Goal: Task Accomplishment & Management: Use online tool/utility

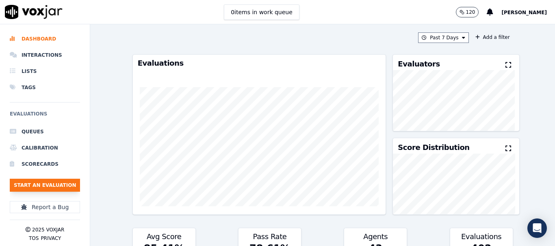
click at [55, 181] on button "Start an Evaluation" at bounding box center [45, 185] width 70 height 13
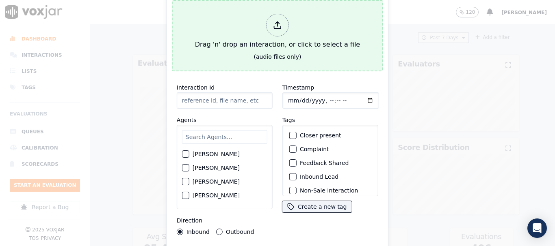
click at [250, 34] on div "Drag 'n' drop an interaction, or click to select a file" at bounding box center [277, 32] width 171 height 42
type input "20250905-194327_2679879248-all.mp3"
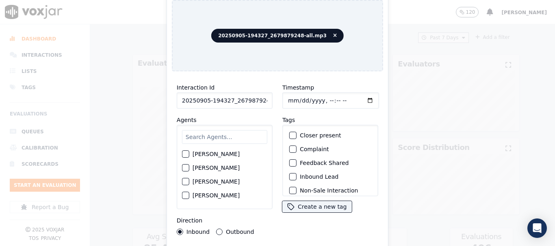
click at [218, 133] on input "text" at bounding box center [224, 137] width 85 height 14
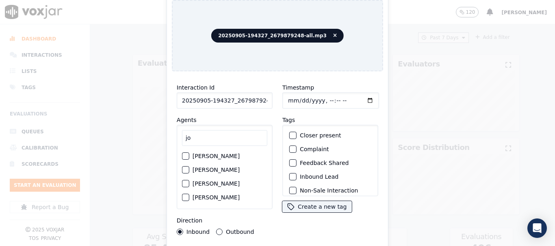
type input "jo"
click at [218, 153] on label "[PERSON_NAME]" at bounding box center [215, 156] width 47 height 6
click at [189, 153] on button "[PERSON_NAME]" at bounding box center [185, 156] width 7 height 7
click at [289, 97] on input "Timestamp" at bounding box center [330, 101] width 97 height 16
type input "[DATE]T14:12"
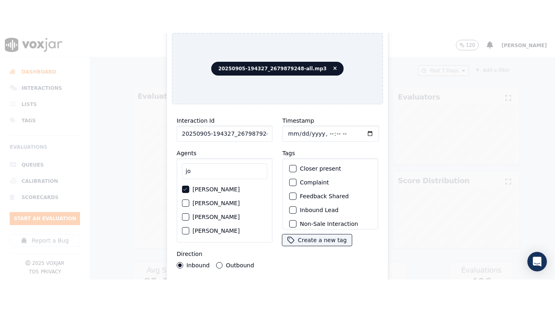
scroll to position [71, 0]
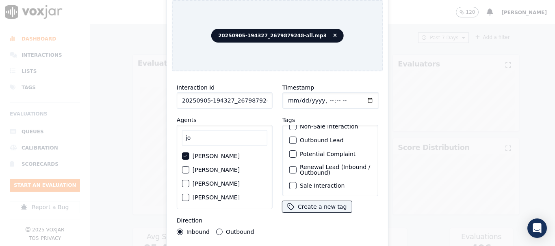
drag, startPoint x: 370, startPoint y: 138, endPoint x: 368, endPoint y: 205, distance: 66.6
click at [368, 205] on div "Tags Closer present Complaint Feedback Shared Inbound Lead Non-Sale Interaction…" at bounding box center [330, 164] width 96 height 98
click at [289, 183] on div "button" at bounding box center [292, 186] width 6 height 6
click at [330, 219] on div "Timestamp Tags Closer present Complaint Feedback Shared Inbound Lead Non-Sale I…" at bounding box center [330, 159] width 106 height 162
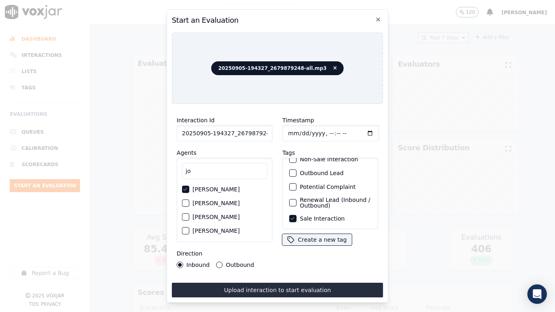
click at [315, 246] on button "Upload interaction to start evaluation" at bounding box center [277, 290] width 211 height 15
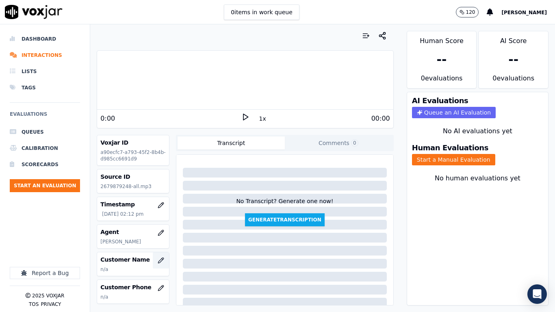
click at [158, 246] on icon "button" at bounding box center [161, 260] width 6 height 6
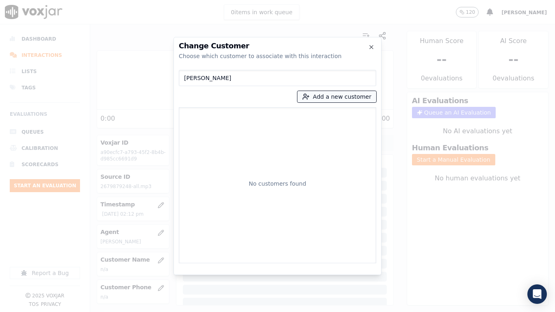
type input "[PERSON_NAME]"
click at [327, 98] on button "Add a new customer" at bounding box center [336, 96] width 79 height 11
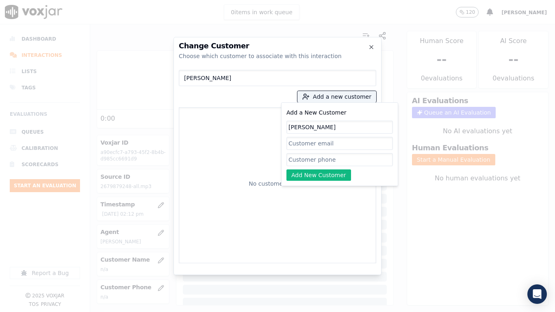
type input "[PERSON_NAME]"
click at [327, 161] on input "Add a New Customer" at bounding box center [339, 159] width 106 height 13
paste input "2679879248"
type input "2679879248"
click at [311, 173] on button "Add New Customer" at bounding box center [318, 174] width 65 height 11
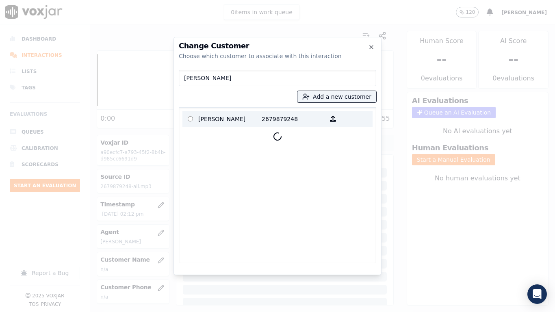
click at [210, 118] on p "[PERSON_NAME]" at bounding box center [229, 118] width 63 height 13
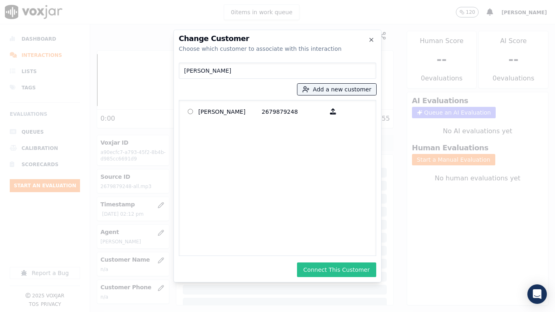
click at [323, 246] on button "Connect This Customer" at bounding box center [336, 269] width 79 height 15
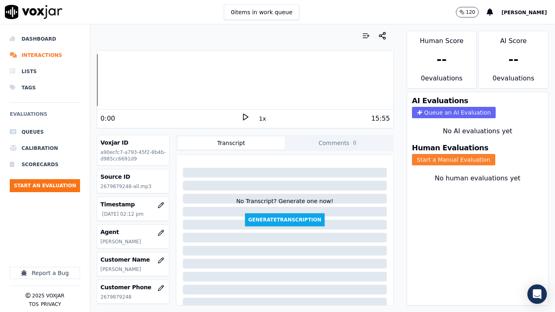
click at [442, 159] on button "Start a Manual Evaluation" at bounding box center [453, 159] width 83 height 11
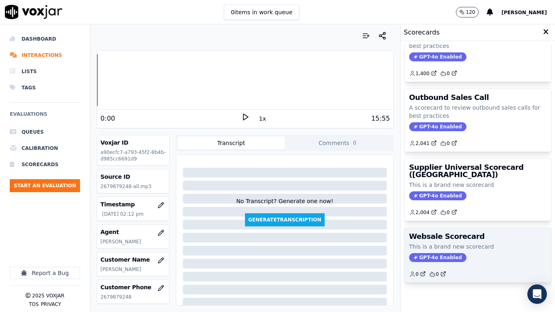
scroll to position [114, 0]
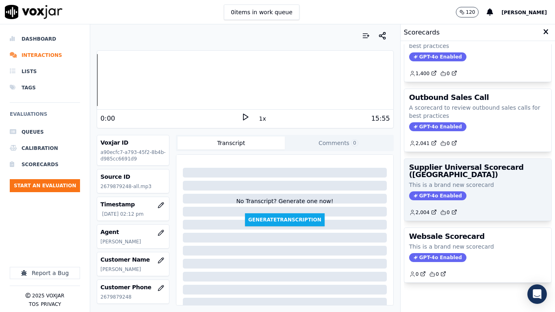
click at [461, 181] on p "This is a brand new scorecard" at bounding box center [477, 185] width 137 height 8
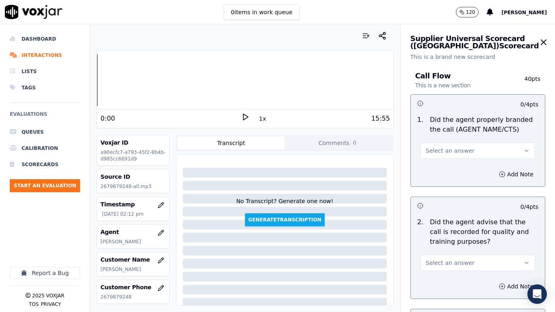
click at [447, 152] on span "Select an answer" at bounding box center [449, 151] width 49 height 8
click at [447, 166] on div "Yes" at bounding box center [462, 168] width 99 height 13
click at [449, 246] on span "Select an answer" at bounding box center [449, 263] width 49 height 8
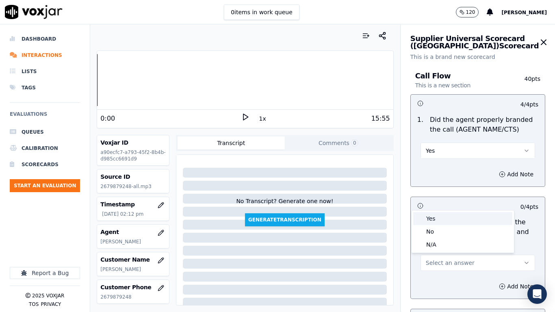
click at [440, 218] on div "Yes" at bounding box center [462, 218] width 99 height 13
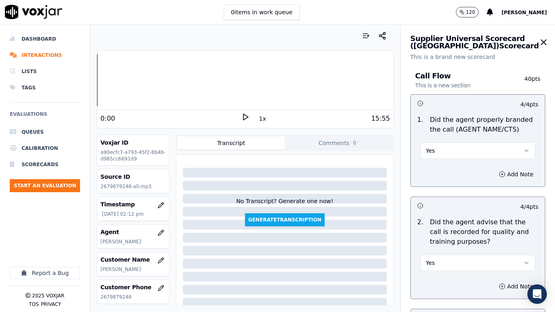
scroll to position [244, 0]
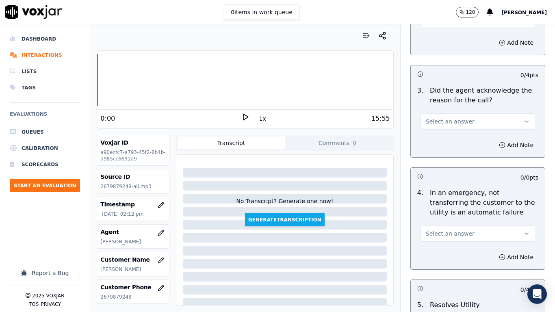
click at [447, 124] on span "Select an answer" at bounding box center [449, 121] width 49 height 8
click at [447, 138] on div "Yes" at bounding box center [462, 139] width 99 height 13
click at [457, 233] on span "Select an answer" at bounding box center [449, 233] width 49 height 8
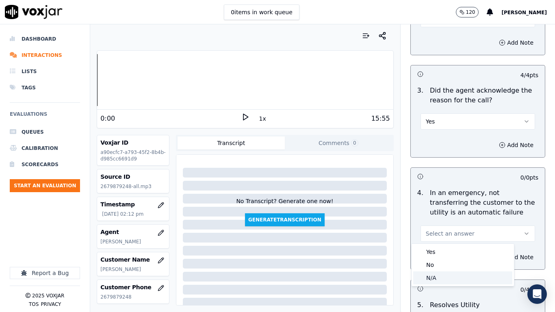
click at [450, 246] on div "N/A" at bounding box center [462, 277] width 99 height 13
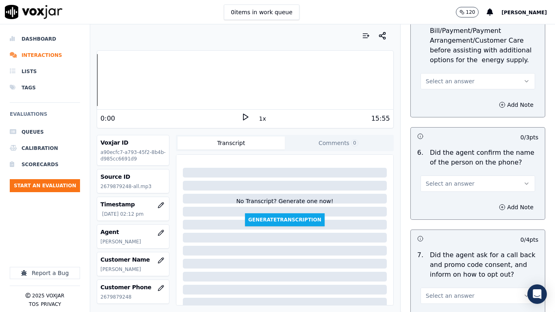
scroll to position [528, 0]
click at [447, 78] on span "Select an answer" at bounding box center [449, 81] width 49 height 8
click at [458, 121] on div "N/A" at bounding box center [462, 125] width 99 height 13
click at [458, 179] on button "Select an answer" at bounding box center [477, 183] width 114 height 16
click at [458, 199] on div "Yes" at bounding box center [462, 201] width 99 height 13
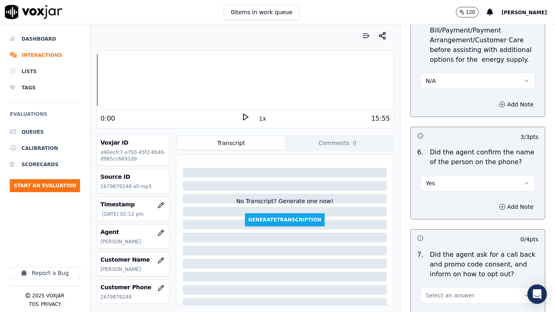
scroll to position [771, 0]
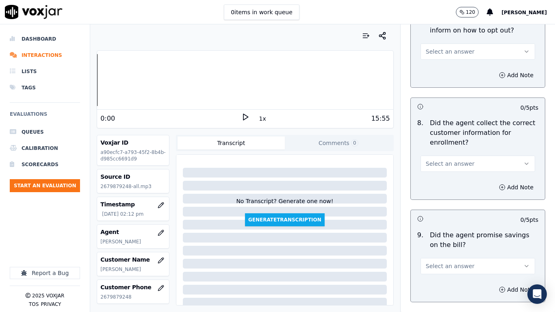
click at [445, 52] on span "Select an answer" at bounding box center [449, 52] width 49 height 8
click at [452, 73] on div "Yes" at bounding box center [462, 69] width 99 height 13
click at [445, 162] on span "Select an answer" at bounding box center [449, 164] width 49 height 8
click at [444, 180] on div "Yes" at bounding box center [462, 181] width 99 height 13
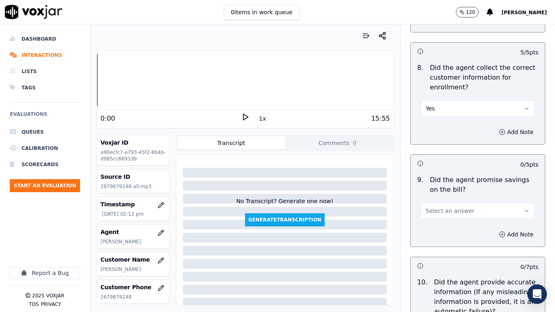
scroll to position [934, 0]
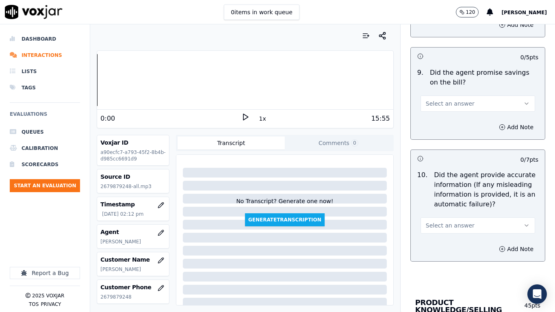
click at [438, 93] on div "Select an answer" at bounding box center [477, 99] width 127 height 24
click at [439, 101] on span "Select an answer" at bounding box center [449, 103] width 49 height 8
click at [445, 124] on div "Yes" at bounding box center [462, 121] width 99 height 13
click at [444, 226] on span "Select an answer" at bounding box center [449, 225] width 49 height 8
click at [441, 246] on div "Yes" at bounding box center [462, 243] width 99 height 13
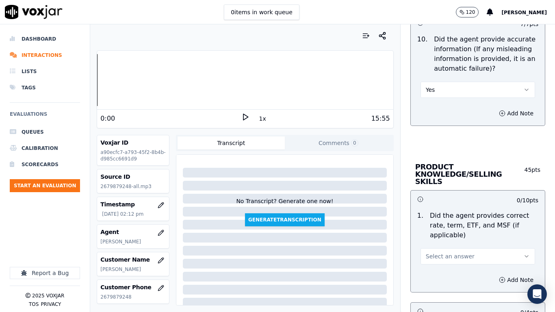
scroll to position [1259, 0]
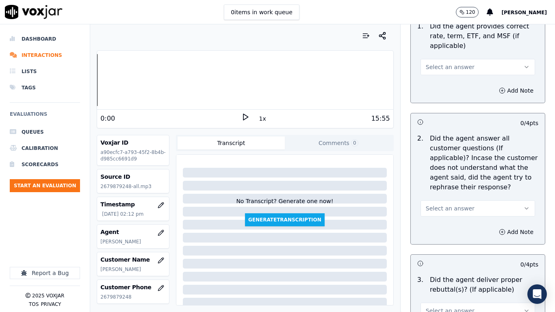
click at [446, 63] on span "Select an answer" at bounding box center [449, 67] width 49 height 8
click at [446, 77] on div "Yes" at bounding box center [462, 77] width 99 height 13
click at [449, 204] on span "Select an answer" at bounding box center [449, 208] width 49 height 8
click at [449, 221] on div "Yes" at bounding box center [462, 219] width 99 height 13
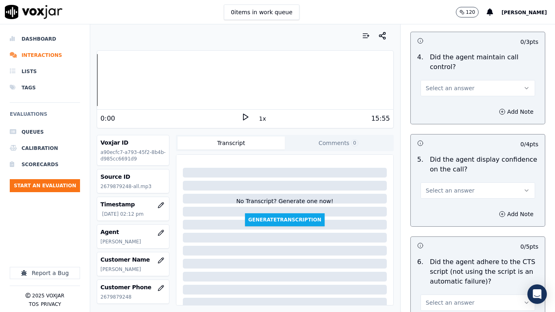
scroll to position [1543, 0]
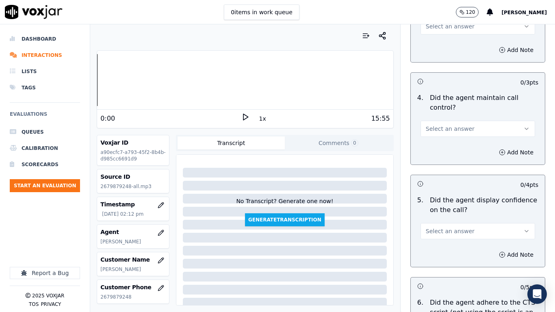
click at [430, 26] on button "Select an answer" at bounding box center [477, 26] width 114 height 16
click at [435, 40] on div "Yes" at bounding box center [462, 37] width 99 height 13
click at [438, 125] on button "Select an answer" at bounding box center [477, 129] width 114 height 16
click at [436, 138] on div "Yes" at bounding box center [462, 139] width 99 height 13
click at [450, 227] on span "Select an answer" at bounding box center [449, 231] width 49 height 8
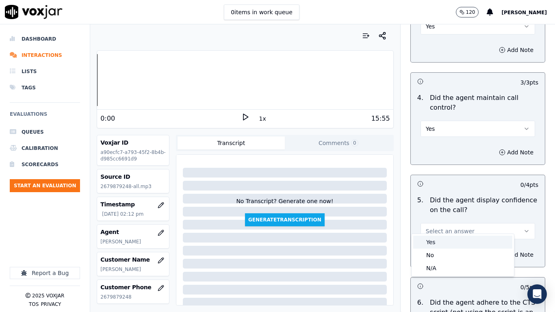
click at [447, 242] on div "Yes" at bounding box center [462, 241] width 99 height 13
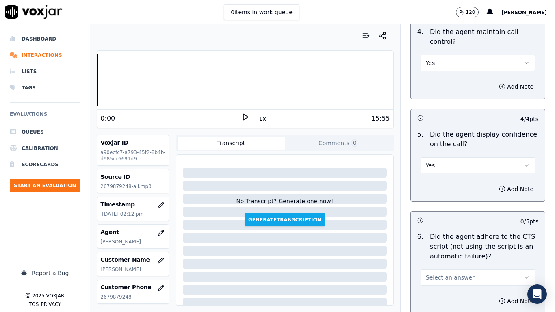
scroll to position [1786, 0]
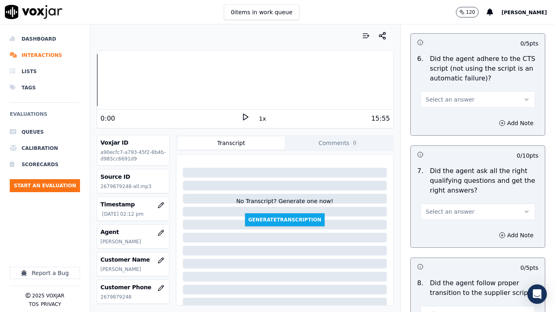
click at [444, 95] on span "Select an answer" at bounding box center [449, 99] width 49 height 8
click at [448, 114] on div "Yes" at bounding box center [462, 110] width 99 height 13
click at [448, 207] on span "Select an answer" at bounding box center [449, 211] width 49 height 8
click at [449, 227] on div "Yes" at bounding box center [462, 222] width 99 height 13
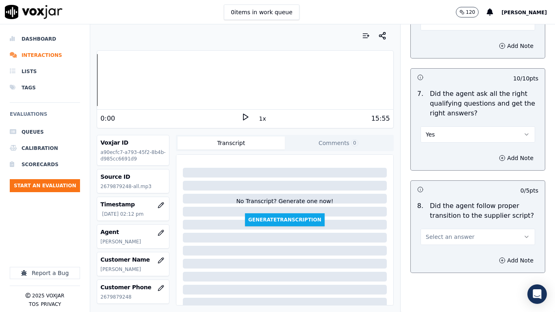
scroll to position [2030, 0]
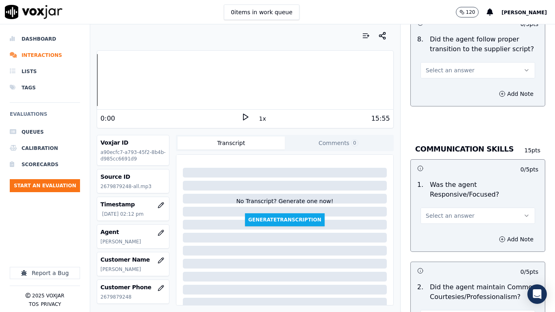
click at [452, 66] on span "Select an answer" at bounding box center [449, 70] width 49 height 8
click at [451, 81] on div "Yes" at bounding box center [462, 81] width 99 height 13
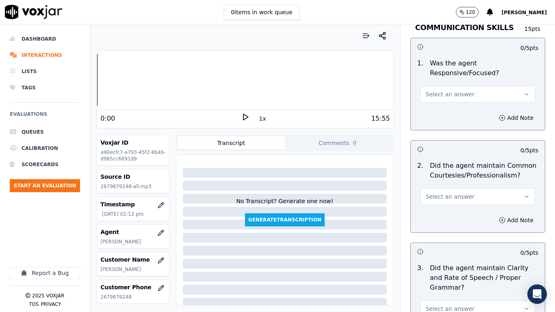
scroll to position [2152, 0]
click at [443, 90] on span "Select an answer" at bounding box center [449, 94] width 49 height 8
click at [445, 103] on div "Yes" at bounding box center [462, 104] width 99 height 13
click at [450, 192] on span "Select an answer" at bounding box center [449, 196] width 49 height 8
click at [442, 210] on div "Yes" at bounding box center [462, 207] width 99 height 13
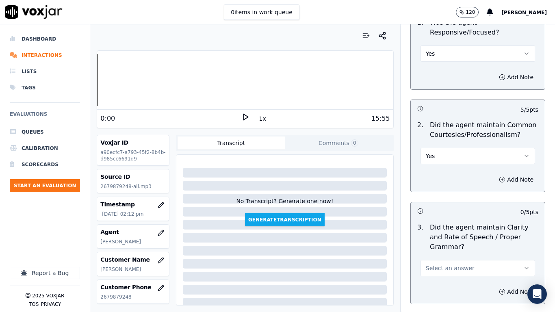
scroll to position [2246, 0]
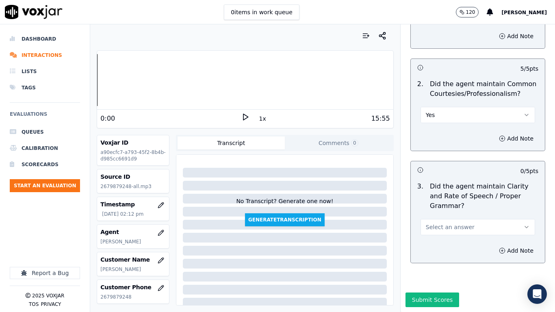
click at [440, 223] on span "Select an answer" at bounding box center [449, 227] width 49 height 8
click at [443, 221] on div "Yes" at bounding box center [462, 224] width 99 height 13
click at [441, 246] on button "Submit Scores" at bounding box center [432, 299] width 54 height 15
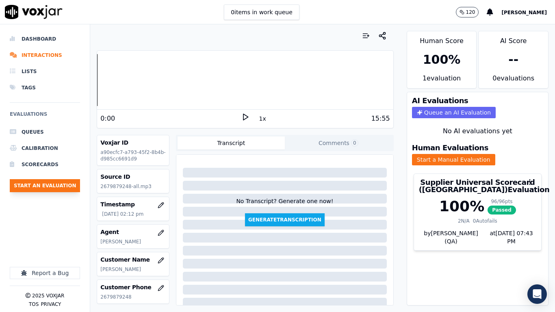
click at [42, 187] on button "Start an Evaluation" at bounding box center [45, 185] width 70 height 13
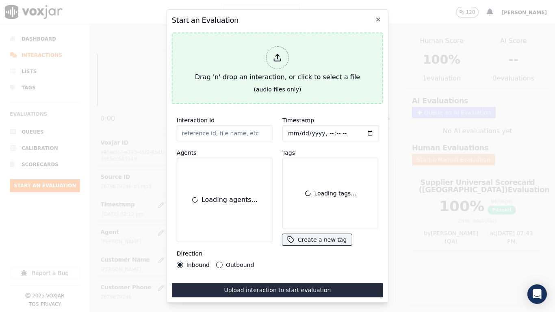
click at [219, 74] on div "Drag 'n' drop an interaction, or click to select a file" at bounding box center [277, 64] width 171 height 42
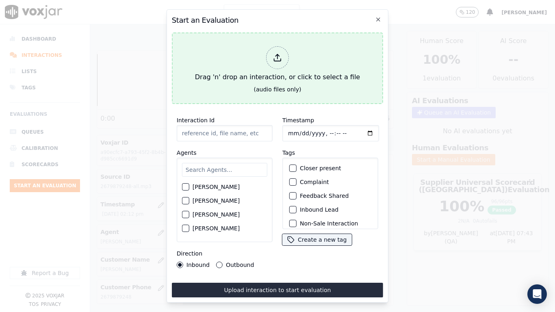
type input "20250905-152531_7248843081-all.mp3"
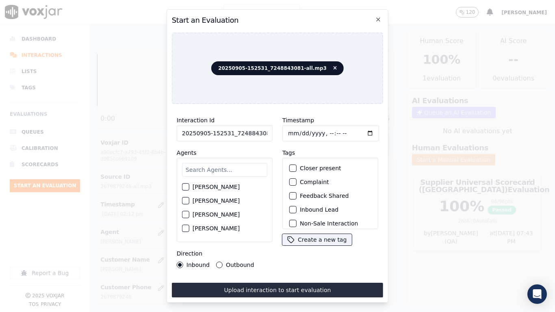
click at [211, 168] on input "text" at bounding box center [224, 170] width 85 height 14
type input "jo"
click at [197, 187] on label "[PERSON_NAME]" at bounding box center [215, 189] width 47 height 6
click at [189, 187] on button "[PERSON_NAME]" at bounding box center [185, 189] width 7 height 7
click at [289, 130] on input "Timestamp" at bounding box center [330, 133] width 97 height 16
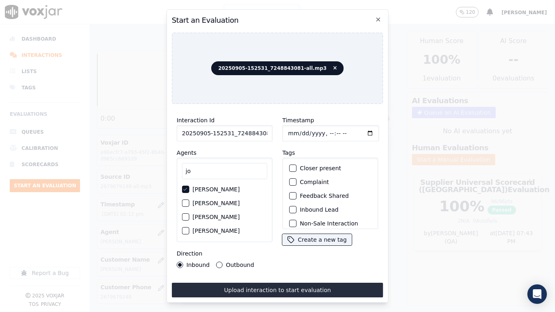
type input "[DATE]T14:13"
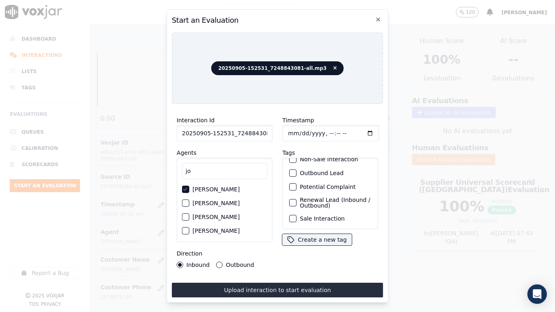
click at [332, 216] on label "Sale Interaction" at bounding box center [322, 219] width 45 height 6
click at [296, 215] on button "Sale Interaction" at bounding box center [292, 218] width 7 height 7
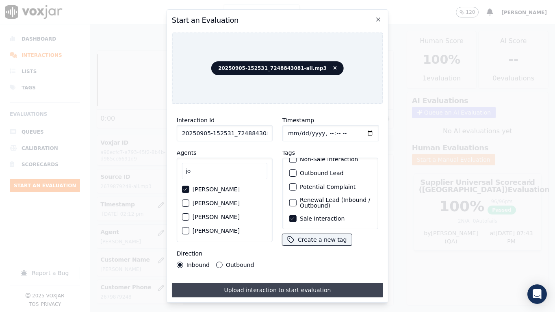
click at [275, 246] on button "Upload interaction to start evaluation" at bounding box center [277, 290] width 211 height 15
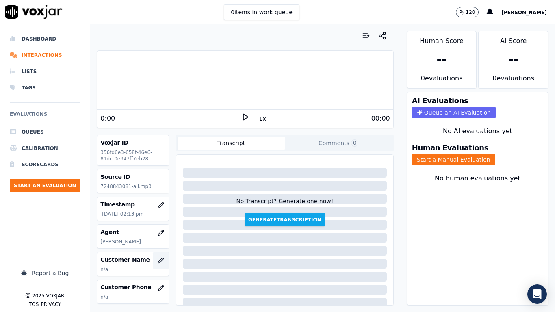
click at [158, 246] on icon "button" at bounding box center [161, 260] width 6 height 6
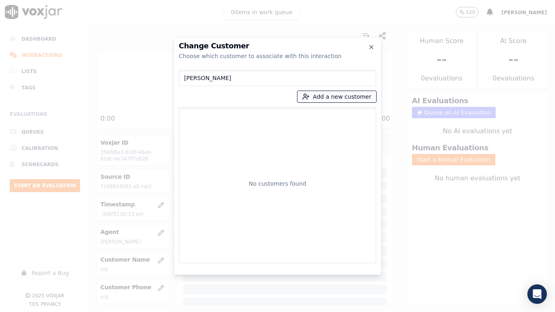
type input "[PERSON_NAME]"
click at [344, 97] on button "Add a new customer" at bounding box center [336, 96] width 79 height 11
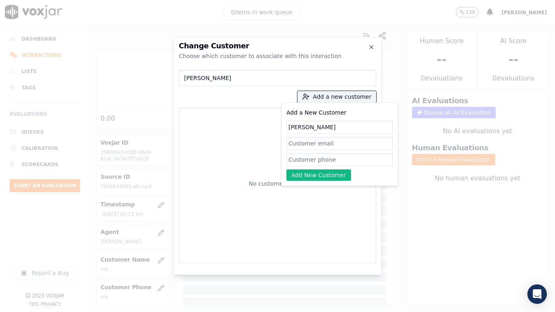
type input "[PERSON_NAME]"
click at [336, 158] on input "Add a New Customer" at bounding box center [339, 159] width 106 height 13
paste input "7248843081"
type input "7248843081"
click at [296, 173] on button "Add New Customer" at bounding box center [318, 174] width 65 height 11
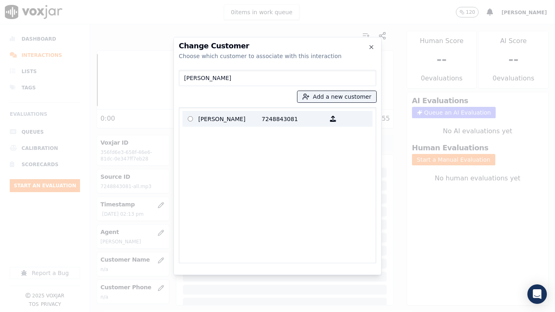
click at [207, 119] on p "[PERSON_NAME]" at bounding box center [229, 118] width 63 height 13
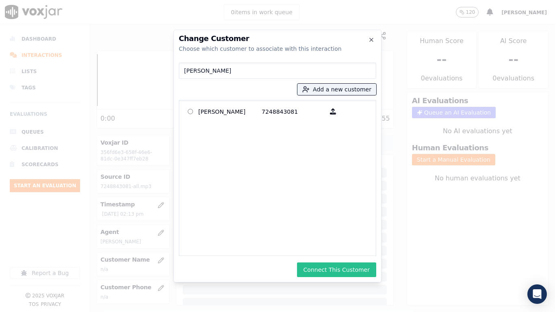
click at [330, 246] on button "Connect This Customer" at bounding box center [336, 269] width 79 height 15
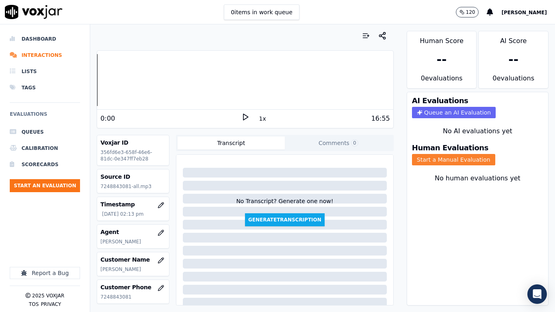
click at [451, 160] on button "Start a Manual Evaluation" at bounding box center [453, 159] width 83 height 11
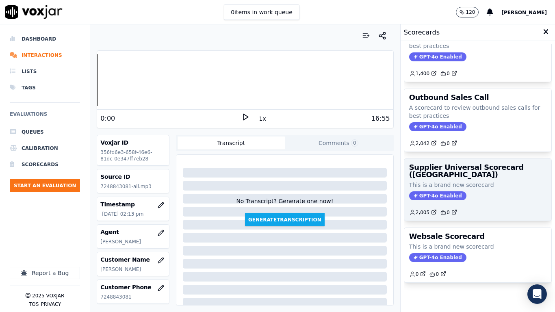
scroll to position [114, 0]
click at [457, 164] on h3 "Supplier Universal Scorecard ([GEOGRAPHIC_DATA])" at bounding box center [477, 171] width 137 height 15
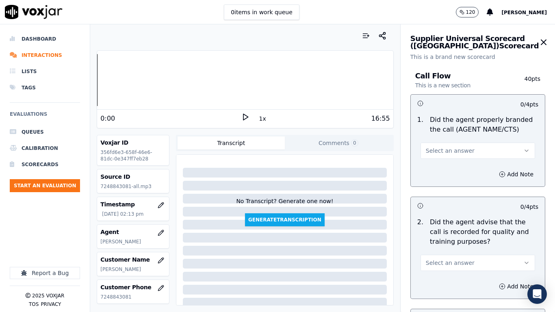
click at [454, 148] on span "Select an answer" at bounding box center [449, 151] width 49 height 8
click at [453, 162] on div "Yes" at bounding box center [462, 168] width 99 height 13
click at [459, 246] on button "Select an answer" at bounding box center [477, 263] width 114 height 16
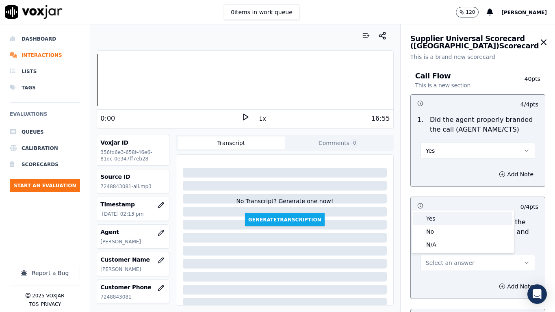
click at [447, 220] on div "Yes" at bounding box center [462, 218] width 99 height 13
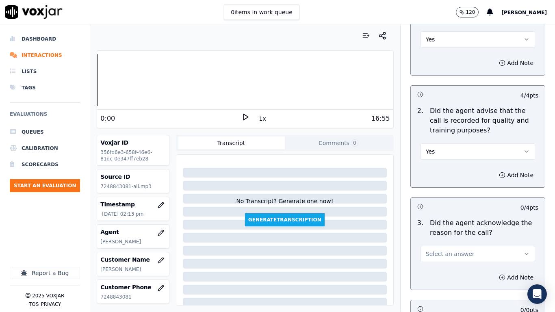
scroll to position [284, 0]
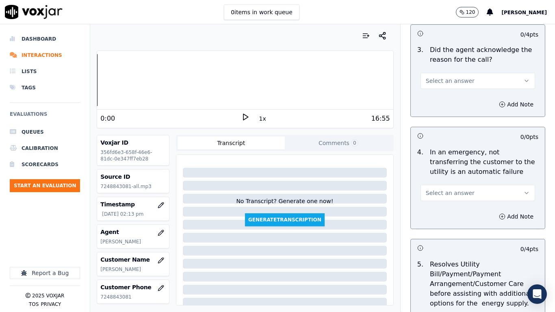
click at [445, 78] on span "Select an answer" at bounding box center [449, 81] width 49 height 8
click at [450, 100] on div "Yes" at bounding box center [462, 99] width 99 height 13
click at [460, 191] on button "Select an answer" at bounding box center [477, 193] width 114 height 16
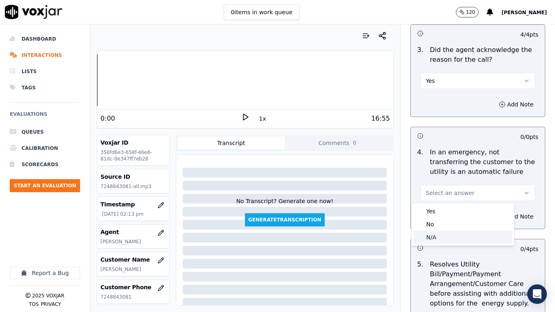
click at [440, 239] on div "N/A" at bounding box center [462, 237] width 99 height 13
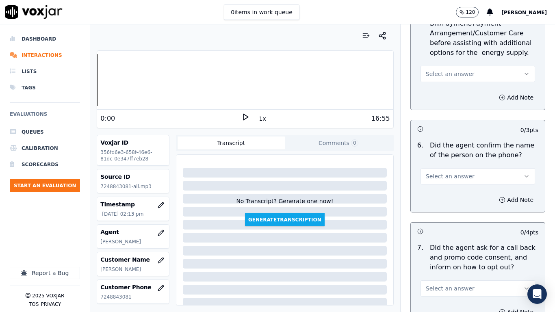
scroll to position [528, 0]
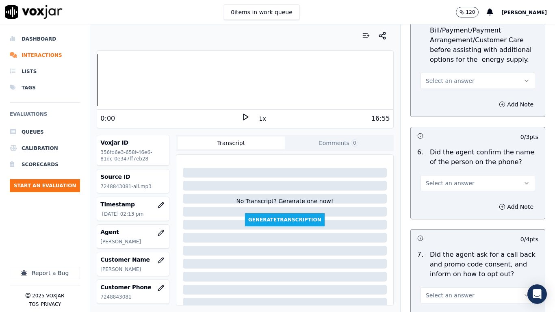
click at [438, 83] on span "Select an answer" at bounding box center [449, 81] width 49 height 8
click at [440, 126] on div "N/A" at bounding box center [462, 125] width 99 height 13
click at [450, 185] on span "Select an answer" at bounding box center [449, 183] width 49 height 8
click at [452, 204] on div "Yes" at bounding box center [462, 201] width 99 height 13
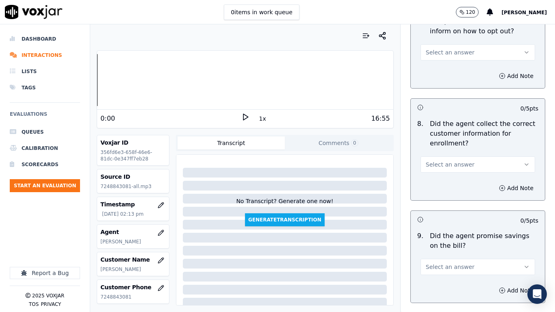
scroll to position [771, 0]
click at [441, 50] on span "Select an answer" at bounding box center [449, 52] width 49 height 8
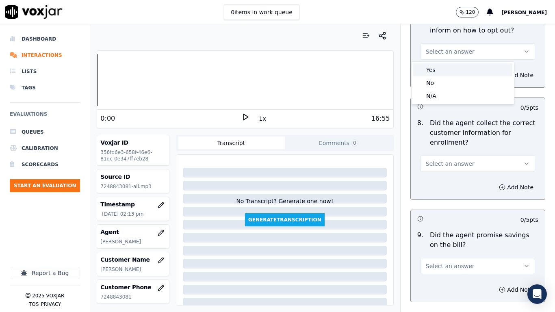
click at [443, 69] on div "Yes" at bounding box center [462, 69] width 99 height 13
click at [445, 165] on span "Select an answer" at bounding box center [449, 164] width 49 height 8
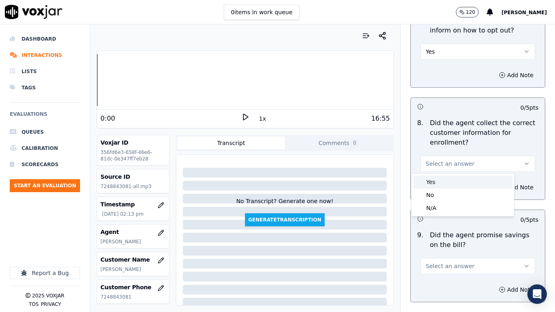
drag, startPoint x: 448, startPoint y: 183, endPoint x: 447, endPoint y: 204, distance: 20.7
click at [447, 183] on div "Yes" at bounding box center [462, 181] width 99 height 13
click at [438, 246] on span "Select an answer" at bounding box center [449, 266] width 49 height 8
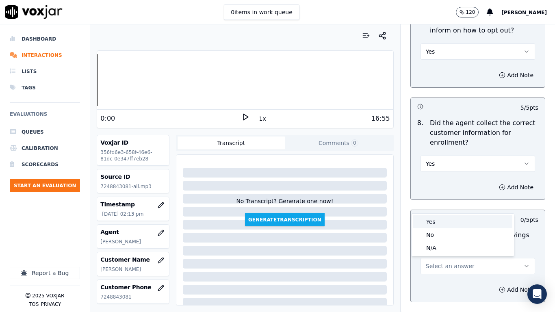
click at [436, 224] on div "Yes" at bounding box center [462, 221] width 99 height 13
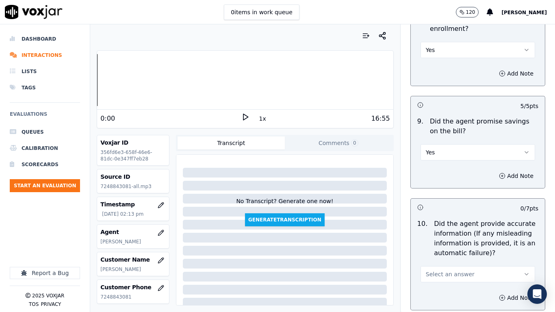
scroll to position [1056, 0]
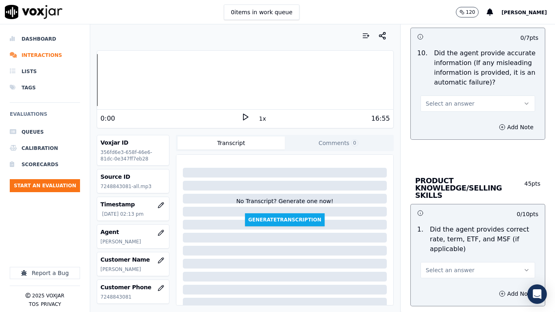
click at [447, 104] on span "Select an answer" at bounding box center [449, 103] width 49 height 8
click at [447, 119] on div "Yes" at bounding box center [462, 121] width 99 height 13
click at [438, 246] on span "Select an answer" at bounding box center [449, 270] width 49 height 8
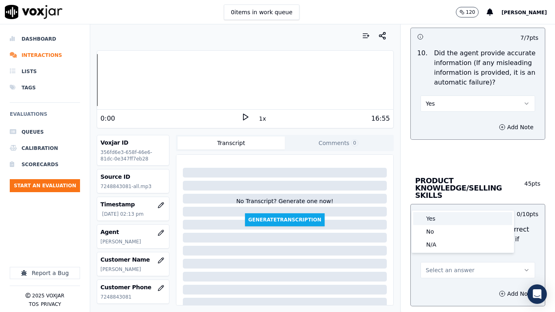
click at [443, 215] on div "Yes" at bounding box center [462, 218] width 99 height 13
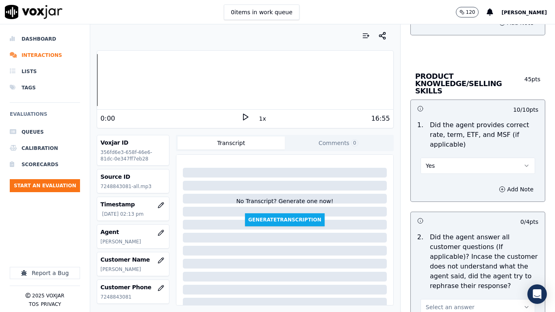
scroll to position [1340, 0]
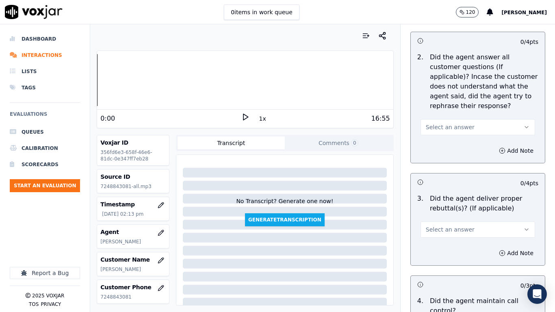
click at [452, 123] on span "Select an answer" at bounding box center [449, 127] width 49 height 8
click at [456, 136] on div "Yes" at bounding box center [462, 138] width 99 height 13
click at [454, 225] on span "Select an answer" at bounding box center [449, 229] width 49 height 8
click at [440, 241] on div "Yes" at bounding box center [462, 240] width 99 height 13
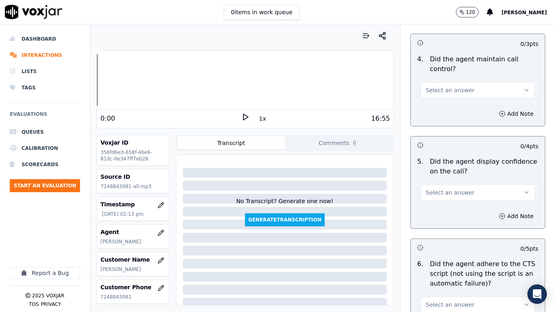
scroll to position [1583, 0]
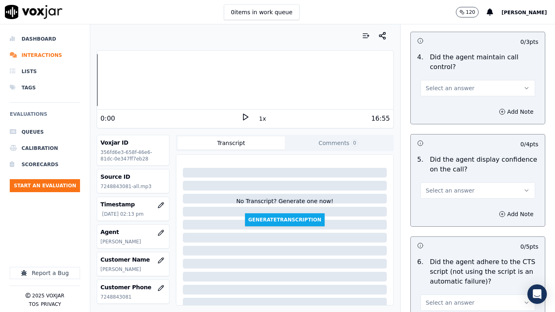
click at [439, 84] on span "Select an answer" at bounding box center [449, 88] width 49 height 8
click at [442, 101] on div "Yes" at bounding box center [462, 99] width 99 height 13
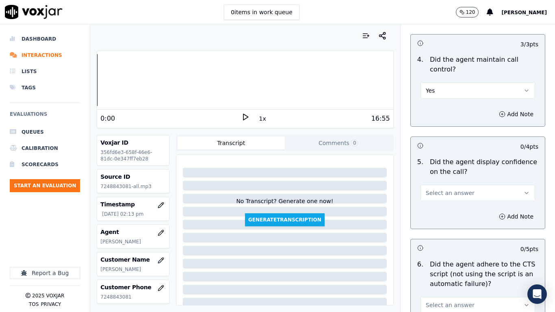
scroll to position [1705, 0]
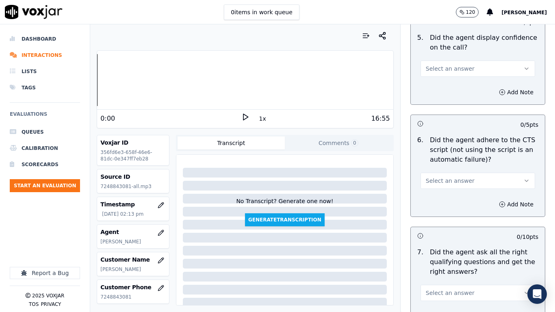
click at [443, 65] on span "Select an answer" at bounding box center [449, 69] width 49 height 8
click at [447, 80] on div "Yes" at bounding box center [462, 79] width 99 height 13
click at [454, 177] on span "Select an answer" at bounding box center [449, 181] width 49 height 8
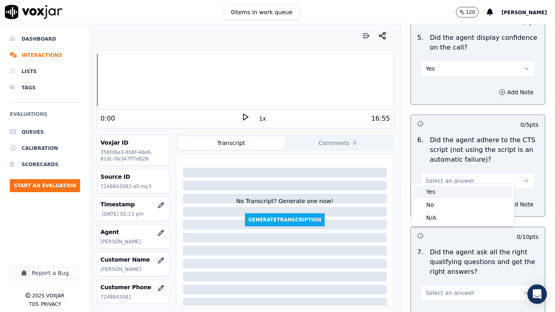
click at [441, 194] on div "Yes" at bounding box center [462, 191] width 99 height 13
click at [437, 246] on span "Select an answer" at bounding box center [449, 293] width 49 height 8
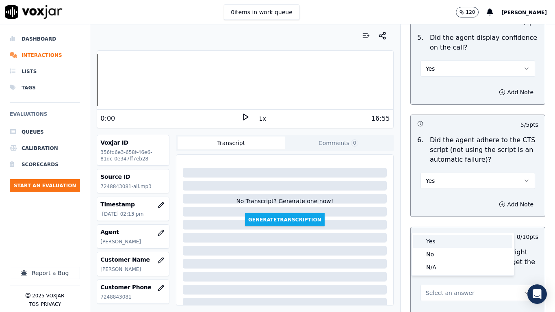
click at [440, 242] on div "Yes" at bounding box center [462, 241] width 99 height 13
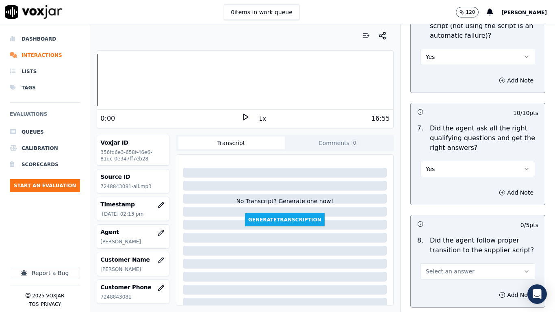
scroll to position [1949, 0]
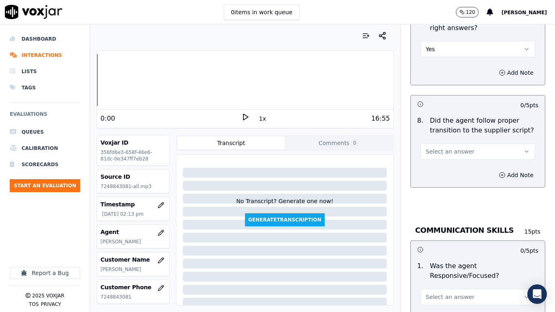
click at [437, 147] on span "Select an answer" at bounding box center [449, 151] width 49 height 8
click at [440, 158] on div "Yes" at bounding box center [462, 162] width 99 height 13
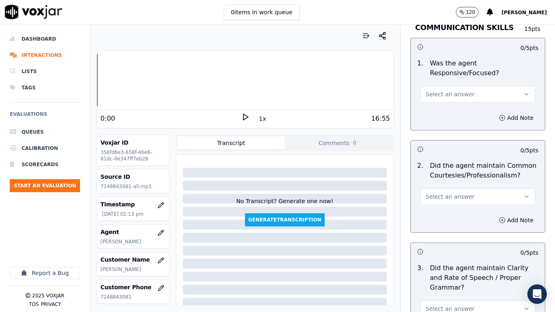
scroll to position [2152, 0]
click at [453, 90] on span "Select an answer" at bounding box center [449, 94] width 49 height 8
click at [452, 103] on div "Yes" at bounding box center [462, 104] width 99 height 13
click at [451, 192] on span "Select an answer" at bounding box center [449, 196] width 49 height 8
click at [450, 212] on div "Yes" at bounding box center [462, 207] width 99 height 13
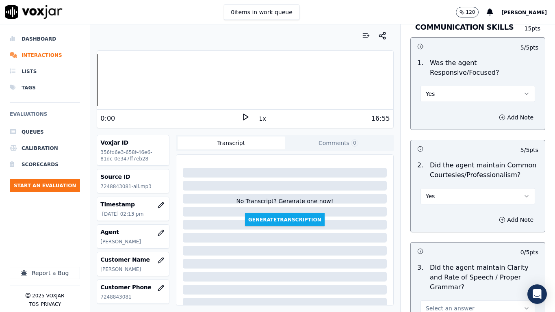
scroll to position [2246, 0]
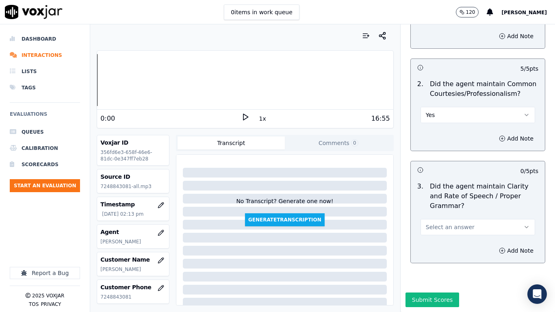
click at [444, 219] on button "Select an answer" at bounding box center [477, 227] width 114 height 16
click at [445, 225] on div "Yes" at bounding box center [462, 224] width 99 height 13
click at [428, 246] on button "Submit Scores" at bounding box center [432, 299] width 54 height 15
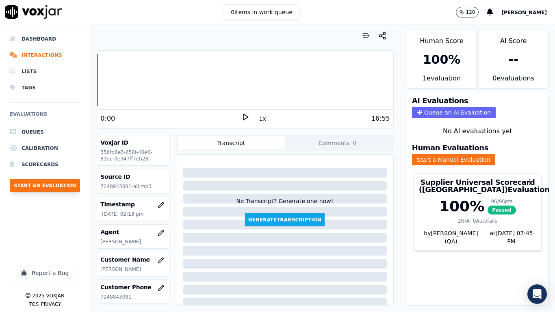
click at [58, 184] on button "Start an Evaluation" at bounding box center [45, 185] width 70 height 13
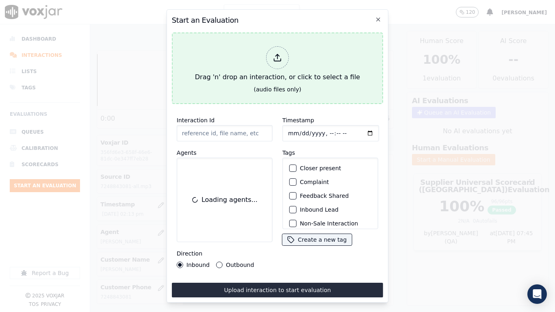
click at [207, 81] on div "Drag 'n' drop an interaction, or click to select a file" at bounding box center [277, 64] width 171 height 42
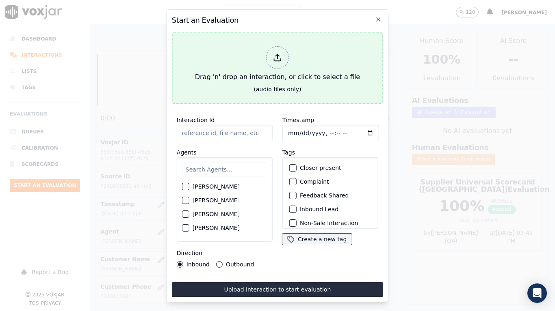
type input "20250905-145942_6104518054-all.mp3"
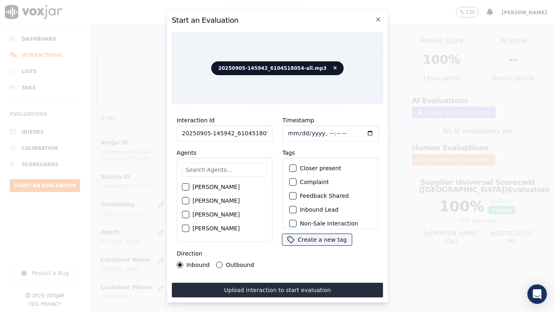
click at [217, 166] on input "text" at bounding box center [224, 170] width 85 height 14
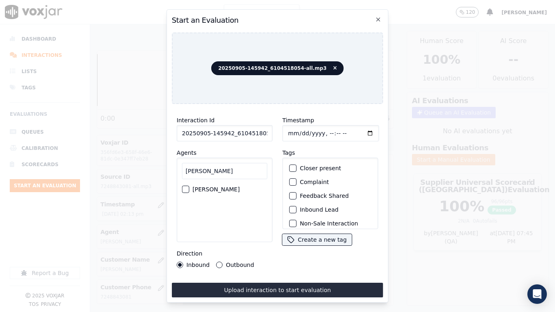
type input "[PERSON_NAME]"
click at [214, 186] on label "[PERSON_NAME]" at bounding box center [215, 189] width 47 height 6
click at [189, 186] on button "[PERSON_NAME]" at bounding box center [185, 189] width 7 height 7
click at [288, 128] on input "Timestamp" at bounding box center [330, 133] width 97 height 16
type input "[DATE]T14:15"
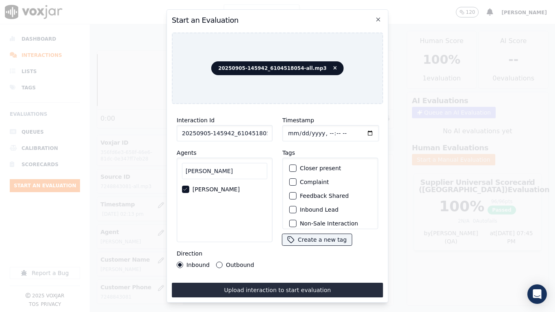
scroll to position [71, 0]
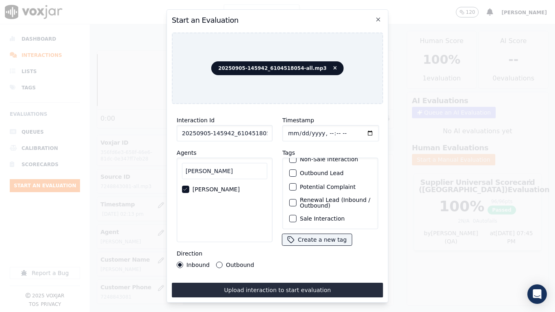
click at [329, 216] on label "Sale Interaction" at bounding box center [322, 219] width 45 height 6
click at [296, 215] on button "Sale Interaction" at bounding box center [292, 218] width 7 height 7
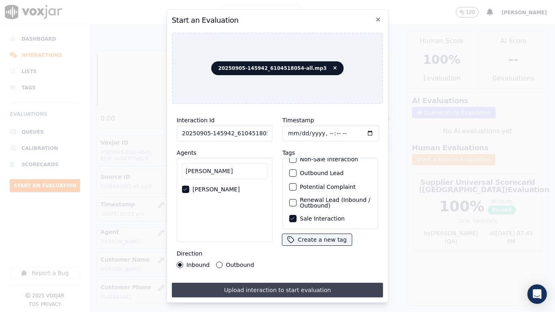
click at [321, 246] on button "Upload interaction to start evaluation" at bounding box center [277, 290] width 211 height 15
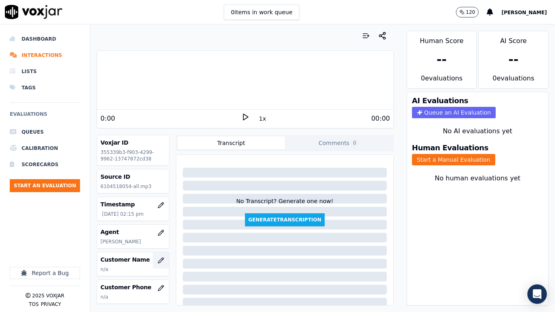
click at [158, 246] on icon "button" at bounding box center [160, 259] width 5 height 5
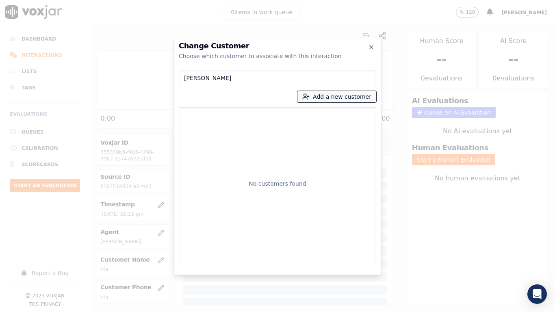
type input "[PERSON_NAME]"
click at [323, 99] on button "Add a new customer" at bounding box center [336, 96] width 79 height 11
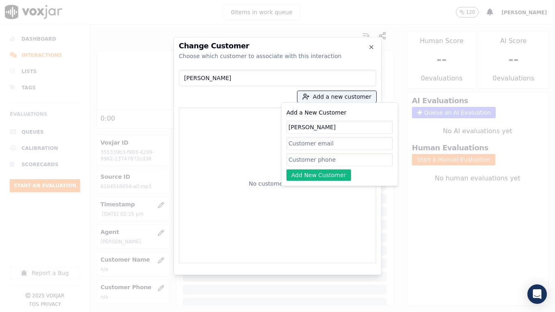
type input "[PERSON_NAME]"
click at [316, 158] on input "Add a New Customer" at bounding box center [339, 159] width 106 height 13
paste input "6104518054"
paste input "2233336217"
type input "6104518054-2233336217"
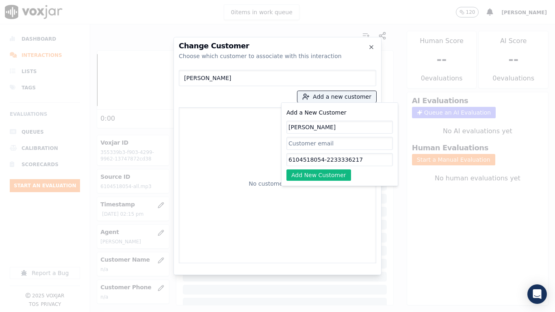
drag, startPoint x: 335, startPoint y: 172, endPoint x: 271, endPoint y: 166, distance: 64.0
click at [335, 172] on button "Add New Customer" at bounding box center [318, 174] width 65 height 11
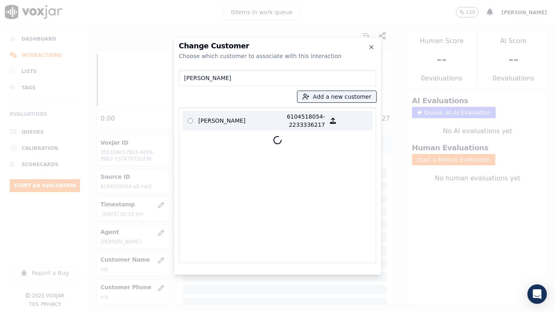
click at [211, 122] on p "[PERSON_NAME]" at bounding box center [229, 120] width 63 height 16
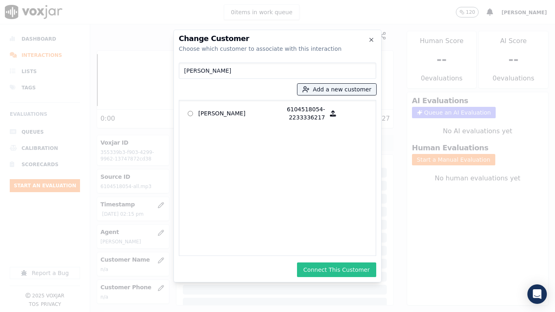
click at [345, 246] on button "Connect This Customer" at bounding box center [336, 269] width 79 height 15
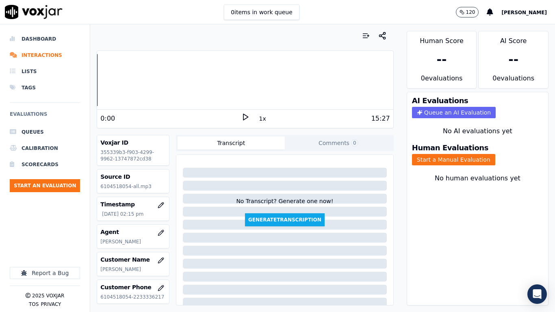
click at [448, 160] on button "Start a Manual Evaluation" at bounding box center [453, 159] width 83 height 11
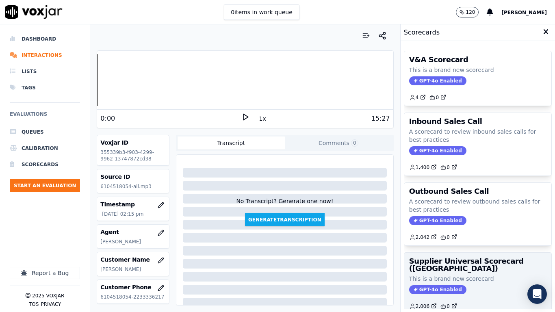
click at [458, 246] on div "Supplier Universal Scorecard ([GEOGRAPHIC_DATA]) This is a brand new scorecard …" at bounding box center [477, 284] width 147 height 62
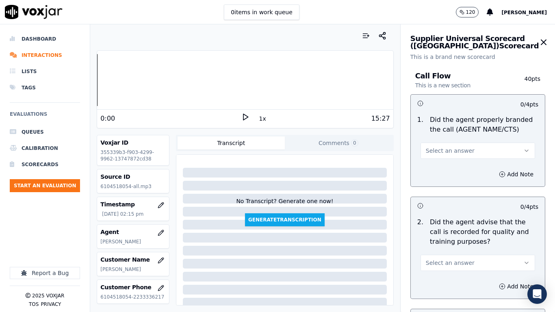
click at [473, 149] on button "Select an answer" at bounding box center [477, 151] width 114 height 16
click at [458, 171] on div "Yes" at bounding box center [462, 168] width 99 height 13
click at [460, 246] on button "Select an answer" at bounding box center [477, 263] width 114 height 16
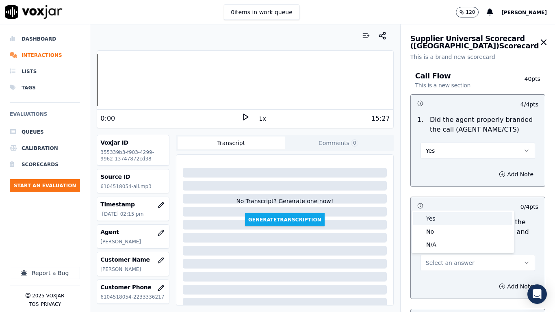
click at [442, 220] on div "Yes" at bounding box center [462, 218] width 99 height 13
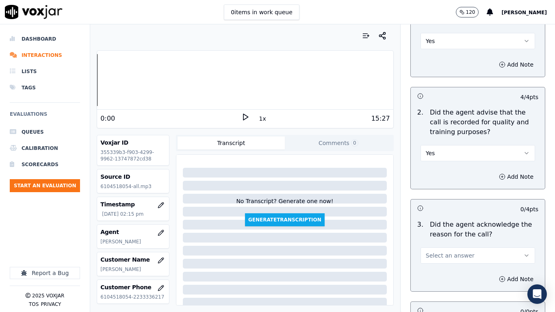
scroll to position [284, 0]
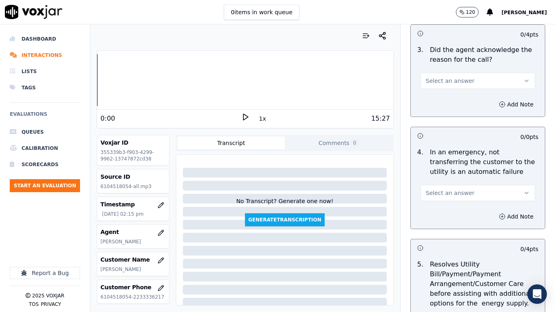
click at [447, 82] on span "Select an answer" at bounding box center [449, 81] width 49 height 8
click at [451, 100] on div "Yes" at bounding box center [462, 99] width 99 height 13
click at [453, 191] on span "Select an answer" at bounding box center [449, 193] width 49 height 8
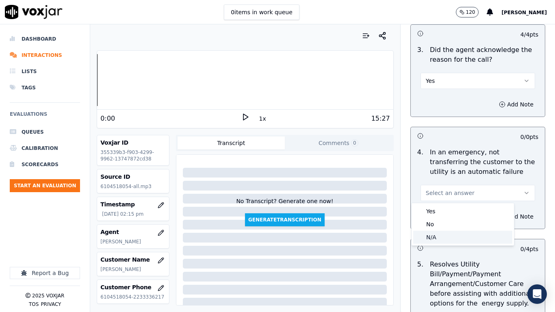
click at [452, 237] on div "N/A" at bounding box center [462, 237] width 99 height 13
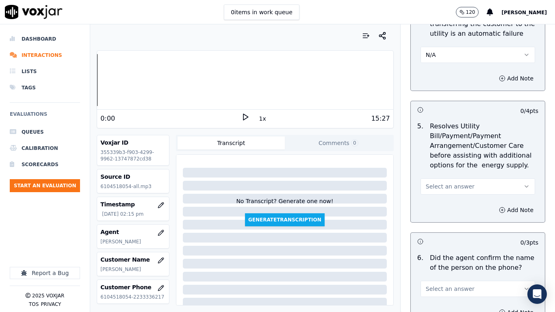
scroll to position [568, 0]
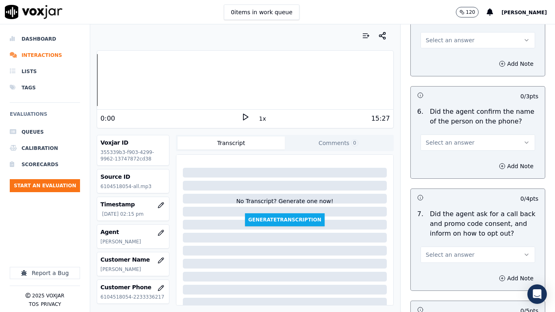
click at [440, 41] on span "Select an answer" at bounding box center [449, 40] width 49 height 8
drag, startPoint x: 456, startPoint y: 84, endPoint x: 455, endPoint y: 97, distance: 13.0
click at [455, 84] on div "N/A" at bounding box center [462, 84] width 99 height 13
click at [458, 145] on span "Select an answer" at bounding box center [449, 142] width 49 height 8
click at [452, 161] on div "Yes" at bounding box center [462, 160] width 99 height 13
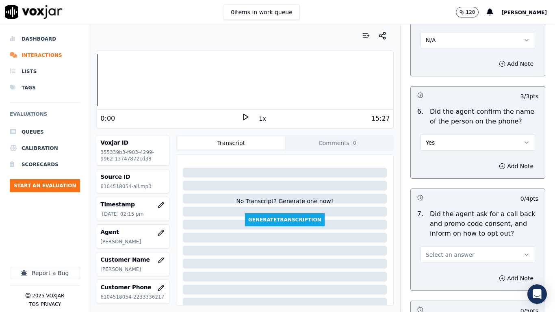
click at [460, 246] on button "Select an answer" at bounding box center [477, 254] width 114 height 16
click at [443, 246] on div "Yes" at bounding box center [462, 272] width 99 height 13
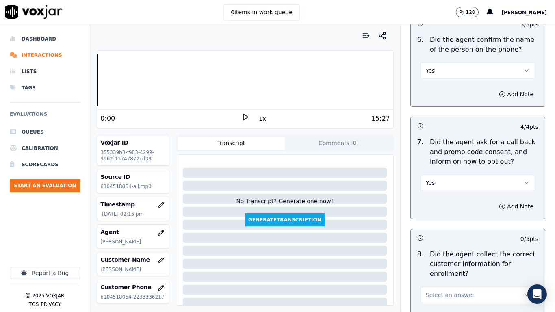
scroll to position [812, 0]
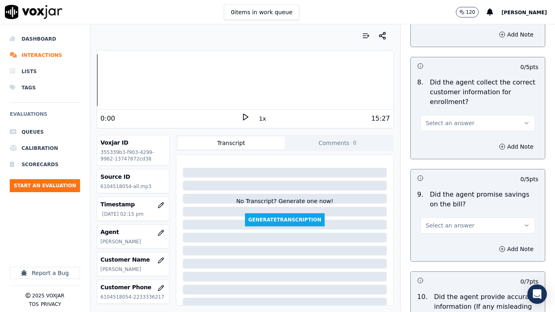
click at [440, 121] on span "Select an answer" at bounding box center [449, 123] width 49 height 8
click at [437, 143] on div "Yes" at bounding box center [462, 141] width 99 height 13
click at [446, 224] on span "Select an answer" at bounding box center [449, 225] width 49 height 8
click at [444, 243] on div "Yes" at bounding box center [462, 243] width 99 height 13
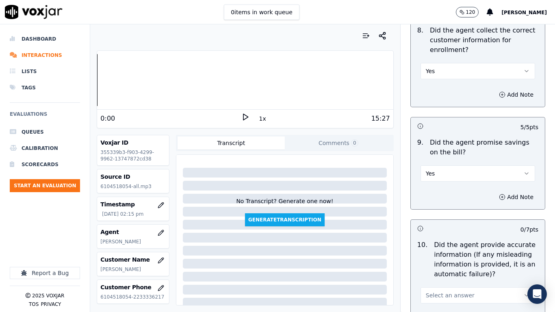
scroll to position [1015, 0]
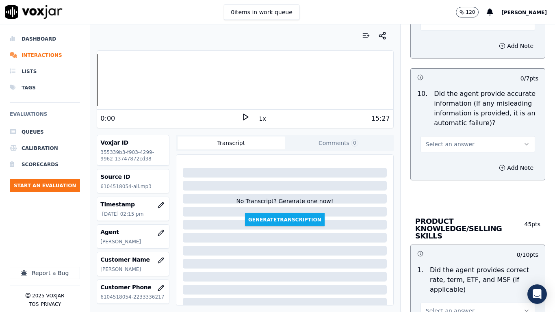
click at [446, 146] on span "Select an answer" at bounding box center [449, 144] width 49 height 8
click at [445, 156] on div "Yes" at bounding box center [462, 162] width 99 height 13
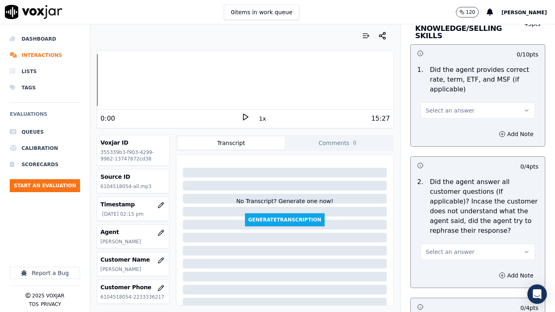
scroll to position [1218, 0]
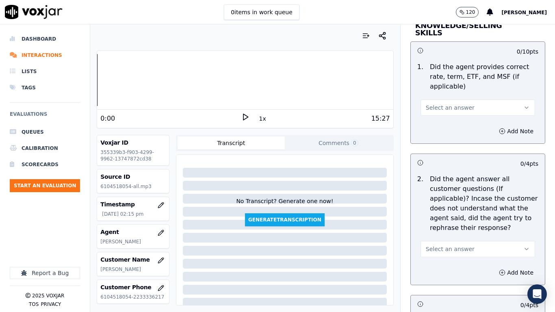
click at [441, 104] on span "Select an answer" at bounding box center [449, 108] width 49 height 8
click at [443, 114] on div "Yes" at bounding box center [462, 118] width 99 height 13
click at [456, 245] on span "Select an answer" at bounding box center [449, 249] width 49 height 8
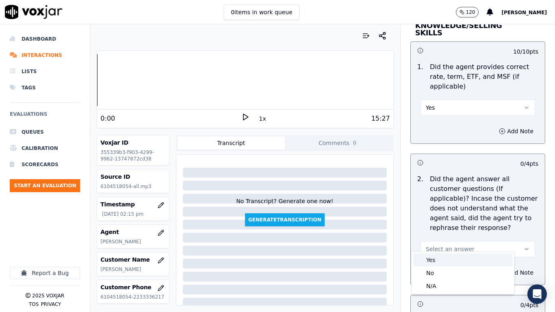
click at [454, 246] on div "Yes" at bounding box center [462, 259] width 99 height 13
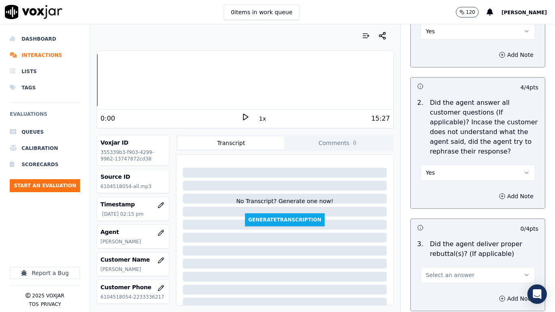
scroll to position [1421, 0]
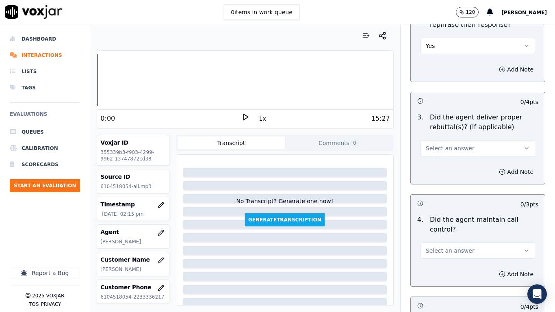
click at [444, 144] on span "Select an answer" at bounding box center [449, 148] width 49 height 8
click at [446, 162] on div "Yes" at bounding box center [462, 159] width 99 height 13
click at [449, 246] on span "Select an answer" at bounding box center [449, 250] width 49 height 8
click at [448, 246] on div "Yes" at bounding box center [462, 261] width 99 height 13
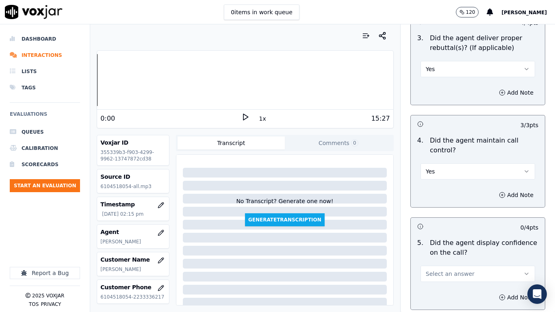
scroll to position [1624, 0]
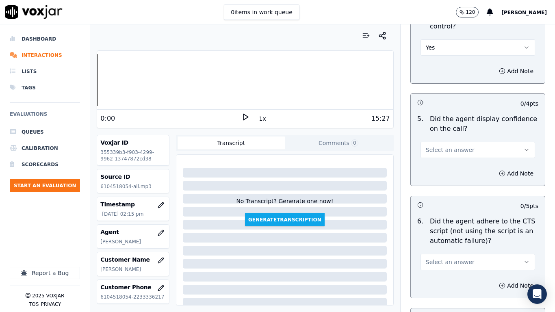
click at [438, 146] on span "Select an answer" at bounding box center [449, 150] width 49 height 8
click at [437, 162] on div "Yes" at bounding box center [462, 160] width 99 height 13
click at [445, 246] on span "Select an answer" at bounding box center [449, 262] width 49 height 8
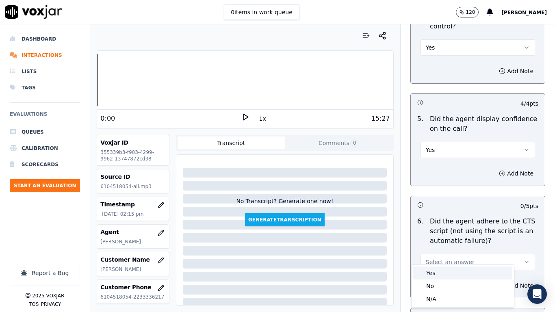
click at [442, 246] on div "Yes" at bounding box center [462, 272] width 99 height 13
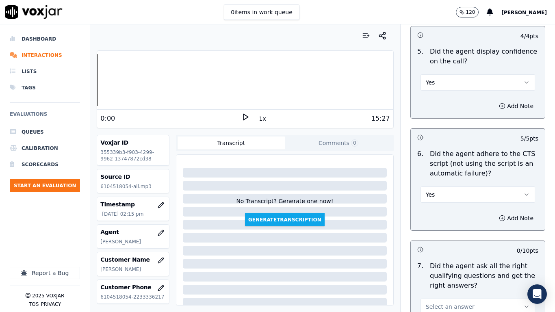
scroll to position [1868, 0]
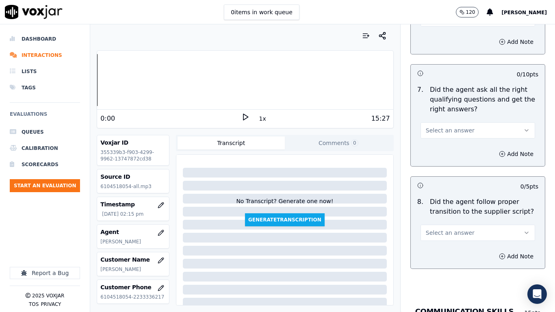
click at [440, 122] on button "Select an answer" at bounding box center [477, 130] width 114 height 16
click at [442, 138] on div "Yes" at bounding box center [462, 141] width 99 height 13
click at [453, 229] on span "Select an answer" at bounding box center [449, 233] width 49 height 8
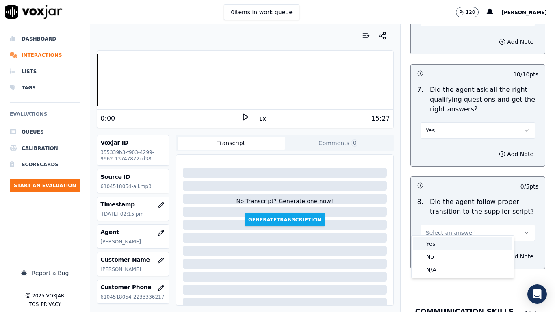
click at [445, 243] on div "Yes" at bounding box center [462, 243] width 99 height 13
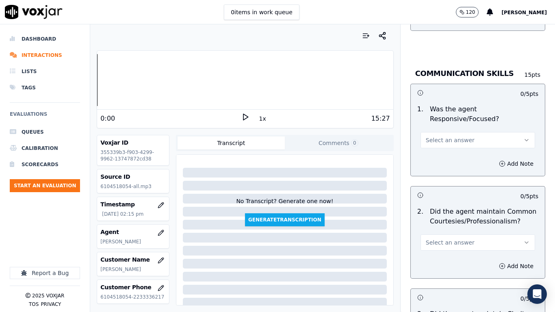
scroll to position [2111, 0]
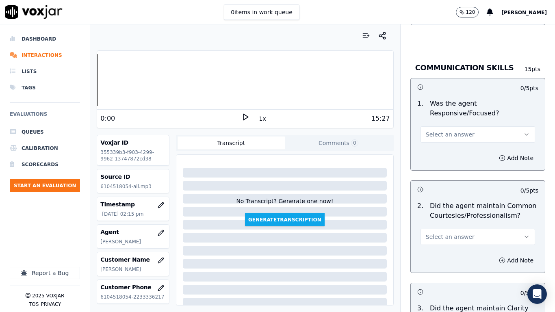
click at [440, 130] on span "Select an answer" at bounding box center [449, 134] width 49 height 8
click at [442, 145] on div "Yes" at bounding box center [462, 145] width 99 height 13
click at [458, 229] on button "Select an answer" at bounding box center [477, 237] width 114 height 16
click at [453, 246] on div "Yes" at bounding box center [462, 247] width 99 height 13
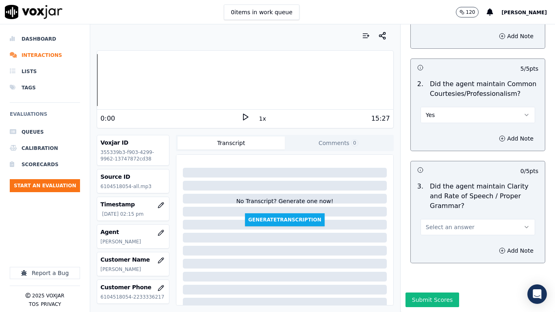
click at [444, 223] on span "Select an answer" at bounding box center [449, 227] width 49 height 8
click at [446, 227] on div "Yes" at bounding box center [462, 224] width 99 height 13
click at [425, 246] on button "Submit Scores" at bounding box center [432, 299] width 54 height 15
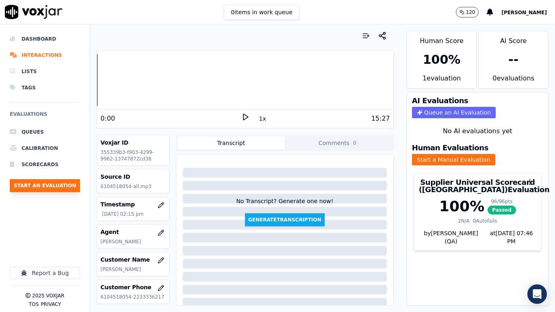
click at [65, 182] on button "Start an Evaluation" at bounding box center [45, 185] width 70 height 13
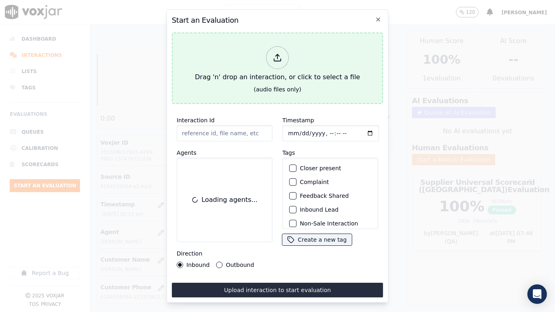
click at [217, 72] on div "Drag 'n' drop an interaction, or click to select a file" at bounding box center [277, 64] width 171 height 42
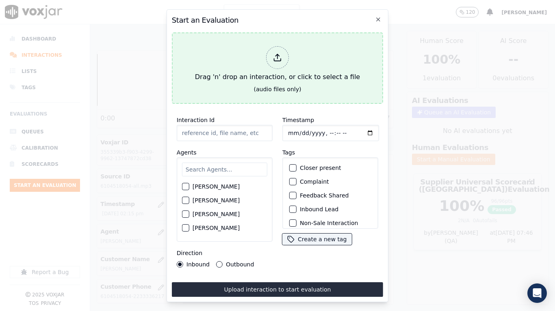
type input "20250905-113822_7174958346-all.mp3"
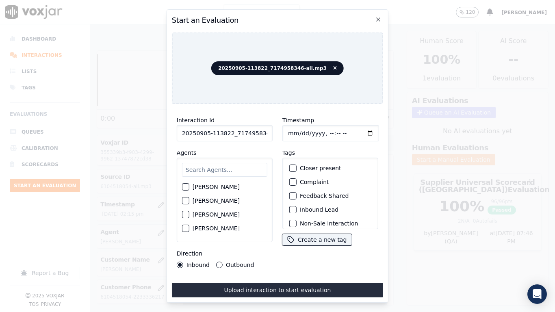
click at [212, 167] on input "text" at bounding box center [224, 170] width 85 height 14
type input "fa"
click at [222, 200] on label "[PERSON_NAME]" at bounding box center [215, 203] width 47 height 6
click at [189, 199] on button "[PERSON_NAME]" at bounding box center [185, 202] width 7 height 7
click at [287, 127] on input "Timestamp" at bounding box center [330, 133] width 97 height 16
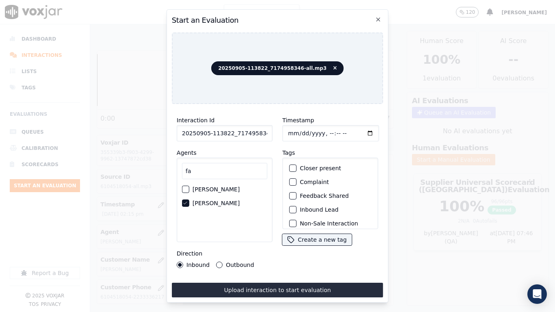
type input "[DATE]T14:16"
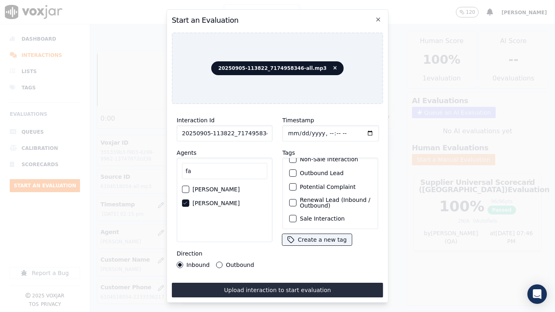
click at [325, 216] on label "Sale Interaction" at bounding box center [322, 219] width 45 height 6
click at [296, 215] on button "Sale Interaction" at bounding box center [292, 218] width 7 height 7
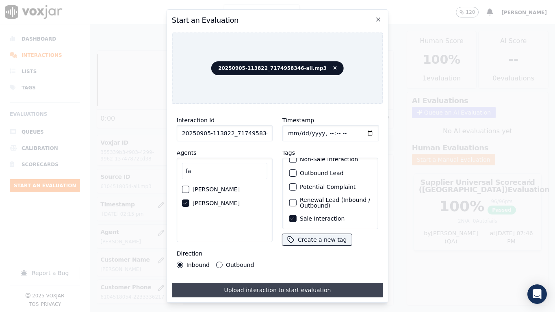
click at [322, 246] on button "Upload interaction to start evaluation" at bounding box center [277, 290] width 211 height 15
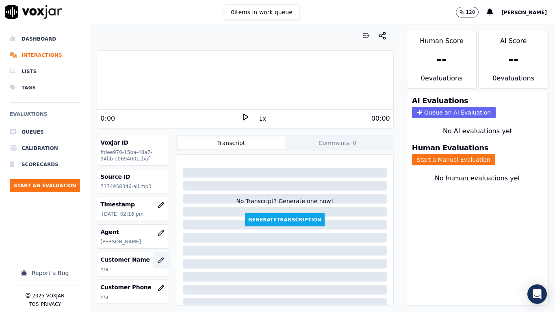
click at [158, 246] on icon "button" at bounding box center [161, 260] width 6 height 6
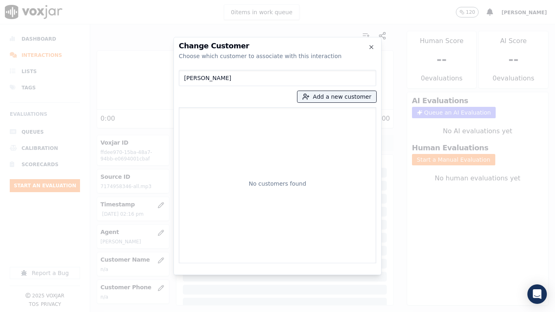
type input "[PERSON_NAME]"
click at [340, 105] on div "[PERSON_NAME] Add a new customer No customers found" at bounding box center [277, 165] width 197 height 197
click at [337, 95] on button "Add a new customer" at bounding box center [336, 96] width 79 height 11
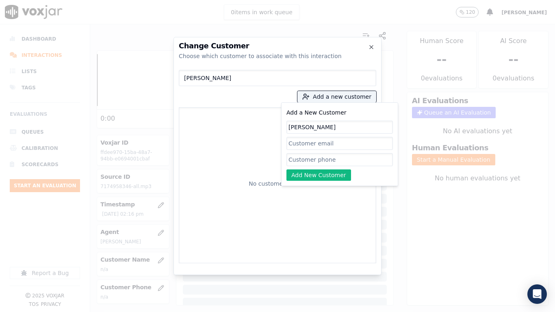
type input "[PERSON_NAME]"
drag, startPoint x: 309, startPoint y: 156, endPoint x: 312, endPoint y: 163, distance: 7.5
click at [309, 156] on input "Add a New Customer" at bounding box center [339, 159] width 106 height 13
paste input "7174958346"
type input "7174958346"
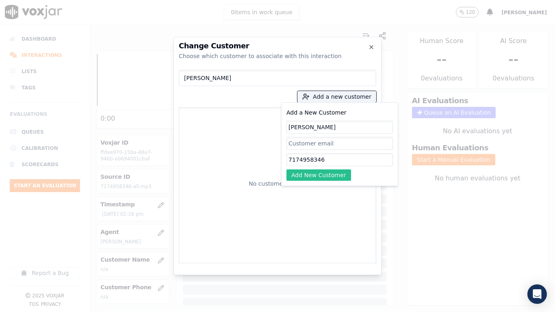
click at [299, 170] on button "Add New Customer" at bounding box center [318, 174] width 65 height 11
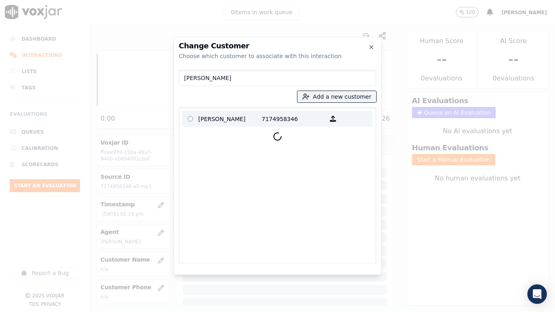
click at [215, 119] on p "[PERSON_NAME]" at bounding box center [229, 118] width 63 height 13
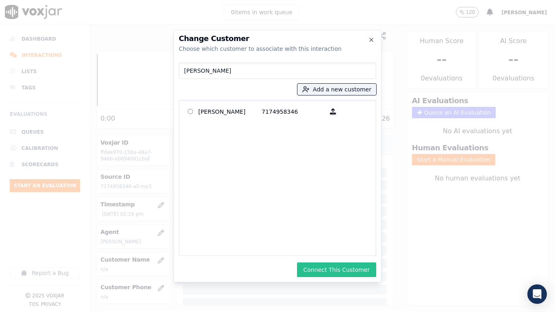
click at [316, 246] on button "Connect This Customer" at bounding box center [336, 269] width 79 height 15
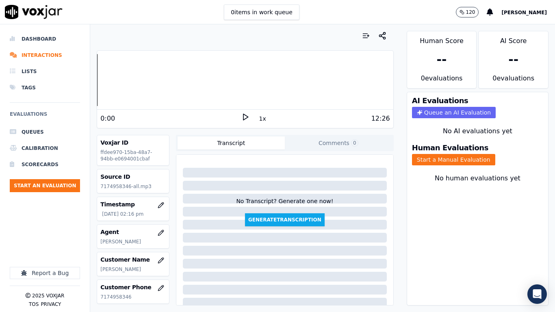
click at [437, 153] on div "Human Evaluations Start a Manual Evaluation" at bounding box center [477, 154] width 141 height 31
click at [438, 158] on button "Start a Manual Evaluation" at bounding box center [453, 159] width 83 height 11
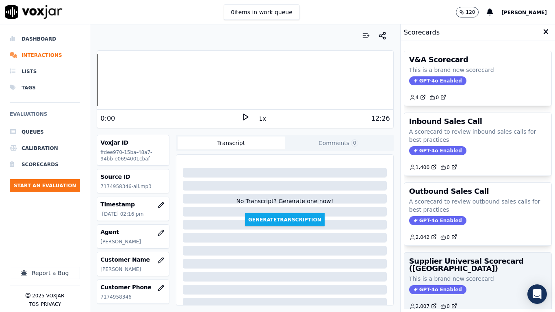
click at [448, 246] on h3 "Supplier Universal Scorecard ([GEOGRAPHIC_DATA])" at bounding box center [477, 264] width 137 height 15
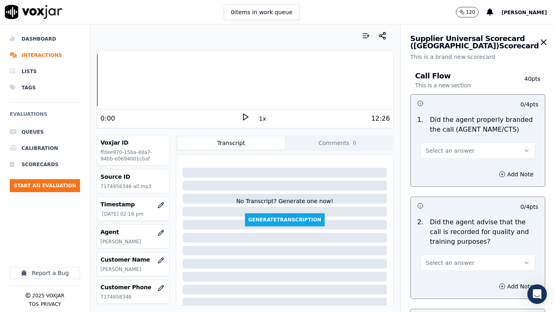
click at [476, 151] on button "Select an answer" at bounding box center [477, 151] width 114 height 16
click at [469, 169] on div "Yes" at bounding box center [462, 168] width 99 height 13
click at [453, 246] on span "Select an answer" at bounding box center [449, 263] width 49 height 8
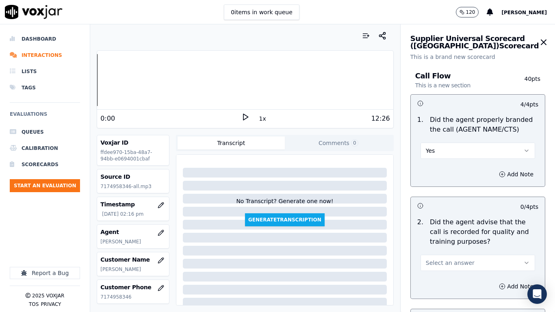
click at [449, 246] on span "Select an answer" at bounding box center [449, 263] width 49 height 8
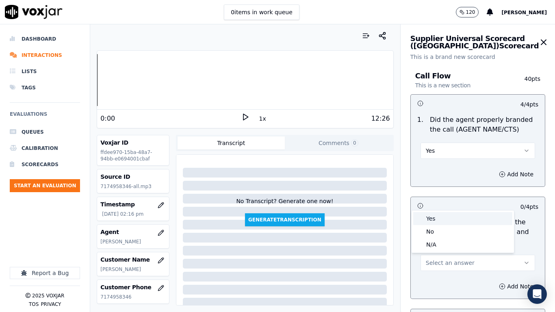
click at [438, 215] on div "Yes" at bounding box center [462, 218] width 99 height 13
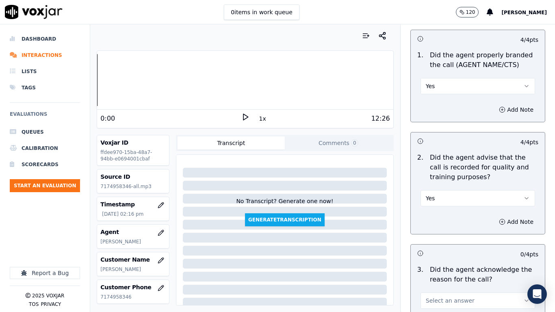
scroll to position [203, 0]
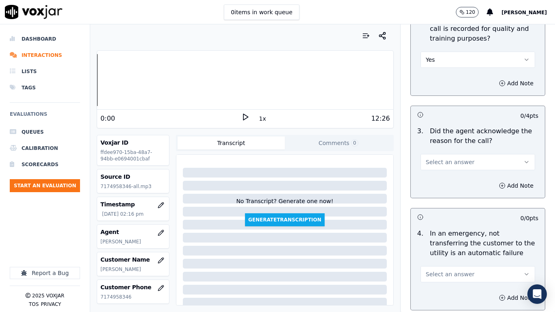
click at [450, 163] on span "Select an answer" at bounding box center [449, 162] width 49 height 8
click at [450, 188] on div "No" at bounding box center [462, 193] width 99 height 13
click at [494, 188] on button "Add Note" at bounding box center [516, 185] width 44 height 11
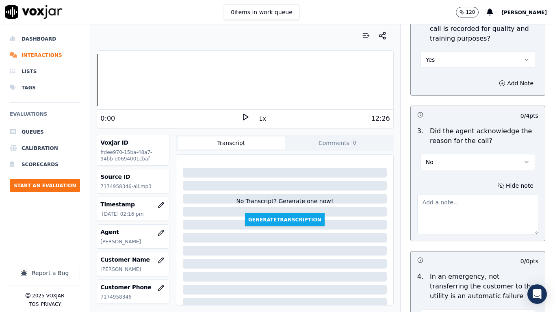
click at [447, 215] on textarea at bounding box center [477, 214] width 121 height 40
paste textarea "0.28sec Agent should have probed whether the call was regarding Electric or Gas…"
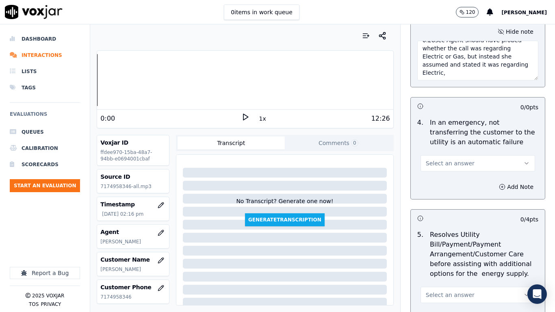
scroll to position [365, 0]
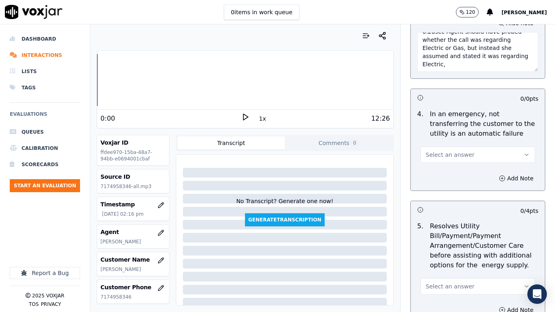
type textarea "0.28sec Agent should have probed whether the call was regarding Electric or Gas…"
click at [446, 157] on span "Select an answer" at bounding box center [449, 155] width 49 height 8
click at [448, 200] on div "N/A" at bounding box center [462, 198] width 99 height 13
click at [449, 246] on span "Select an answer" at bounding box center [449, 286] width 49 height 8
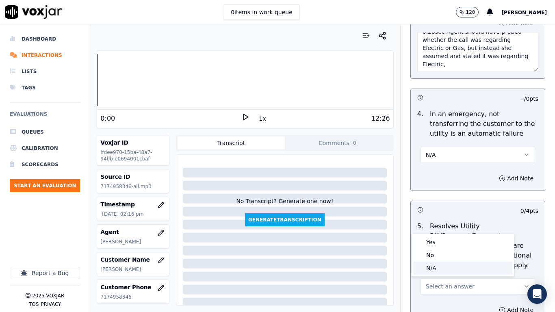
click at [438, 246] on div "N/A" at bounding box center [462, 267] width 99 height 13
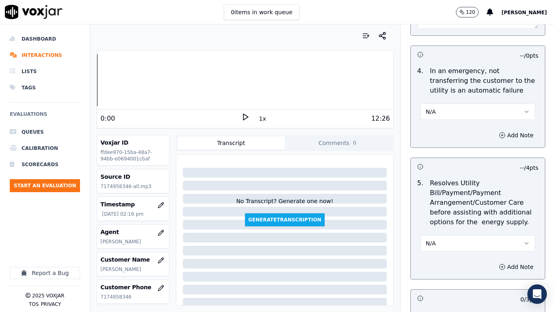
scroll to position [609, 0]
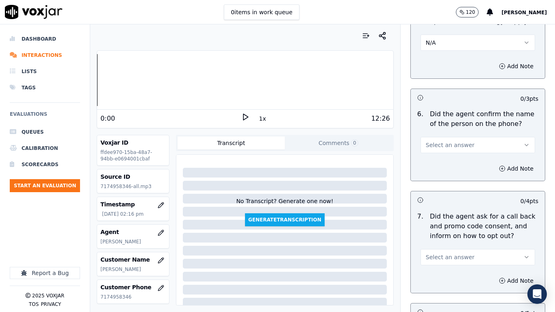
click at [445, 144] on span "Select an answer" at bounding box center [449, 145] width 49 height 8
click at [446, 162] on div "Yes" at bounding box center [462, 163] width 99 height 13
click at [449, 246] on span "Select an answer" at bounding box center [449, 257] width 49 height 8
click at [444, 246] on div "Yes" at bounding box center [462, 275] width 99 height 13
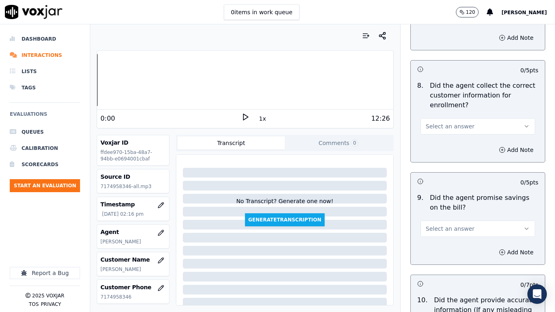
scroll to position [853, 0]
click at [438, 125] on span "Select an answer" at bounding box center [449, 125] width 49 height 8
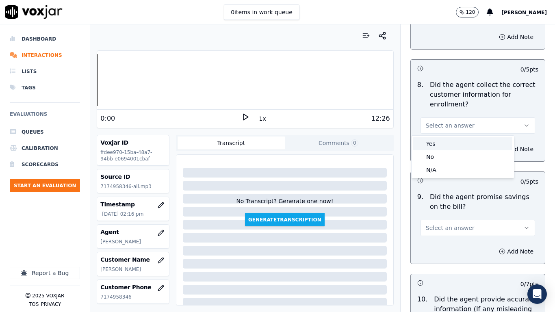
click at [447, 147] on div "Yes" at bounding box center [462, 143] width 99 height 13
click at [454, 225] on span "Select an answer" at bounding box center [449, 228] width 49 height 8
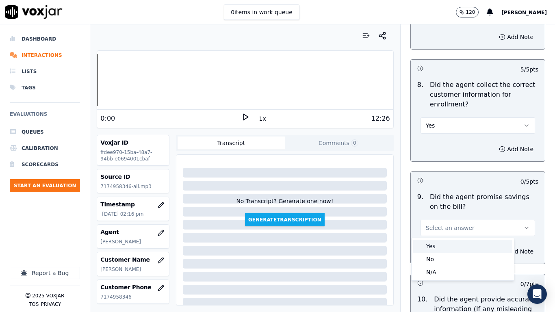
click at [451, 241] on div "Yes" at bounding box center [462, 246] width 99 height 13
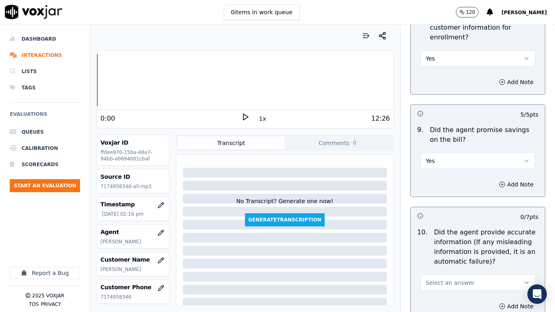
scroll to position [1096, 0]
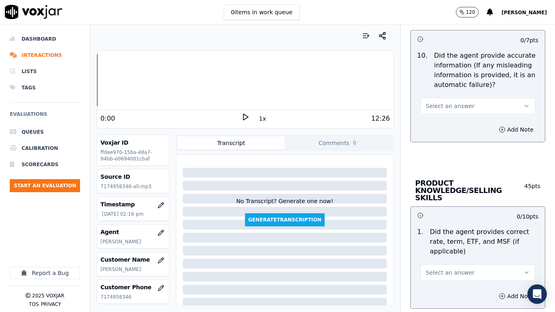
click at [446, 100] on button "Select an answer" at bounding box center [477, 106] width 114 height 16
click at [454, 127] on div "Yes" at bounding box center [462, 124] width 99 height 13
click at [447, 246] on span "Select an answer" at bounding box center [449, 272] width 49 height 8
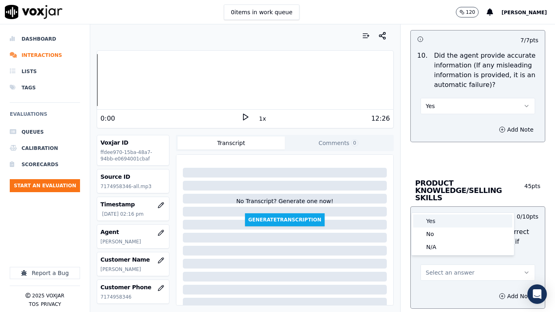
click at [434, 219] on div "Yes" at bounding box center [462, 220] width 99 height 13
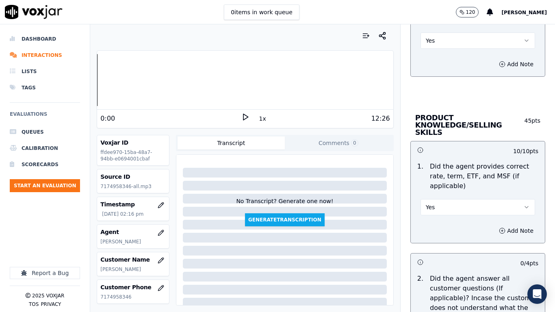
scroll to position [1340, 0]
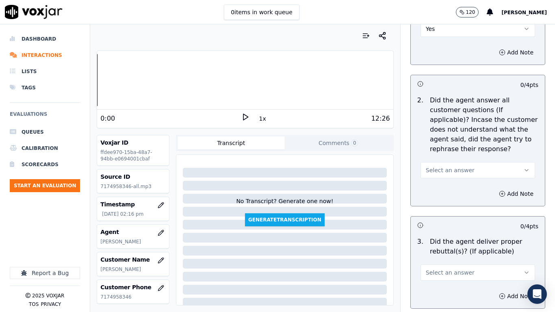
click at [444, 166] on span "Select an answer" at bounding box center [449, 170] width 49 height 8
click at [445, 182] on div "Yes" at bounding box center [462, 181] width 99 height 13
click at [447, 246] on button "Select an answer" at bounding box center [477, 272] width 114 height 16
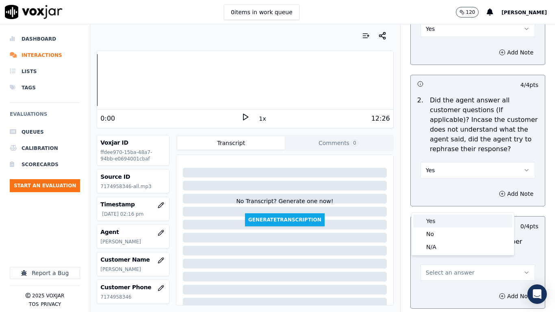
click at [431, 220] on div "Yes" at bounding box center [462, 220] width 99 height 13
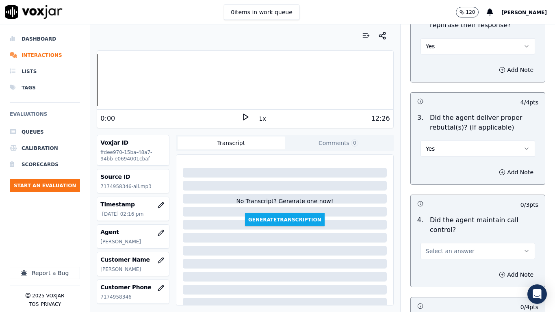
scroll to position [1624, 0]
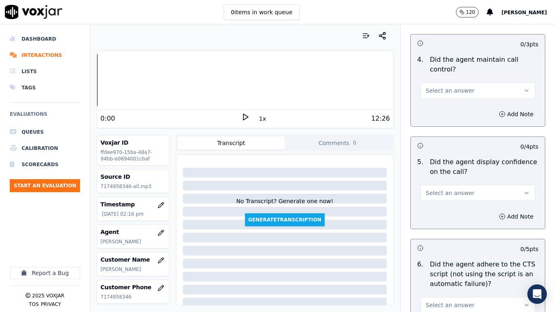
drag, startPoint x: 451, startPoint y: 81, endPoint x: 454, endPoint y: 89, distance: 9.0
click at [451, 86] on span "Select an answer" at bounding box center [449, 90] width 49 height 8
click at [456, 104] on div "Yes" at bounding box center [462, 101] width 99 height 13
click at [444, 189] on span "Select an answer" at bounding box center [449, 193] width 49 height 8
click at [447, 205] on div "Yes" at bounding box center [462, 203] width 99 height 13
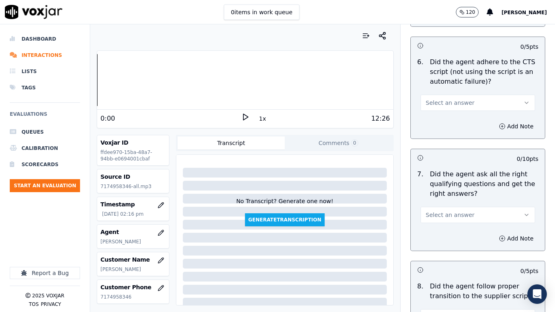
scroll to position [1827, 0]
click at [443, 98] on span "Select an answer" at bounding box center [449, 102] width 49 height 8
click at [444, 113] on div "Yes" at bounding box center [462, 112] width 99 height 13
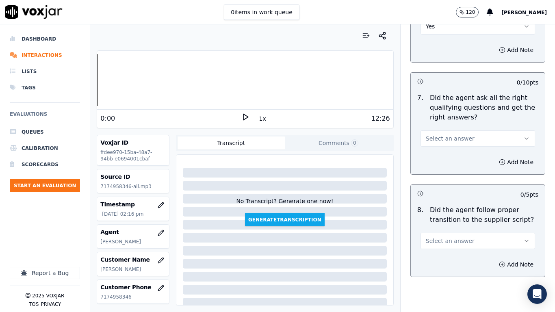
scroll to position [1908, 0]
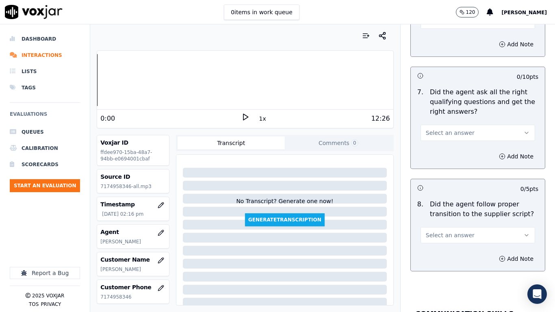
drag, startPoint x: 448, startPoint y: 125, endPoint x: 450, endPoint y: 131, distance: 6.9
click at [449, 129] on span "Select an answer" at bounding box center [449, 133] width 49 height 8
click at [453, 141] on div "Yes" at bounding box center [462, 143] width 99 height 13
click at [453, 231] on span "Select an answer" at bounding box center [449, 235] width 49 height 8
click at [446, 239] on div "Yes No N/A" at bounding box center [462, 259] width 102 height 42
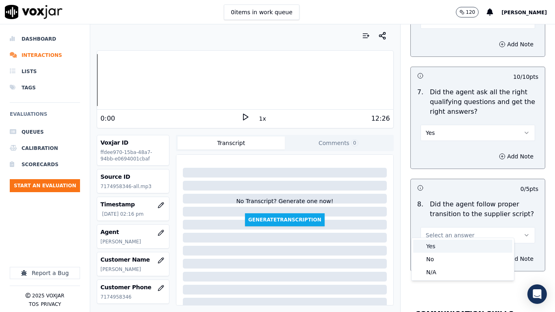
click at [446, 246] on div "Yes" at bounding box center [462, 246] width 99 height 13
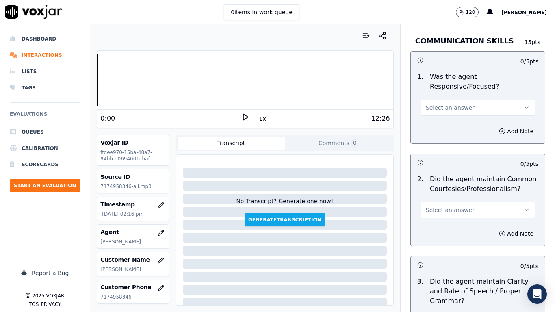
scroll to position [2192, 0]
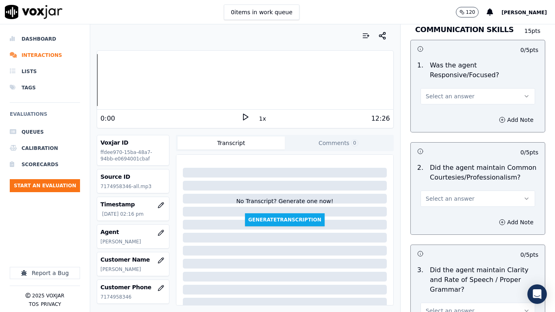
drag, startPoint x: 434, startPoint y: 80, endPoint x: 438, endPoint y: 90, distance: 10.0
click at [434, 86] on div "Select an answer" at bounding box center [477, 95] width 114 height 18
click at [438, 92] on span "Select an answer" at bounding box center [449, 96] width 49 height 8
click at [440, 104] on div "Yes" at bounding box center [462, 107] width 99 height 13
click at [440, 194] on span "Select an answer" at bounding box center [449, 198] width 49 height 8
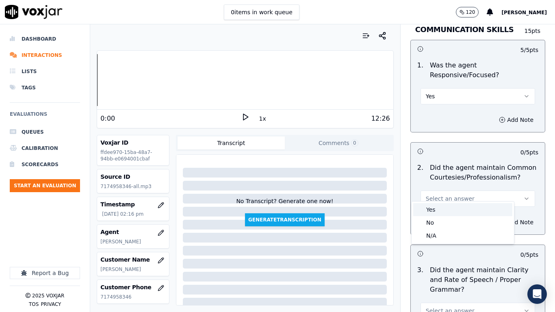
click at [440, 209] on div "Yes" at bounding box center [462, 209] width 99 height 13
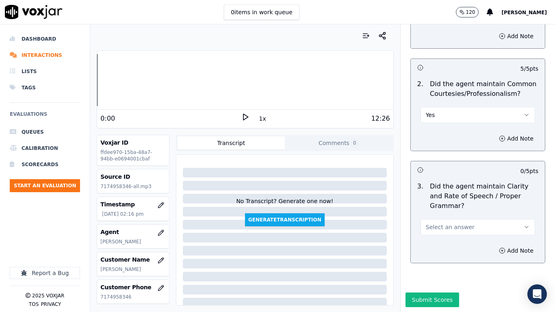
click at [442, 223] on span "Select an answer" at bounding box center [449, 227] width 49 height 8
click at [443, 220] on div "Yes" at bounding box center [462, 224] width 99 height 13
click at [431, 246] on button "Submit Scores" at bounding box center [432, 299] width 54 height 15
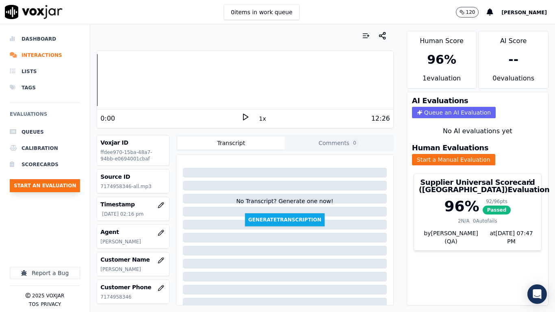
click at [60, 187] on button "Start an Evaluation" at bounding box center [45, 185] width 70 height 13
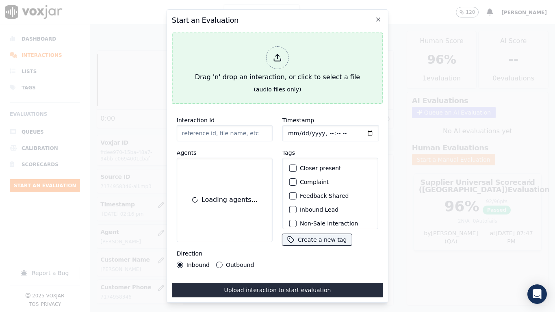
click at [265, 78] on div "Drag 'n' drop an interaction, or click to select a file" at bounding box center [277, 64] width 171 height 42
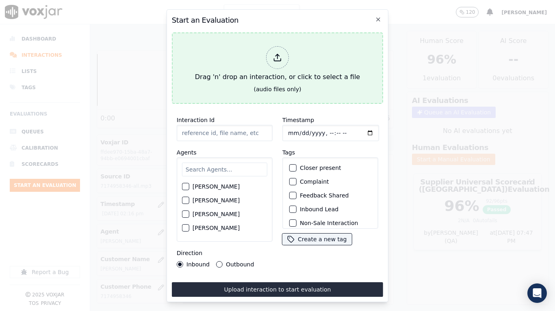
type input "20250905-142040_2675974471-all.mp3"
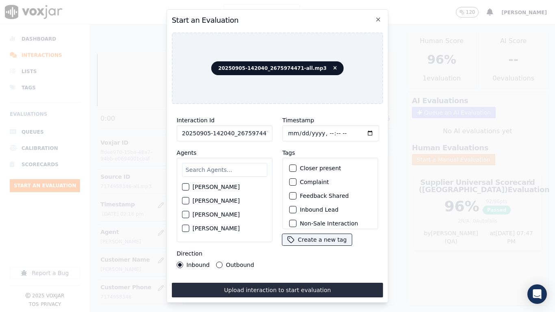
click at [209, 167] on input "text" at bounding box center [224, 170] width 85 height 14
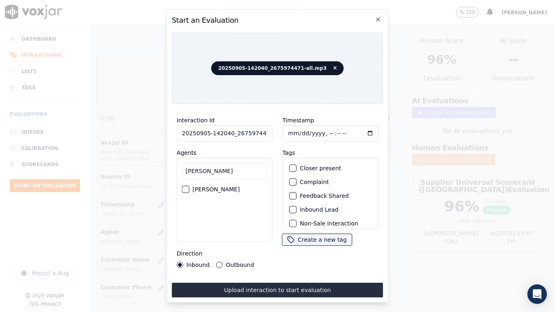
type input "[PERSON_NAME]"
click at [213, 186] on label "[PERSON_NAME]" at bounding box center [215, 189] width 47 height 6
click at [189, 186] on button "[PERSON_NAME]" at bounding box center [185, 189] width 7 height 7
click at [290, 132] on input "Timestamp" at bounding box center [330, 133] width 97 height 16
type input "[DATE]T14:17"
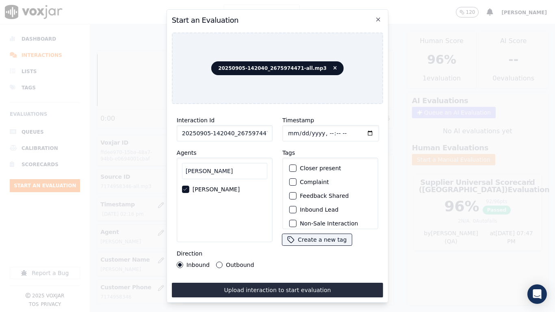
scroll to position [71, 0]
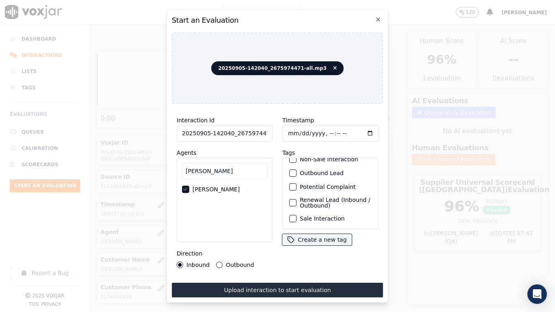
click at [328, 216] on label "Sale Interaction" at bounding box center [322, 219] width 45 height 6
click at [296, 215] on button "Sale Interaction" at bounding box center [292, 218] width 7 height 7
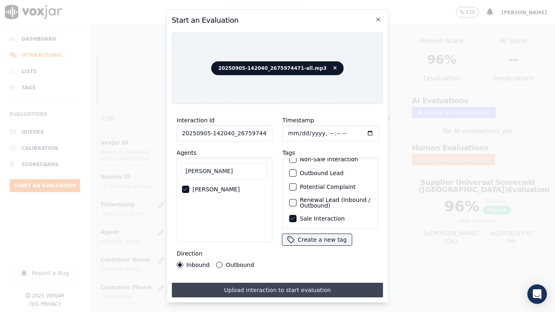
click at [324, 246] on button "Upload interaction to start evaluation" at bounding box center [277, 290] width 211 height 15
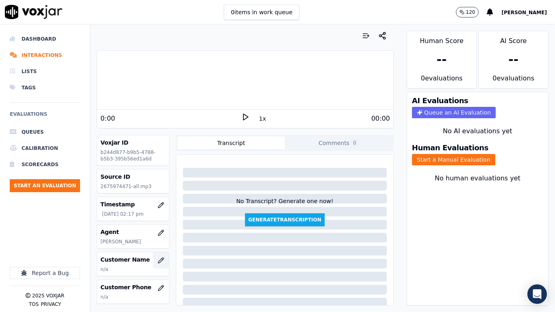
click at [158, 246] on icon "button" at bounding box center [161, 260] width 6 height 6
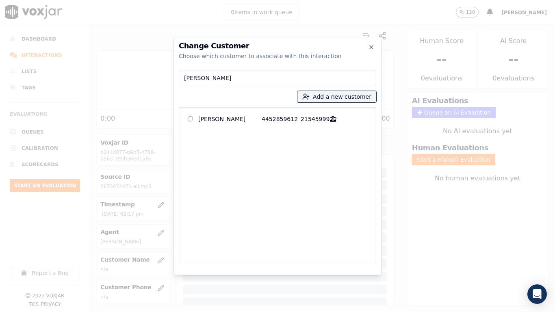
type input "[PERSON_NAME]"
click at [228, 117] on p "[PERSON_NAME]" at bounding box center [229, 118] width 63 height 13
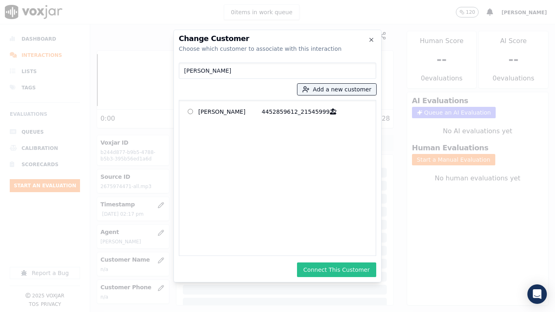
click at [355, 246] on button "Connect This Customer" at bounding box center [336, 269] width 79 height 15
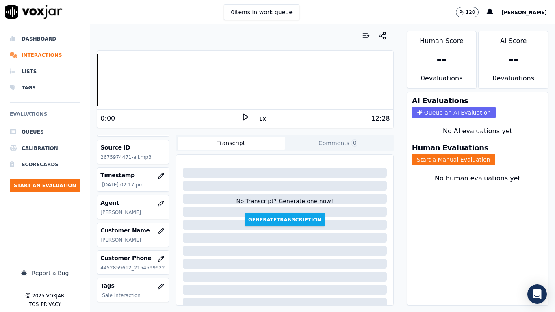
scroll to position [81, 0]
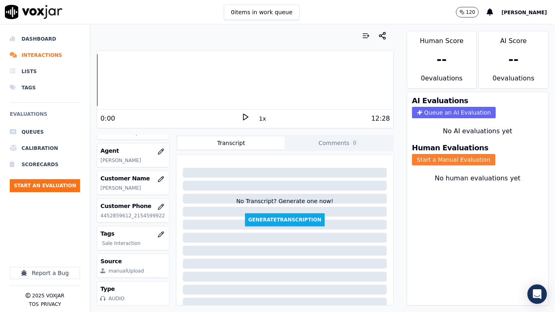
click at [428, 157] on button "Start a Manual Evaluation" at bounding box center [453, 159] width 83 height 11
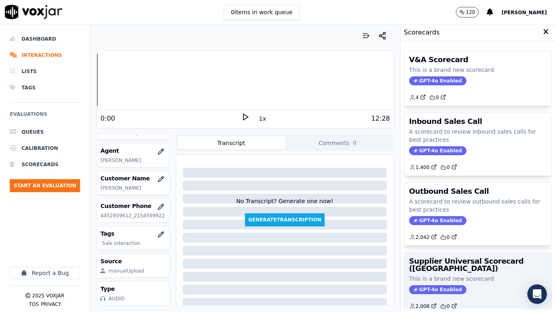
click at [446, 246] on h3 "Supplier Universal Scorecard ([GEOGRAPHIC_DATA])" at bounding box center [477, 264] width 137 height 15
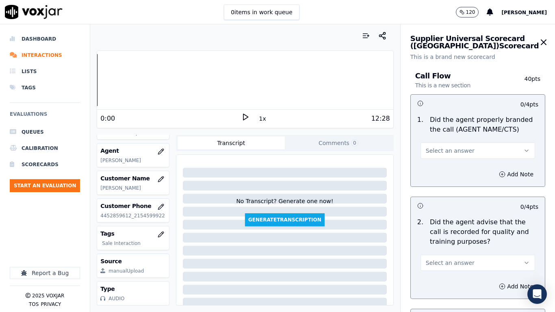
drag, startPoint x: 434, startPoint y: 145, endPoint x: 440, endPoint y: 158, distance: 14.2
click at [435, 147] on button "Select an answer" at bounding box center [477, 151] width 114 height 16
click at [443, 166] on div "Yes" at bounding box center [462, 168] width 99 height 13
click at [449, 246] on span "Select an answer" at bounding box center [449, 263] width 49 height 8
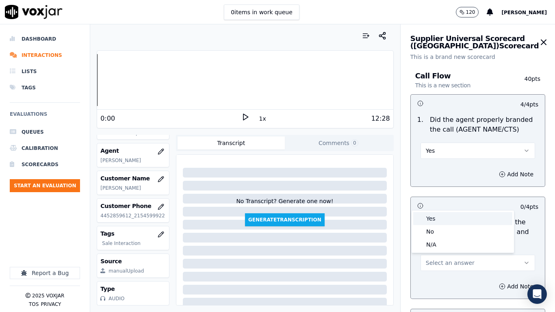
click at [438, 220] on div "Yes" at bounding box center [462, 218] width 99 height 13
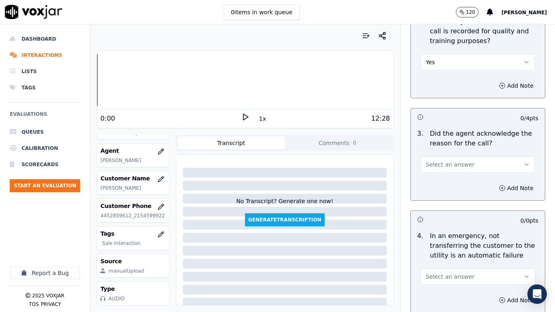
scroll to position [203, 0]
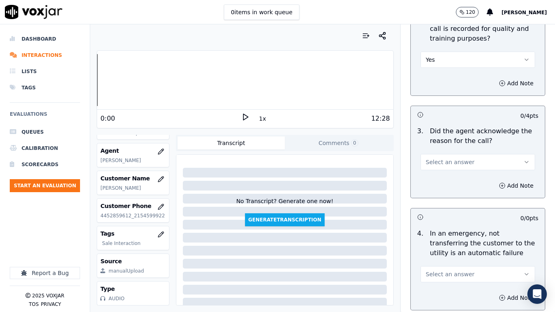
drag, startPoint x: 439, startPoint y: 161, endPoint x: 441, endPoint y: 167, distance: 6.2
click at [440, 162] on span "Select an answer" at bounding box center [449, 162] width 49 height 8
click at [442, 180] on div "Yes" at bounding box center [462, 180] width 99 height 13
click at [462, 246] on button "Select an answer" at bounding box center [477, 274] width 114 height 16
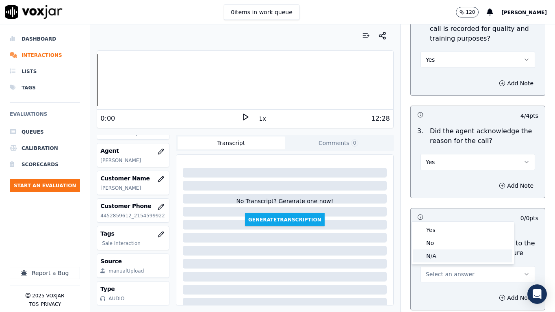
click at [431, 246] on div "N/A" at bounding box center [462, 255] width 99 height 13
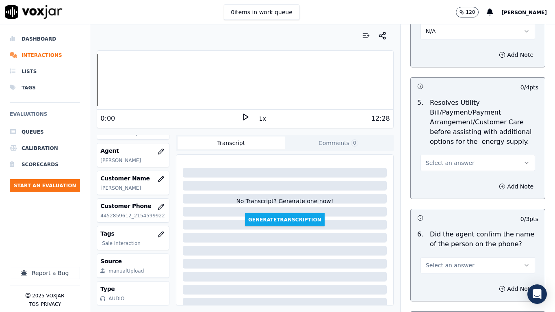
scroll to position [447, 0]
click at [440, 158] on button "Select an answer" at bounding box center [477, 162] width 114 height 16
drag, startPoint x: 455, startPoint y: 199, endPoint x: 457, endPoint y: 209, distance: 10.0
click at [454, 199] on div "No" at bounding box center [462, 193] width 99 height 13
click at [437, 163] on button "No" at bounding box center [477, 162] width 114 height 16
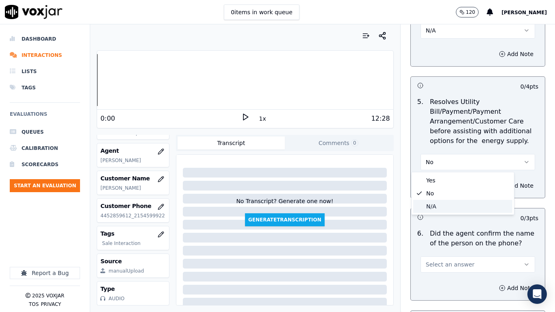
click at [437, 202] on div "N/A" at bounding box center [462, 206] width 99 height 13
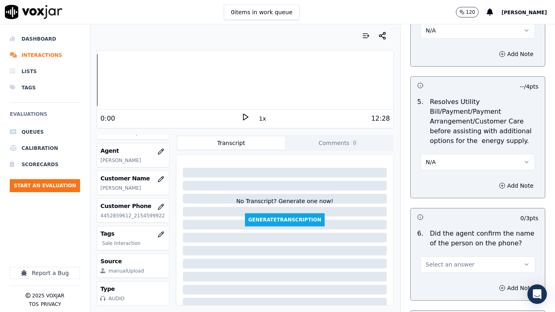
click at [445, 246] on span "Select an answer" at bounding box center [449, 264] width 49 height 8
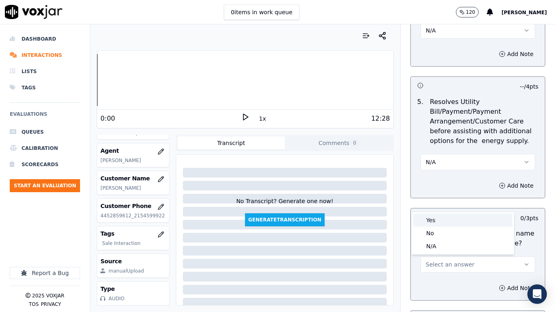
click at [438, 218] on div "Yes" at bounding box center [462, 220] width 99 height 13
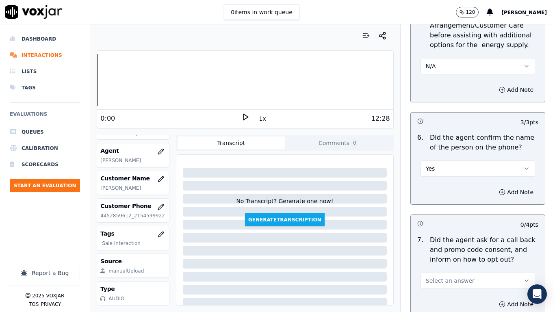
scroll to position [690, 0]
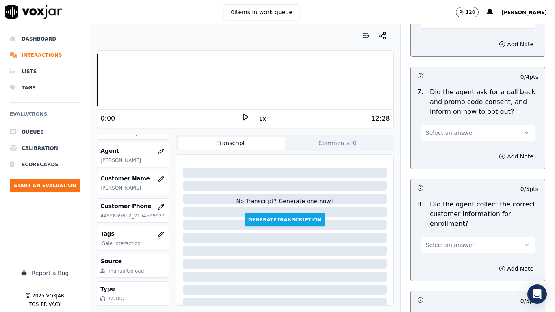
click at [438, 131] on span "Select an answer" at bounding box center [449, 133] width 49 height 8
click at [444, 152] on div "Yes" at bounding box center [462, 151] width 99 height 13
click at [444, 242] on span "Select an answer" at bounding box center [449, 245] width 49 height 8
click at [445, 246] on div "Yes" at bounding box center [462, 263] width 99 height 13
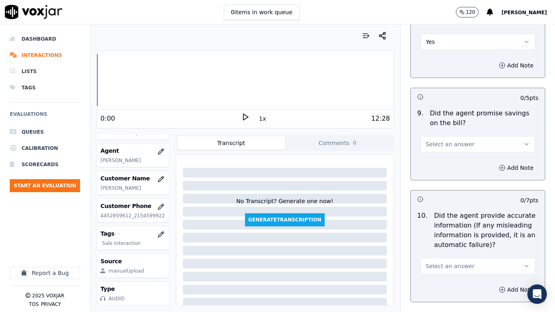
click at [439, 146] on span "Select an answer" at bounding box center [449, 144] width 49 height 8
click at [443, 169] on div "No" at bounding box center [462, 175] width 99 height 13
click at [440, 144] on button "No" at bounding box center [477, 144] width 114 height 16
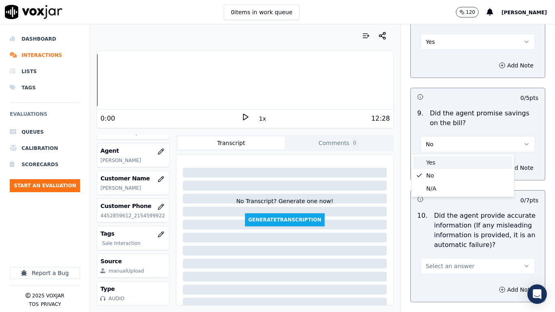
click at [440, 158] on div "Yes" at bounding box center [462, 162] width 99 height 13
click at [452, 246] on button "Select an answer" at bounding box center [477, 266] width 114 height 16
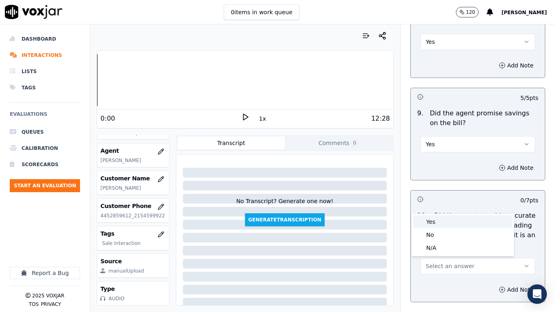
click at [432, 218] on div "Yes" at bounding box center [462, 221] width 99 height 13
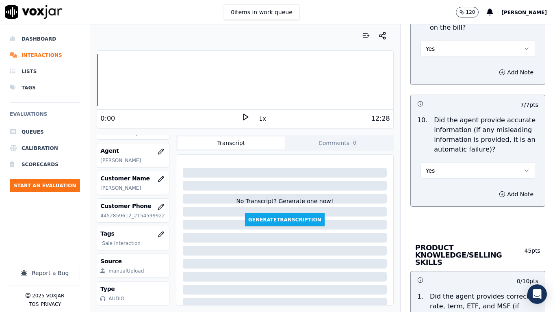
scroll to position [1096, 0]
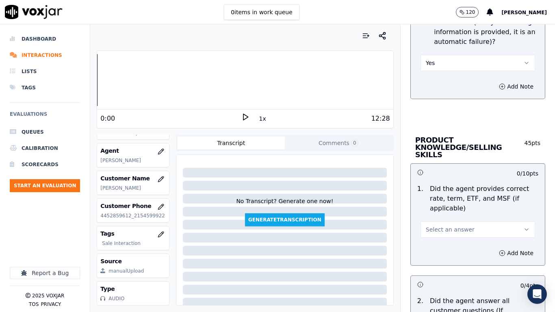
click at [438, 225] on span "Select an answer" at bounding box center [449, 229] width 49 height 8
click at [442, 240] on div "Yes" at bounding box center [462, 240] width 99 height 13
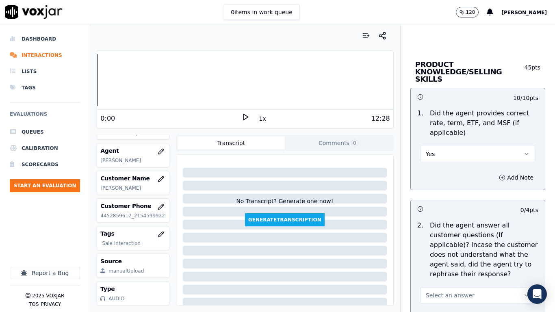
scroll to position [1299, 0]
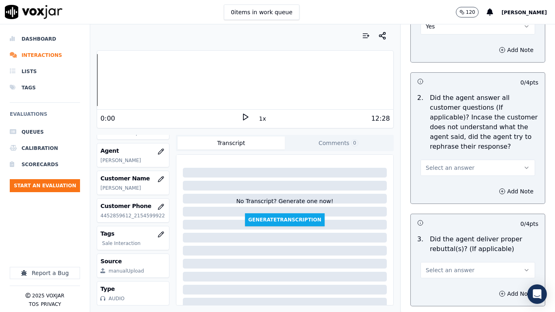
click at [445, 164] on span "Select an answer" at bounding box center [449, 168] width 49 height 8
click at [449, 181] on div "Yes" at bounding box center [462, 178] width 99 height 13
click at [445, 246] on span "Select an answer" at bounding box center [449, 270] width 49 height 8
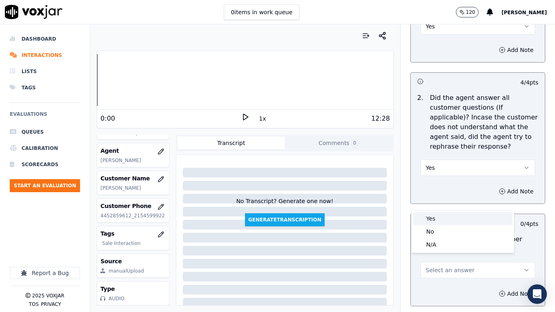
click at [431, 217] on div "Yes" at bounding box center [462, 218] width 99 height 13
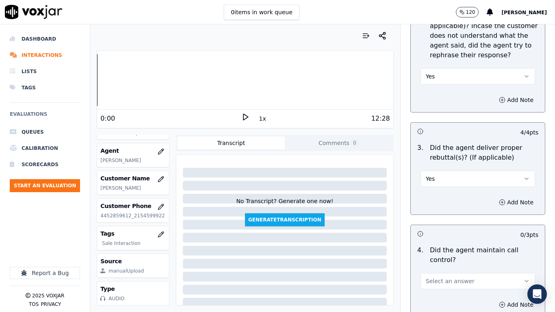
scroll to position [1543, 0]
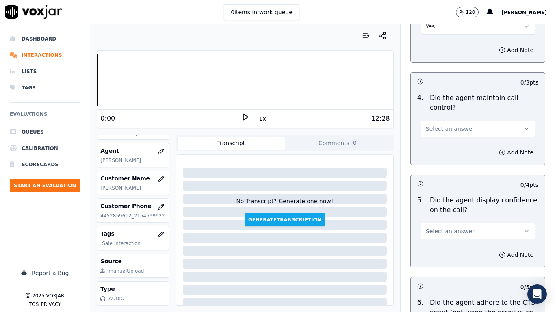
click at [436, 125] on span "Select an answer" at bounding box center [449, 129] width 49 height 8
click at [442, 138] on div "Yes" at bounding box center [462, 139] width 99 height 13
click at [438, 227] on span "Select an answer" at bounding box center [449, 231] width 49 height 8
click at [438, 238] on div "Yes" at bounding box center [462, 241] width 99 height 13
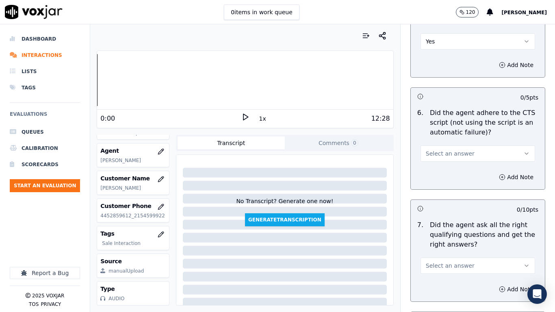
scroll to position [1746, 0]
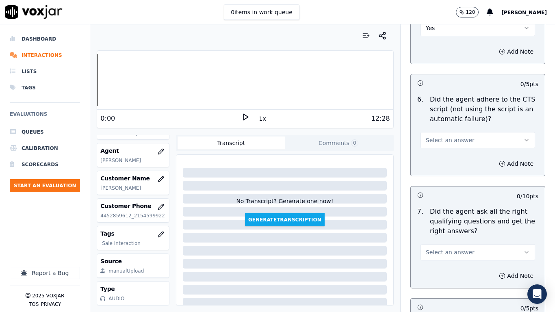
click at [434, 132] on button "Select an answer" at bounding box center [477, 140] width 114 height 16
click at [446, 151] on div "Yes" at bounding box center [462, 151] width 99 height 13
click at [441, 246] on span "Select an answer" at bounding box center [449, 252] width 49 height 8
click at [437, 246] on div "Yes" at bounding box center [462, 263] width 99 height 13
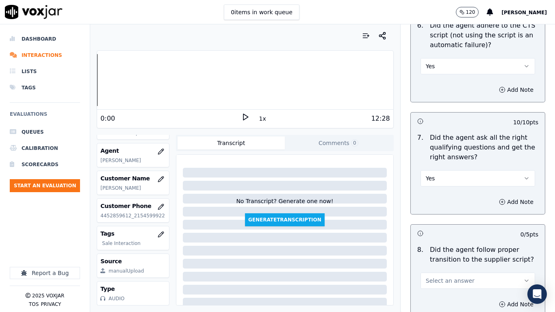
scroll to position [1989, 0]
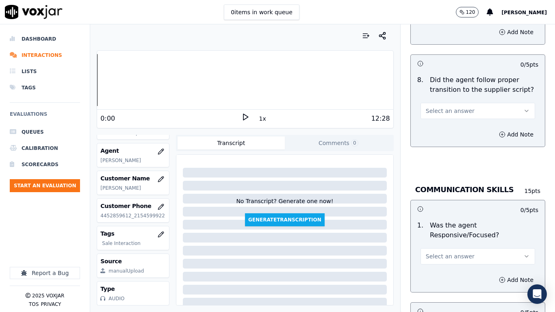
click at [452, 107] on span "Select an answer" at bounding box center [449, 111] width 49 height 8
click at [452, 119] on div "Yes" at bounding box center [462, 121] width 99 height 13
click at [443, 246] on span "Select an answer" at bounding box center [449, 256] width 49 height 8
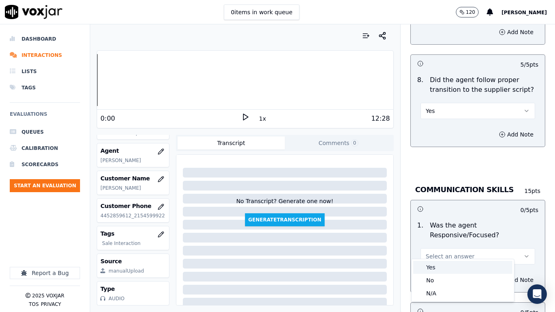
click at [442, 246] on div "Yes" at bounding box center [462, 267] width 99 height 13
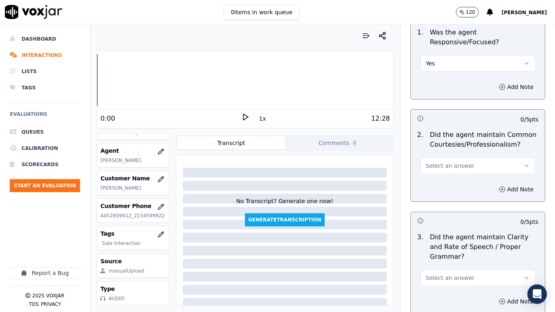
scroll to position [2192, 0]
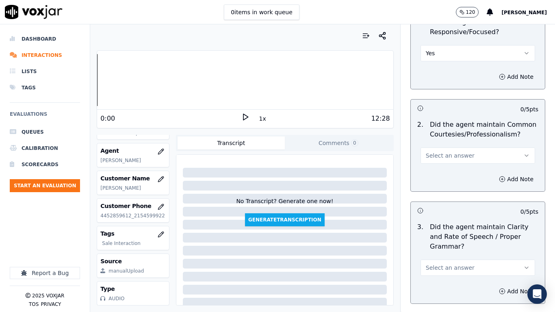
click at [443, 146] on div "Select an answer" at bounding box center [477, 155] width 114 height 18
click at [446, 151] on span "Select an answer" at bounding box center [449, 155] width 49 height 8
click at [447, 164] on div "Yes" at bounding box center [462, 166] width 99 height 13
click at [440, 246] on span "Select an answer" at bounding box center [449, 267] width 49 height 8
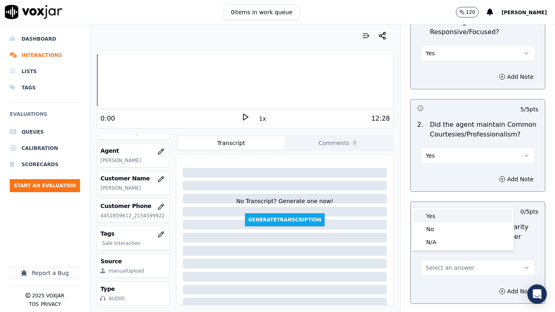
click at [432, 212] on div "Yes" at bounding box center [462, 215] width 99 height 13
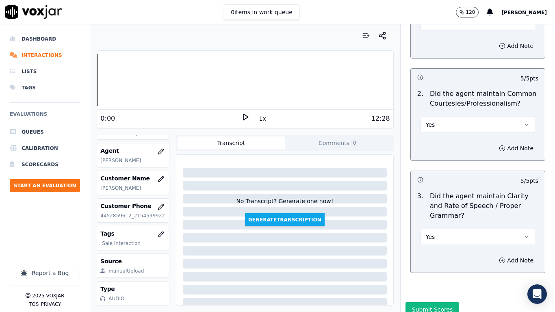
scroll to position [2246, 0]
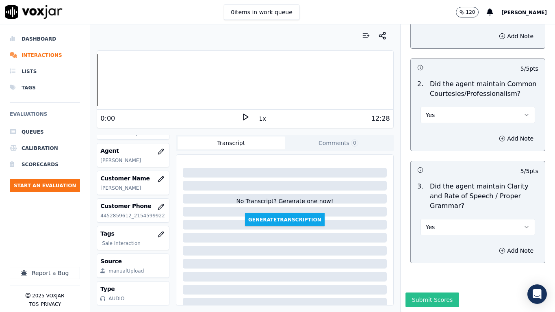
click at [434, 246] on button "Submit Scores" at bounding box center [432, 299] width 54 height 15
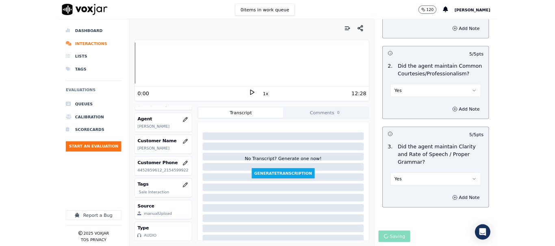
scroll to position [0, 0]
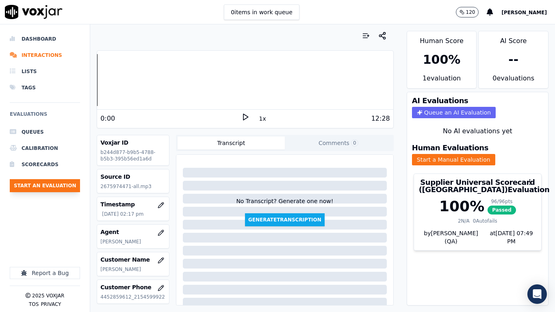
click at [58, 186] on button "Start an Evaluation" at bounding box center [45, 185] width 70 height 13
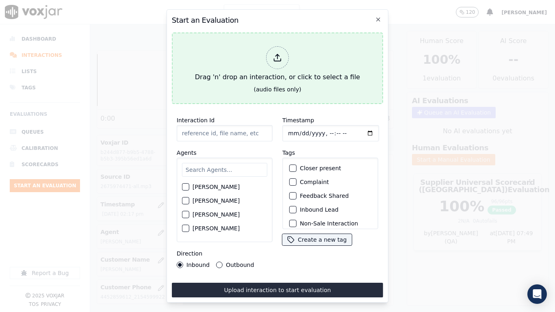
click at [243, 78] on div "Drag 'n' drop an interaction, or click to select a file" at bounding box center [277, 64] width 171 height 42
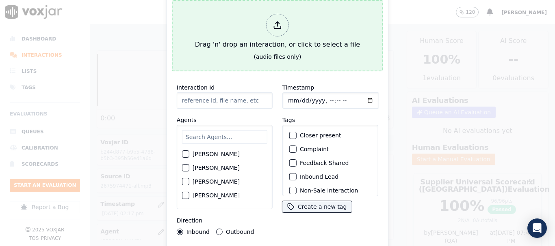
click at [241, 50] on button "Drag 'n' drop an interaction, or click to select a file (audio files only)" at bounding box center [277, 35] width 211 height 71
type input "20250905-150856_6106790626-all.mp3"
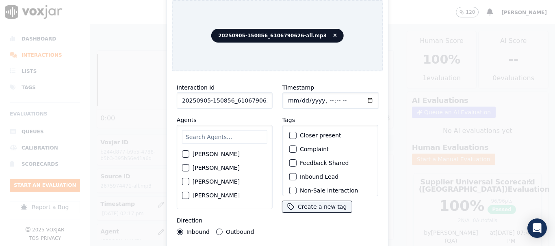
click at [216, 134] on input "text" at bounding box center [224, 137] width 85 height 14
type input "ca"
click at [210, 152] on label "[PERSON_NAME]" at bounding box center [215, 155] width 47 height 6
click at [189, 151] on button "[PERSON_NAME]" at bounding box center [185, 154] width 7 height 7
click at [288, 95] on input "Timestamp" at bounding box center [330, 101] width 97 height 16
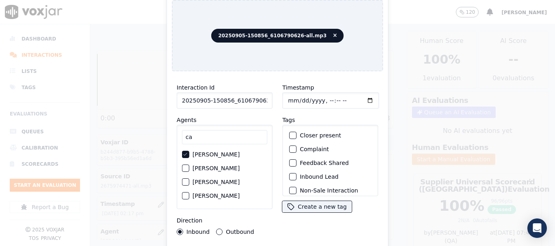
type input "[DATE]T14:19"
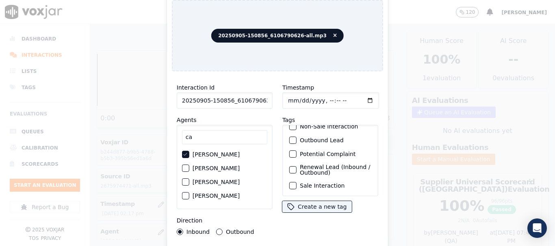
click at [324, 183] on label "Sale Interaction" at bounding box center [322, 186] width 45 height 6
click at [296, 182] on button "Sale Interaction" at bounding box center [292, 185] width 7 height 7
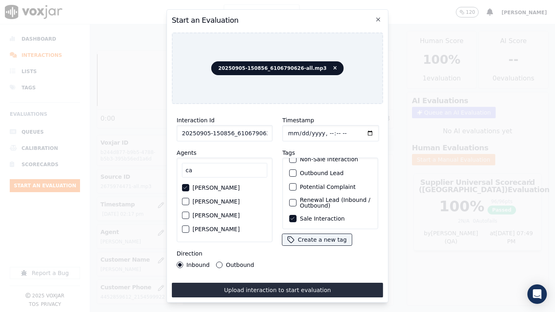
drag, startPoint x: 325, startPoint y: 283, endPoint x: 327, endPoint y: 290, distance: 7.1
click at [325, 246] on button "Upload interaction to start evaluation" at bounding box center [277, 290] width 211 height 15
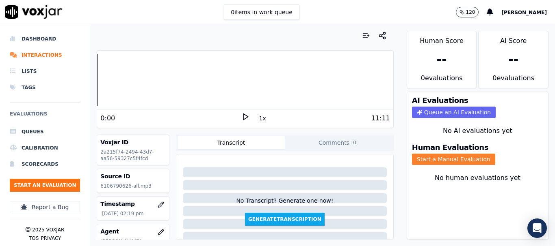
click at [447, 163] on button "Start a Manual Evaluation" at bounding box center [453, 159] width 83 height 11
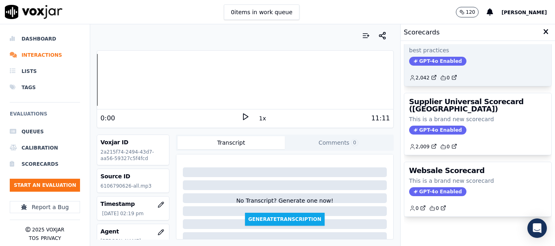
scroll to position [180, 0]
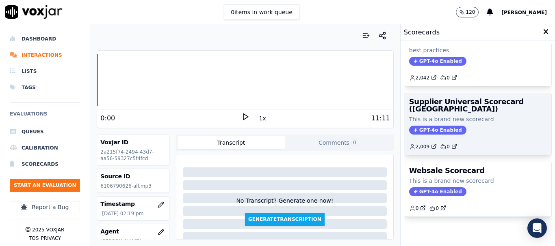
click at [453, 98] on h3 "Supplier Universal Scorecard ([GEOGRAPHIC_DATA])" at bounding box center [477, 105] width 137 height 15
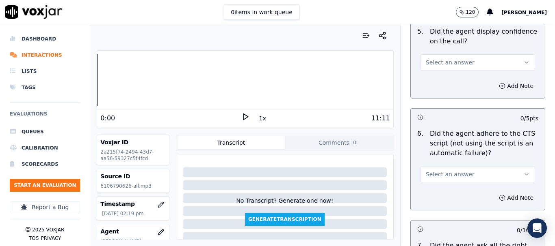
scroll to position [1786, 0]
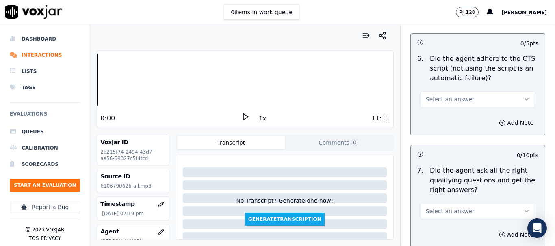
click at [458, 91] on button "Select an answer" at bounding box center [477, 99] width 114 height 16
click at [462, 124] on div "No" at bounding box center [462, 123] width 99 height 13
click at [497, 117] on button "Add Note" at bounding box center [516, 122] width 44 height 11
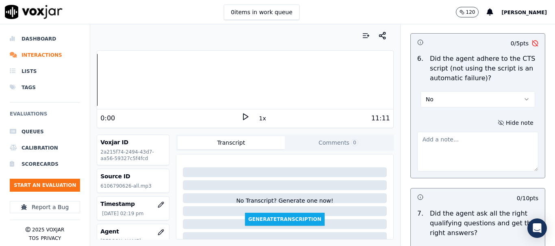
click at [451, 139] on textarea at bounding box center [477, 152] width 121 height 40
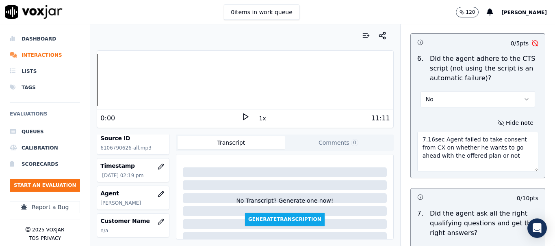
scroll to position [81, 0]
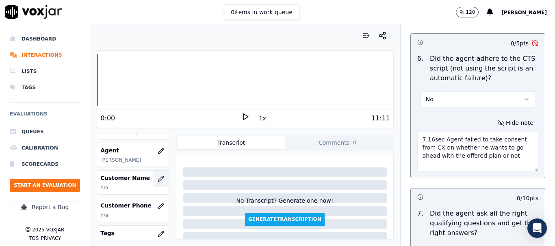
type textarea "7.16sec Agent failed to take consent from CX on whether he wants to go ahead wi…"
click at [158, 179] on icon "button" at bounding box center [161, 179] width 6 height 6
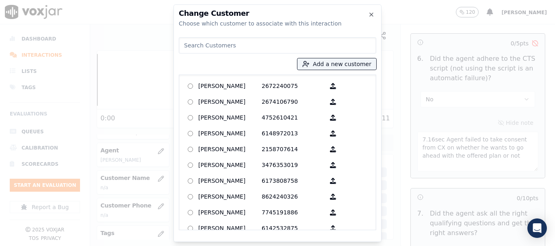
paste input "[PERSON_NAME]"
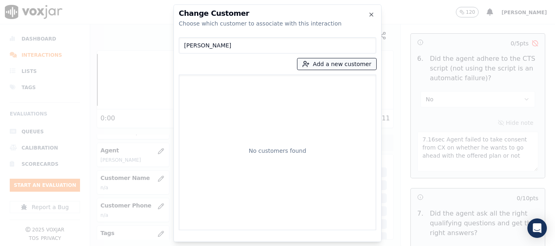
type input "[PERSON_NAME]"
click at [337, 62] on button "Add a new customer" at bounding box center [336, 63] width 79 height 11
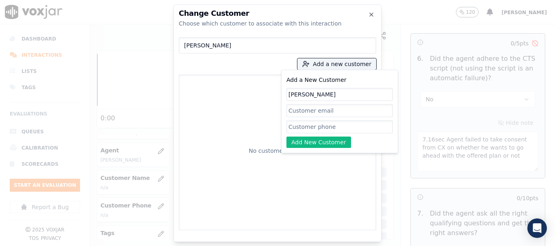
type input "[PERSON_NAME]"
click at [310, 124] on input "Add a New Customer" at bounding box center [339, 127] width 106 height 13
paste input "6106790626"
type input "6106790626"
click at [314, 142] on button "Add New Customer" at bounding box center [318, 142] width 65 height 11
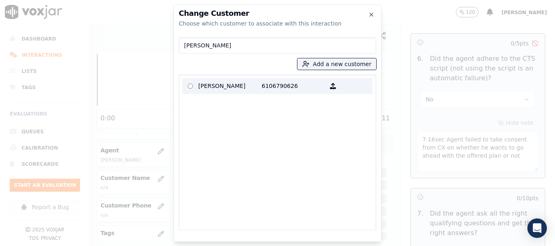
click at [216, 84] on p "[PERSON_NAME]" at bounding box center [229, 86] width 63 height 13
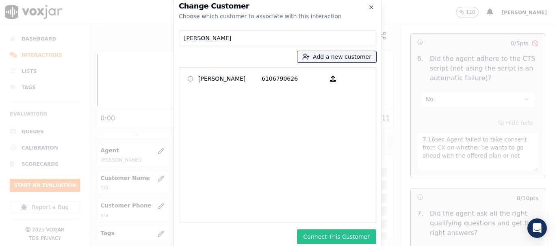
click at [337, 231] on button "Connect This Customer" at bounding box center [336, 237] width 79 height 15
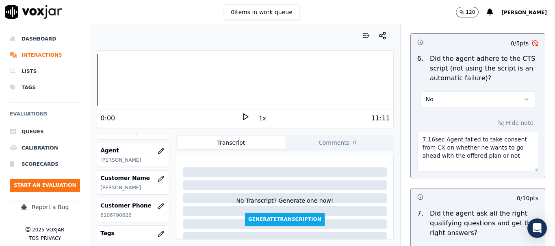
click at [504, 152] on textarea "7.16sec Agent failed to take consent from CX on whether he wants to go ahead wi…" at bounding box center [477, 152] width 121 height 40
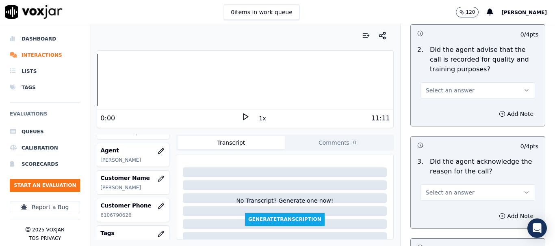
scroll to position [0, 0]
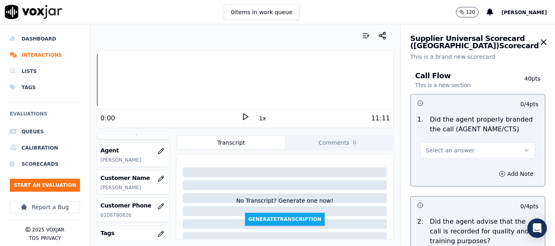
type textarea "7.16sec Agent failed to take consent from CX on whether he wants to go ahead wi…"
click at [445, 150] on span "Select an answer" at bounding box center [449, 151] width 49 height 8
click at [445, 166] on div "Yes" at bounding box center [462, 168] width 99 height 13
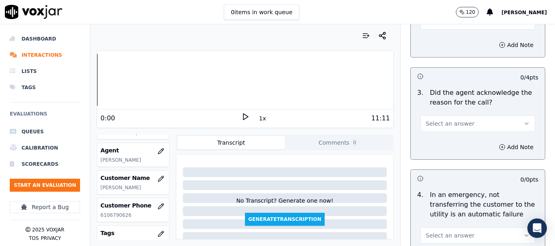
scroll to position [244, 0]
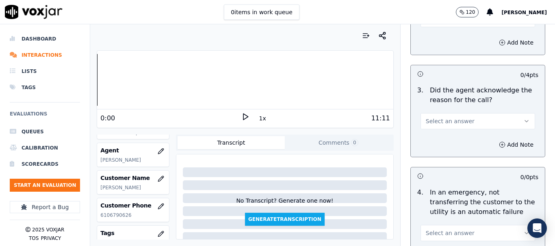
click at [431, 26] on button "Select an answer" at bounding box center [477, 19] width 114 height 16
click at [431, 37] on div "Yes" at bounding box center [462, 37] width 99 height 13
click at [450, 122] on span "Select an answer" at bounding box center [449, 121] width 49 height 8
click at [430, 136] on div "Yes" at bounding box center [462, 139] width 99 height 13
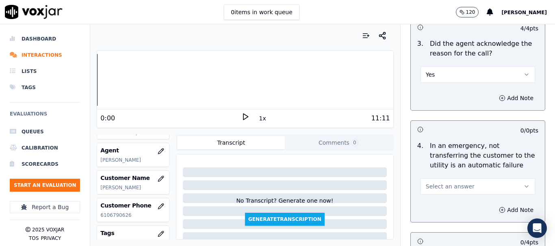
scroll to position [447, 0]
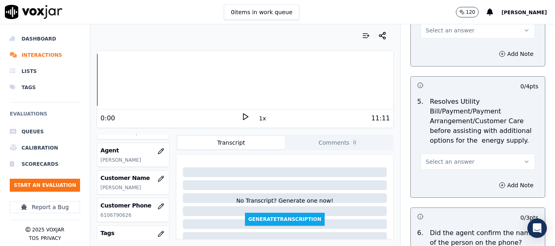
click at [436, 31] on span "Select an answer" at bounding box center [449, 30] width 49 height 8
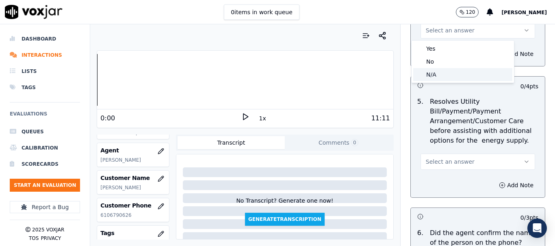
click at [442, 73] on div "N/A" at bounding box center [462, 74] width 99 height 13
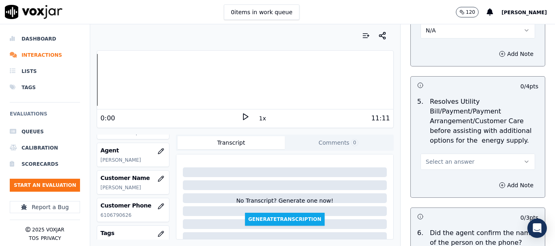
click at [459, 157] on button "Select an answer" at bounding box center [477, 162] width 114 height 16
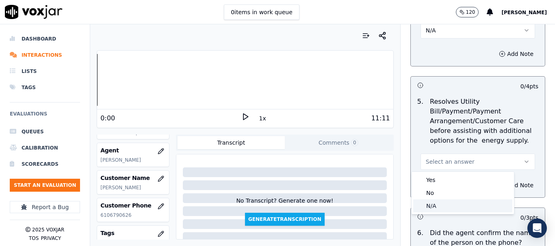
click at [452, 205] on div "N/A" at bounding box center [462, 206] width 99 height 13
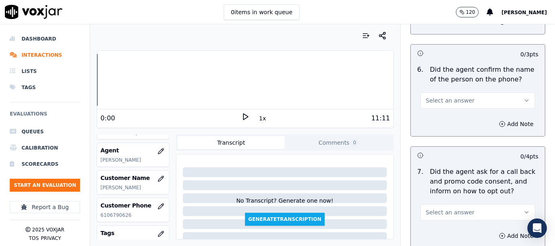
scroll to position [609, 0]
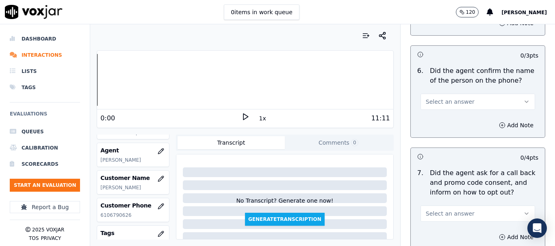
click at [437, 102] on span "Select an answer" at bounding box center [449, 102] width 49 height 8
click at [443, 123] on div "Yes" at bounding box center [462, 120] width 99 height 13
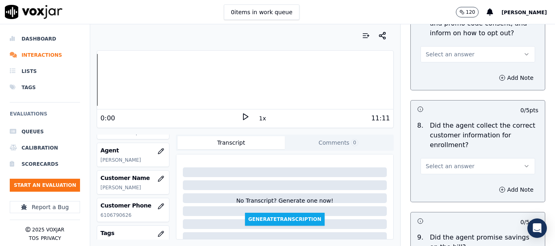
scroll to position [771, 0]
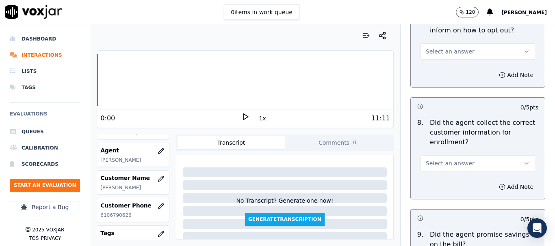
click at [428, 49] on span "Select an answer" at bounding box center [449, 52] width 49 height 8
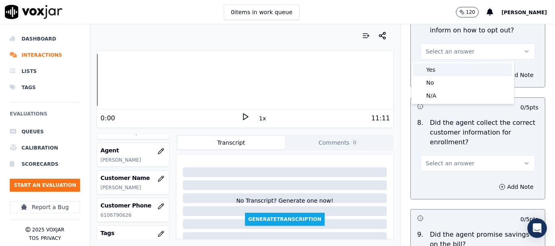
click at [436, 69] on div "Yes" at bounding box center [462, 69] width 99 height 13
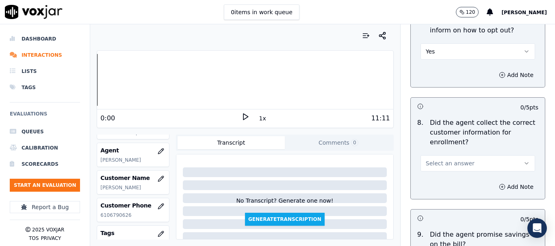
click at [453, 162] on span "Select an answer" at bounding box center [449, 164] width 49 height 8
click at [449, 182] on div "Yes" at bounding box center [462, 181] width 99 height 13
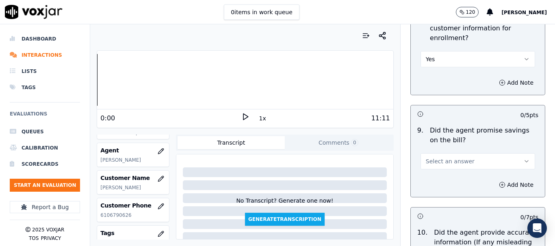
scroll to position [974, 0]
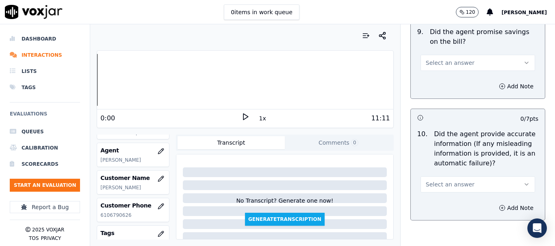
click at [432, 61] on span "Select an answer" at bounding box center [449, 63] width 49 height 8
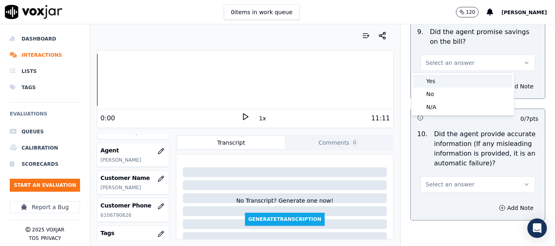
click at [435, 82] on div "Yes" at bounding box center [462, 81] width 99 height 13
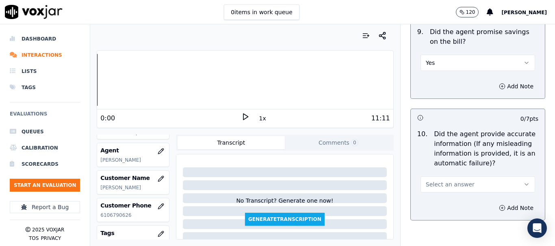
click at [462, 185] on button "Select an answer" at bounding box center [477, 185] width 114 height 16
click at [451, 201] on div "Yes" at bounding box center [462, 203] width 99 height 13
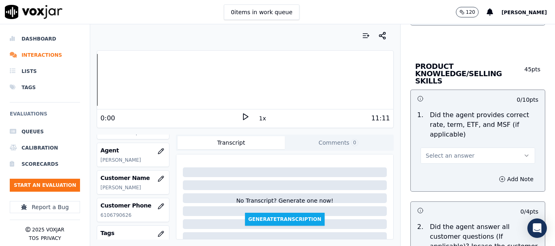
scroll to position [1177, 0]
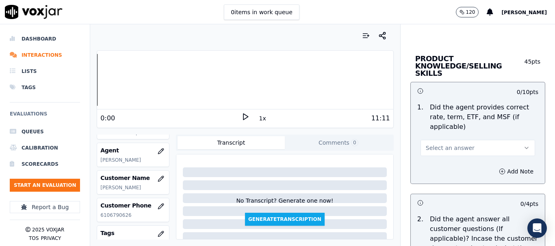
click at [430, 144] on span "Select an answer" at bounding box center [449, 148] width 49 height 8
click at [438, 160] on div "Yes" at bounding box center [462, 159] width 99 height 13
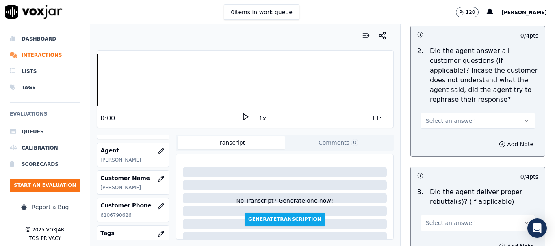
scroll to position [1421, 0]
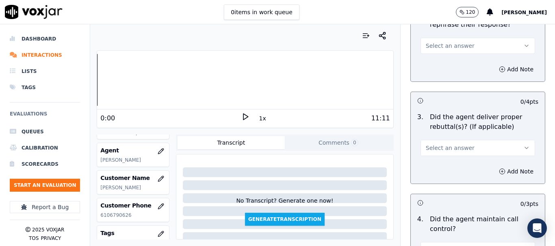
click at [439, 42] on span "Select an answer" at bounding box center [449, 46] width 49 height 8
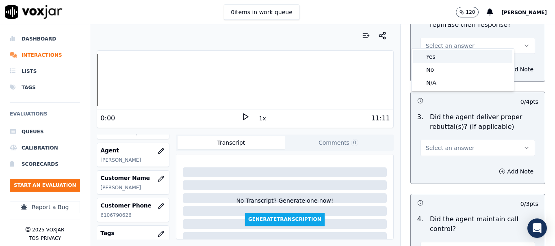
click at [438, 56] on div "Yes" at bounding box center [462, 56] width 99 height 13
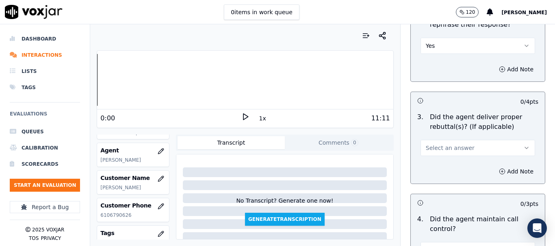
drag, startPoint x: 463, startPoint y: 141, endPoint x: 461, endPoint y: 148, distance: 6.7
click at [462, 141] on button "Select an answer" at bounding box center [477, 148] width 114 height 16
click at [449, 156] on div "Yes" at bounding box center [462, 159] width 99 height 13
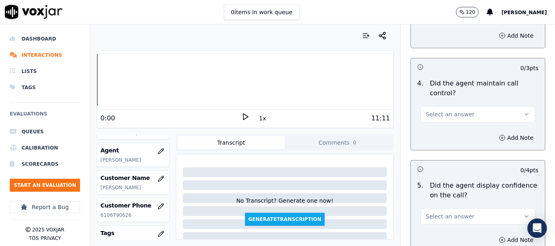
scroll to position [1543, 0]
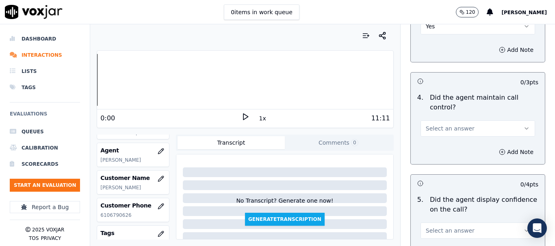
click at [431, 24] on div "0 items in work queue 120 [PERSON_NAME]" at bounding box center [277, 12] width 555 height 24
click at [430, 25] on button "Yes" at bounding box center [477, 26] width 114 height 16
click at [430, 36] on div "Yes" at bounding box center [462, 37] width 99 height 13
click at [434, 125] on span "Select an answer" at bounding box center [449, 129] width 49 height 8
click at [437, 142] on div "Yes" at bounding box center [462, 139] width 99 height 13
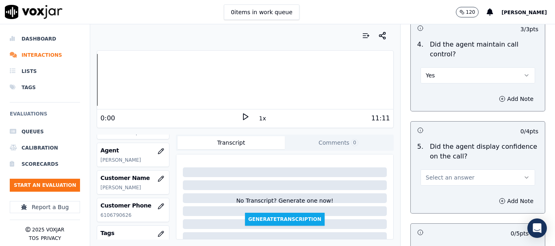
scroll to position [1705, 0]
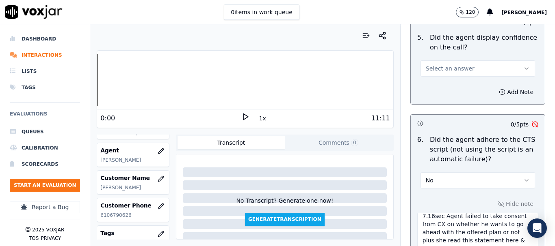
click at [440, 65] on span "Select an answer" at bounding box center [449, 69] width 49 height 8
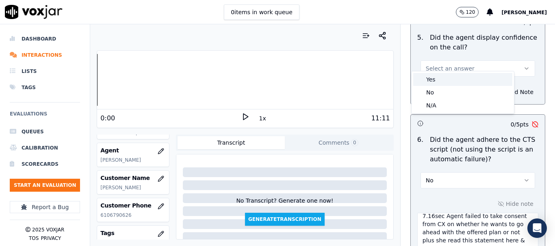
click at [438, 78] on div "Yes" at bounding box center [462, 79] width 99 height 13
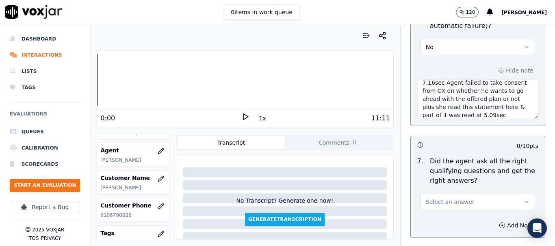
scroll to position [1908, 0]
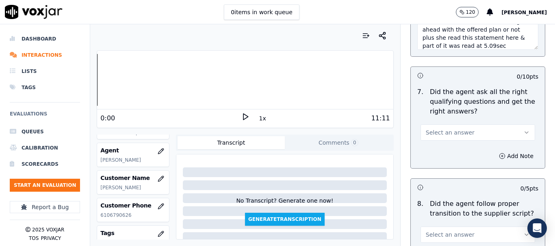
click at [430, 129] on span "Select an answer" at bounding box center [449, 133] width 49 height 8
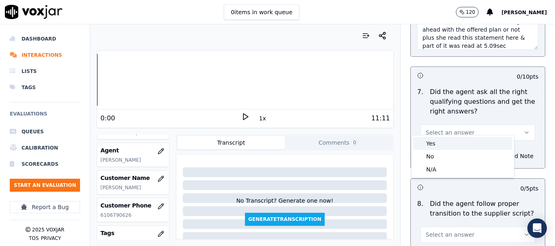
click at [436, 143] on div "Yes" at bounding box center [462, 143] width 99 height 13
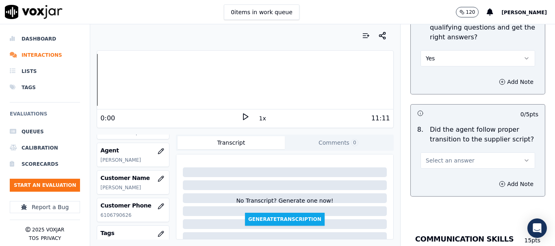
scroll to position [2111, 0]
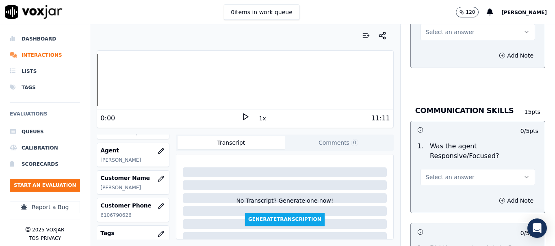
click at [434, 28] on span "Select an answer" at bounding box center [449, 32] width 49 height 8
click at [438, 38] on div "Yes" at bounding box center [462, 43] width 99 height 13
click at [438, 169] on button "Select an answer" at bounding box center [477, 177] width 114 height 16
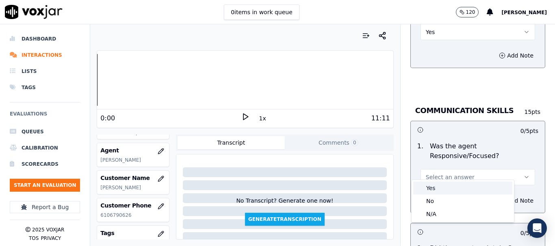
click at [445, 188] on div "Yes" at bounding box center [462, 188] width 99 height 13
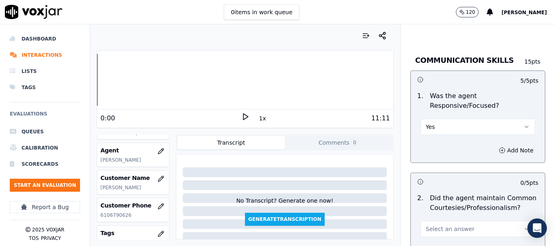
scroll to position [2355, 0]
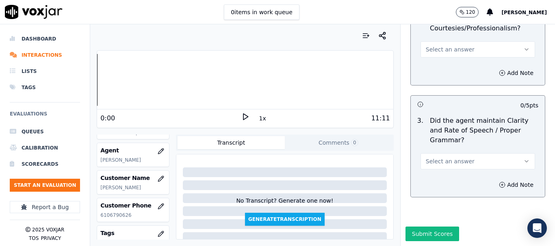
click at [443, 45] on span "Select an answer" at bounding box center [449, 49] width 49 height 8
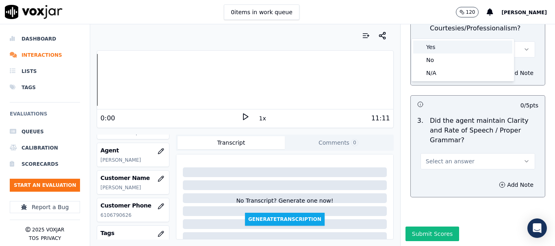
click at [449, 45] on div "Yes" at bounding box center [462, 47] width 99 height 13
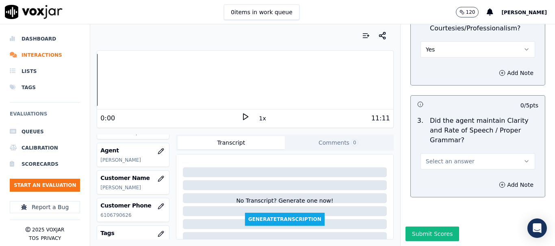
click at [449, 158] on span "Select an answer" at bounding box center [449, 162] width 49 height 8
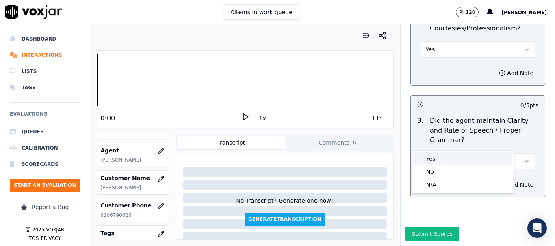
click at [449, 158] on div "Yes" at bounding box center [462, 159] width 99 height 13
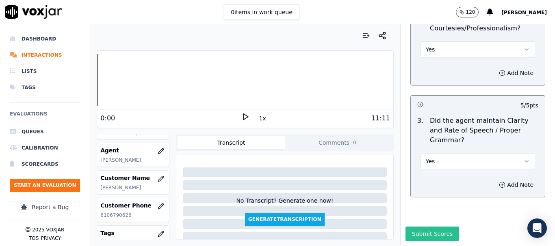
click at [431, 227] on button "Submit Scores" at bounding box center [432, 234] width 54 height 15
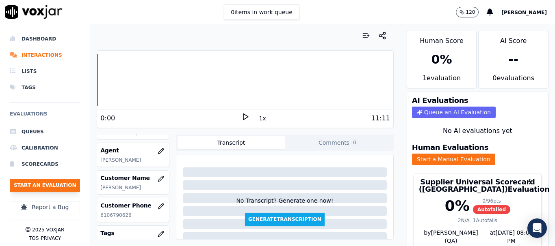
click at [60, 189] on button "Start an Evaluation" at bounding box center [45, 185] width 70 height 13
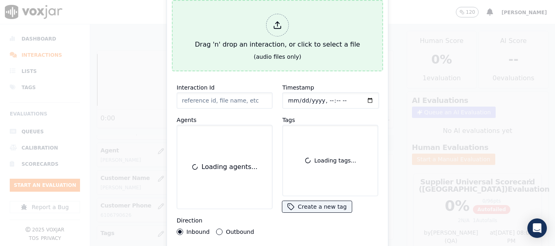
click at [229, 33] on div "Drag 'n' drop an interaction, or click to select a file" at bounding box center [277, 32] width 171 height 42
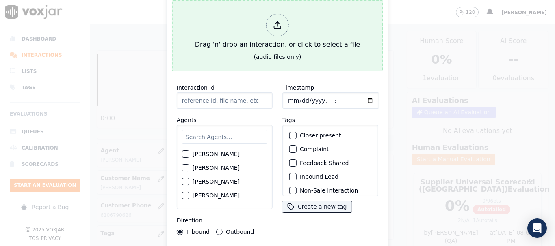
type input "20250905-145841_7248153093-all.mp3"
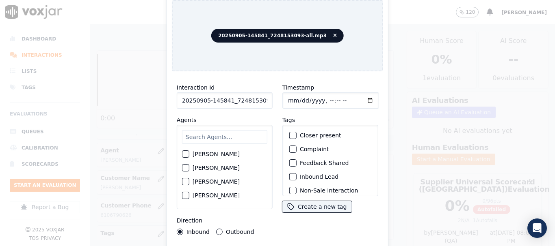
click at [203, 135] on input "text" at bounding box center [224, 137] width 85 height 14
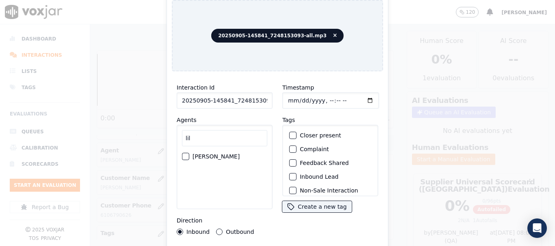
type input "lil"
click at [210, 154] on label "[PERSON_NAME]" at bounding box center [215, 157] width 47 height 6
click at [189, 153] on button "[PERSON_NAME]" at bounding box center [185, 156] width 7 height 7
click at [286, 96] on input "Timestamp" at bounding box center [330, 101] width 97 height 16
type input "[DATE]T15:03"
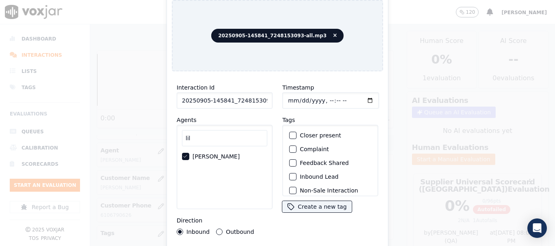
scroll to position [71, 0]
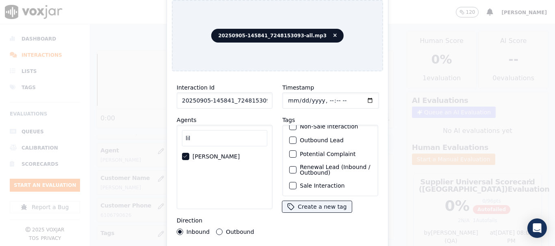
click at [330, 183] on label "Sale Interaction" at bounding box center [322, 186] width 45 height 6
click at [296, 182] on button "Sale Interaction" at bounding box center [292, 185] width 7 height 7
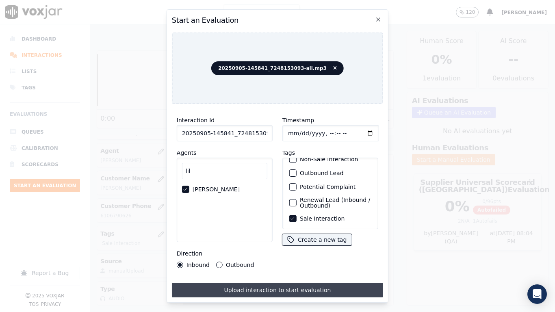
click at [321, 246] on button "Upload interaction to start evaluation" at bounding box center [277, 290] width 211 height 15
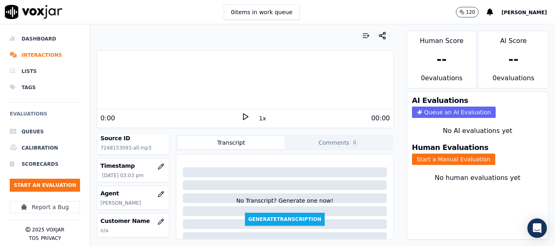
scroll to position [122, 0]
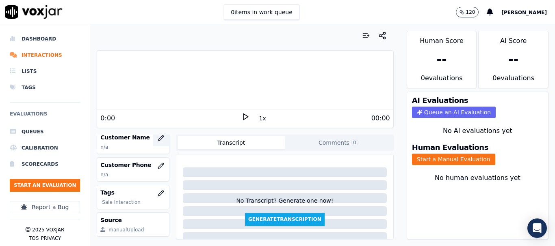
click at [158, 139] on icon "button" at bounding box center [161, 138] width 6 height 6
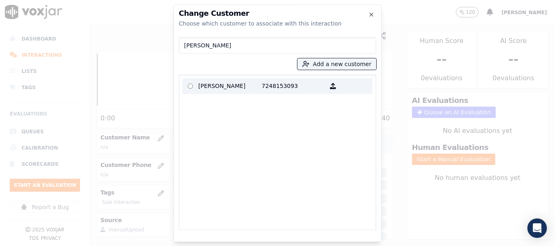
type input "[PERSON_NAME]"
click at [232, 86] on p "[PERSON_NAME]" at bounding box center [229, 86] width 63 height 13
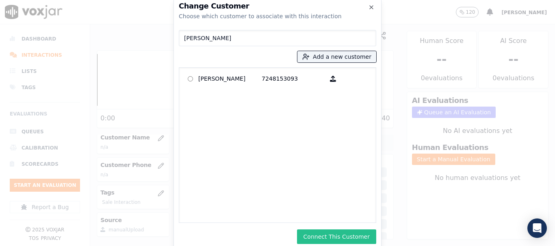
click at [347, 237] on button "Connect This Customer" at bounding box center [336, 237] width 79 height 15
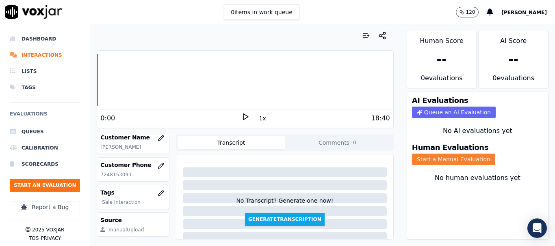
click at [445, 162] on button "Start a Manual Evaluation" at bounding box center [453, 159] width 83 height 11
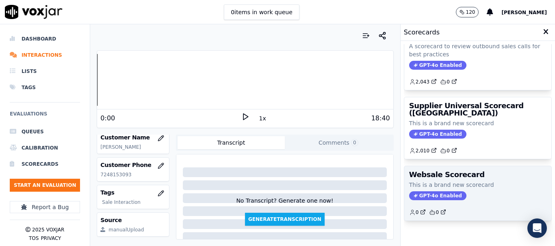
scroll to position [180, 0]
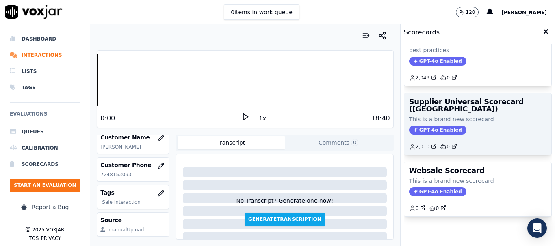
click at [459, 98] on h3 "Supplier Universal Scorecard ([GEOGRAPHIC_DATA])" at bounding box center [477, 105] width 137 height 15
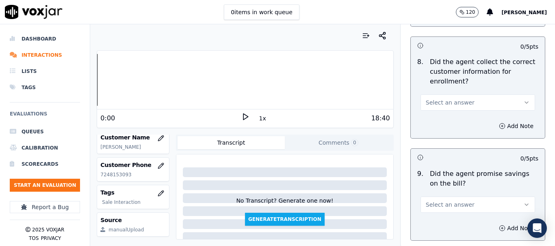
scroll to position [838, 0]
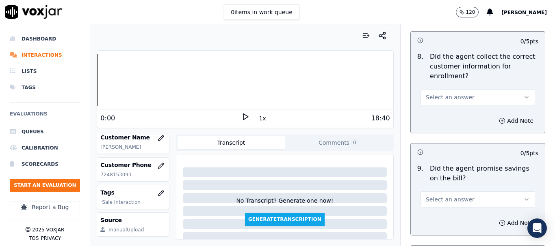
drag, startPoint x: 455, startPoint y: 98, endPoint x: 455, endPoint y: 104, distance: 5.7
click at [454, 101] on span "Select an answer" at bounding box center [449, 97] width 49 height 8
click at [451, 124] on div "No" at bounding box center [462, 128] width 99 height 13
click at [494, 119] on button "Add Note" at bounding box center [516, 120] width 44 height 11
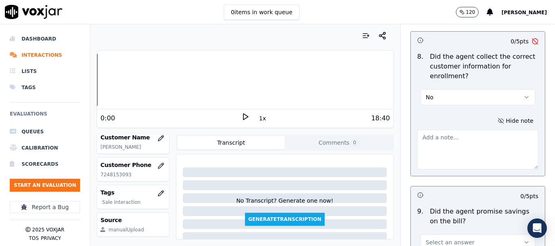
click at [436, 146] on textarea at bounding box center [477, 150] width 121 height 40
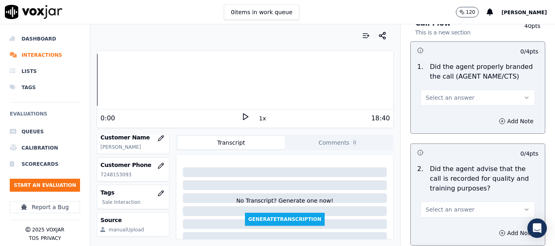
scroll to position [0, 0]
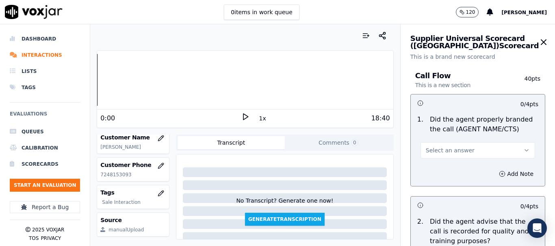
type textarea "7.13sec CX had wrong CX no but when she stated the same agent just thanked her …"
drag, startPoint x: 451, startPoint y: 151, endPoint x: 451, endPoint y: 156, distance: 4.5
click at [451, 151] on span "Select an answer" at bounding box center [449, 151] width 49 height 8
click at [451, 165] on div "Yes" at bounding box center [462, 168] width 99 height 13
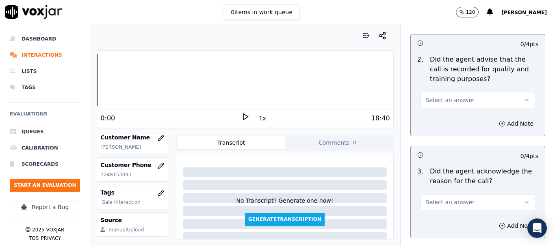
click at [450, 104] on button "Select an answer" at bounding box center [477, 100] width 114 height 16
click at [445, 119] on div "Yes" at bounding box center [462, 118] width 99 height 13
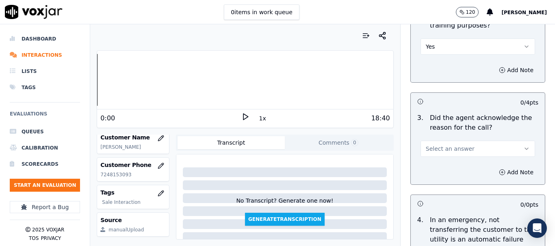
scroll to position [325, 0]
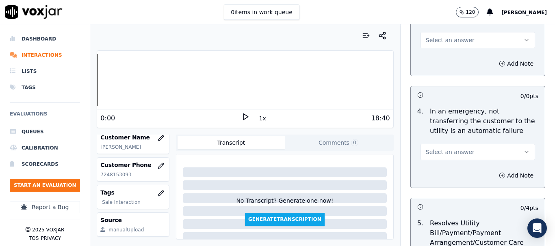
click at [441, 39] on span "Select an answer" at bounding box center [449, 40] width 49 height 8
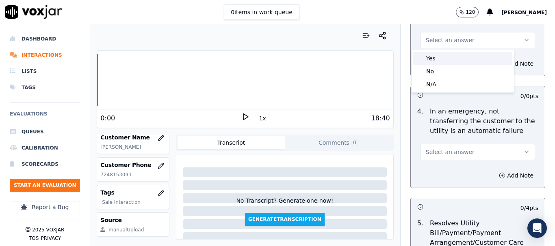
click at [442, 54] on div "Yes" at bounding box center [462, 58] width 99 height 13
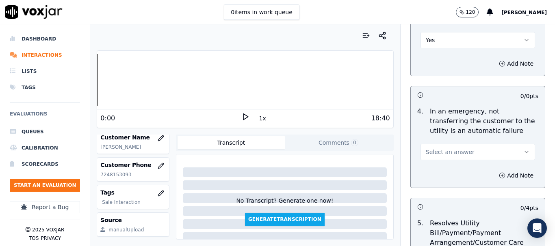
click at [454, 148] on span "Select an answer" at bounding box center [449, 152] width 49 height 8
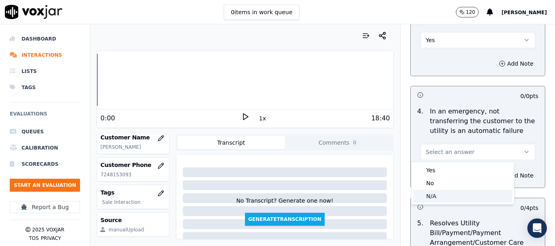
click at [449, 191] on div "N/A" at bounding box center [462, 196] width 99 height 13
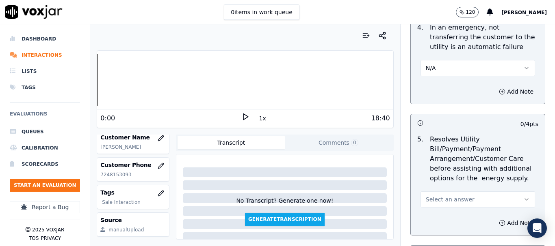
scroll to position [528, 0]
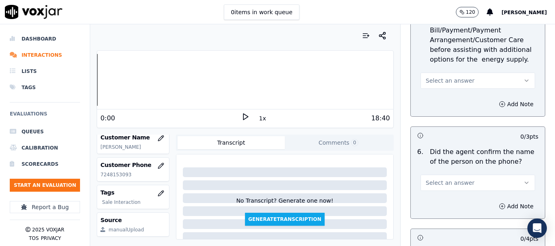
click at [447, 80] on span "Select an answer" at bounding box center [449, 81] width 49 height 8
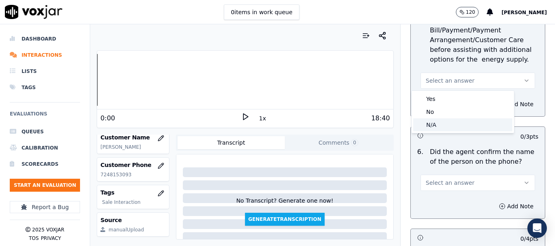
click at [454, 122] on div "N/A" at bounding box center [462, 125] width 99 height 13
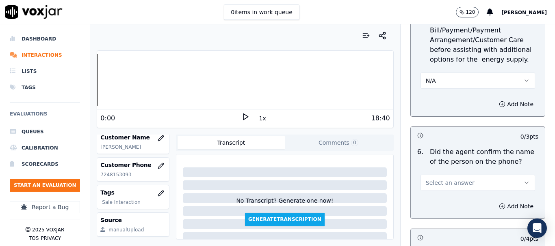
click at [448, 181] on span "Select an answer" at bounding box center [449, 183] width 49 height 8
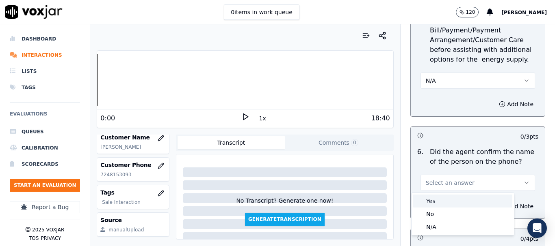
click at [444, 199] on div "Yes" at bounding box center [462, 201] width 99 height 13
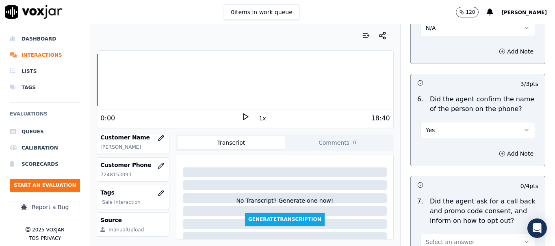
scroll to position [690, 0]
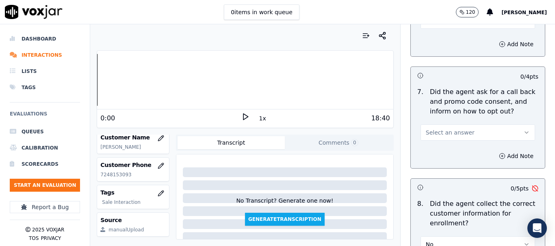
click at [451, 130] on span "Select an answer" at bounding box center [449, 133] width 49 height 8
click at [450, 152] on div "Yes" at bounding box center [462, 151] width 99 height 13
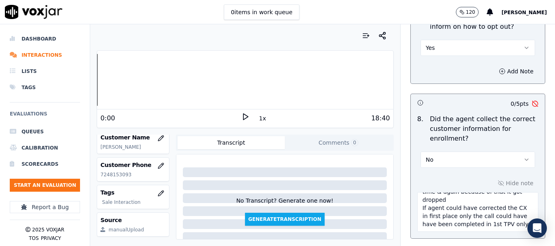
scroll to position [893, 0]
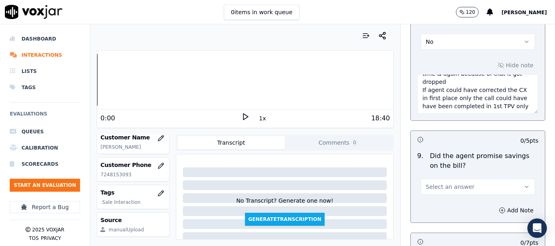
click at [448, 186] on span "Select an answer" at bounding box center [449, 187] width 49 height 8
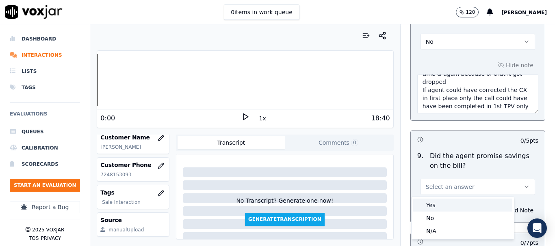
click at [449, 205] on div "Yes" at bounding box center [462, 205] width 99 height 13
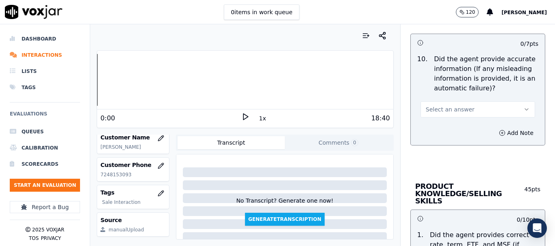
scroll to position [1096, 0]
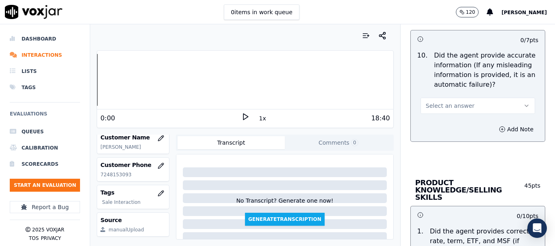
click at [450, 110] on button "Select an answer" at bounding box center [477, 106] width 114 height 16
click at [453, 123] on div "Yes" at bounding box center [462, 124] width 99 height 13
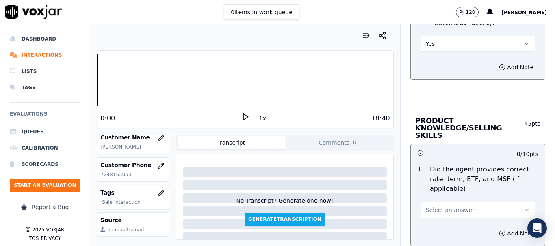
scroll to position [1259, 0]
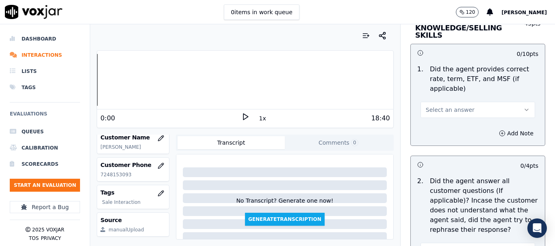
click at [449, 106] on span "Select an answer" at bounding box center [449, 110] width 49 height 8
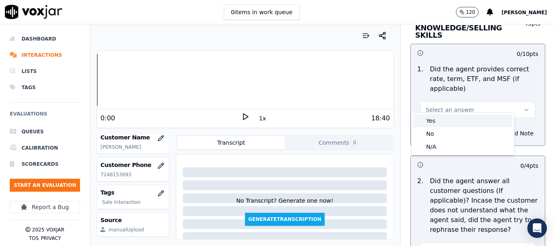
click at [459, 121] on div "Yes" at bounding box center [462, 120] width 99 height 13
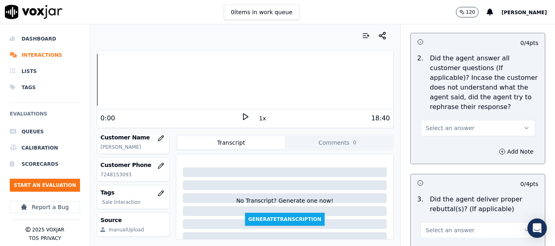
scroll to position [1380, 0]
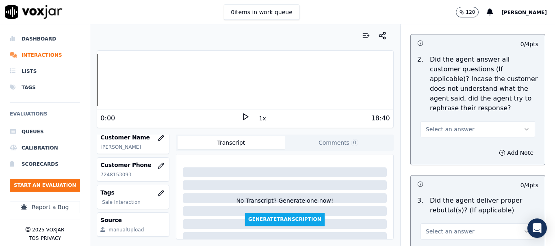
click at [441, 125] on span "Select an answer" at bounding box center [449, 129] width 49 height 8
click at [447, 142] on div "Yes" at bounding box center [462, 140] width 99 height 13
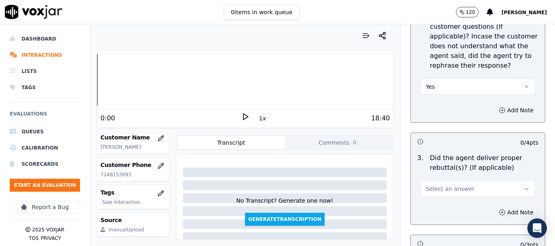
scroll to position [1543, 0]
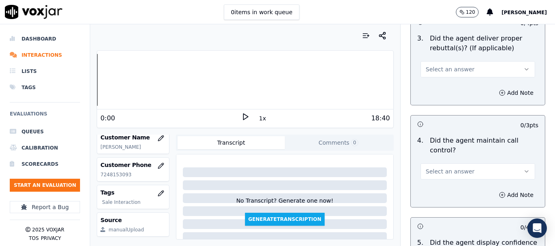
click at [458, 64] on button "Select an answer" at bounding box center [477, 69] width 114 height 16
click at [454, 90] on div "No" at bounding box center [462, 93] width 99 height 13
click at [494, 87] on button "Add Note" at bounding box center [516, 92] width 44 height 11
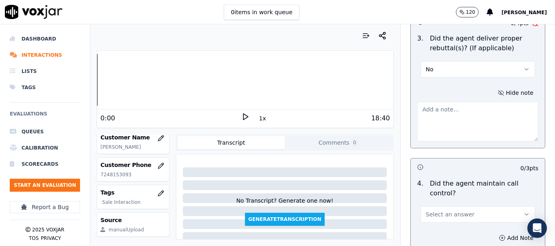
click at [447, 116] on textarea at bounding box center [477, 122] width 121 height 40
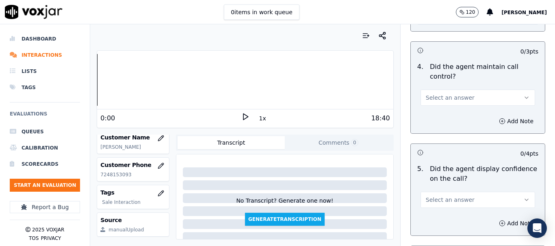
scroll to position [1665, 0]
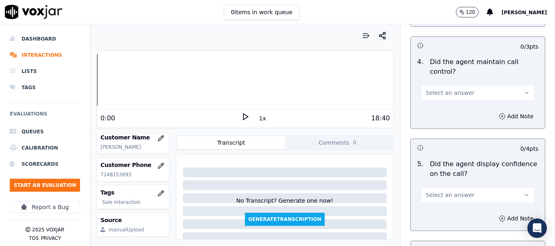
type textarea "Before connecting the CX for 2nd TPV while verifying CX no agent stated wrong C…"
drag, startPoint x: 457, startPoint y: 79, endPoint x: 461, endPoint y: 93, distance: 14.3
click at [458, 85] on button "Select an answer" at bounding box center [477, 93] width 114 height 16
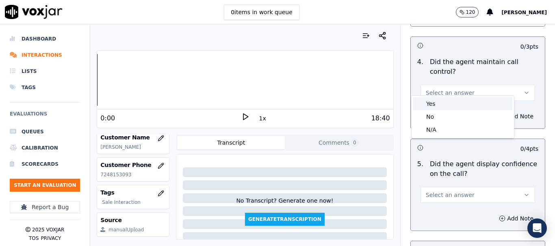
click at [456, 101] on div "Yes" at bounding box center [462, 103] width 99 height 13
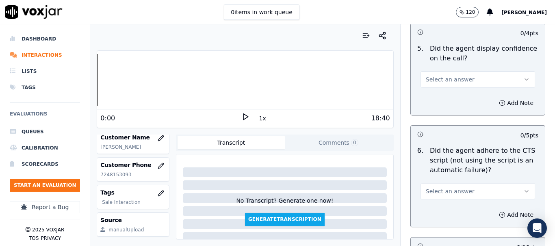
scroll to position [1786, 0]
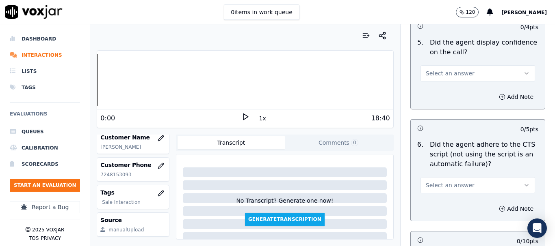
click at [451, 69] on span "Select an answer" at bounding box center [449, 73] width 49 height 8
click at [454, 84] on div "Yes" at bounding box center [462, 84] width 99 height 13
drag, startPoint x: 459, startPoint y: 177, endPoint x: 459, endPoint y: 185, distance: 8.1
click at [459, 178] on button "Select an answer" at bounding box center [477, 185] width 114 height 16
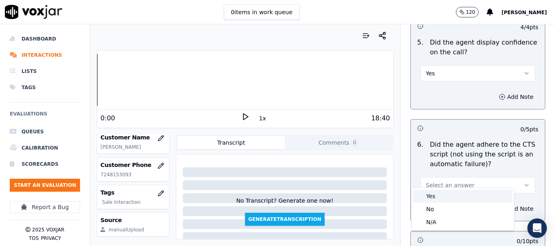
click at [460, 196] on div "Yes" at bounding box center [462, 196] width 99 height 13
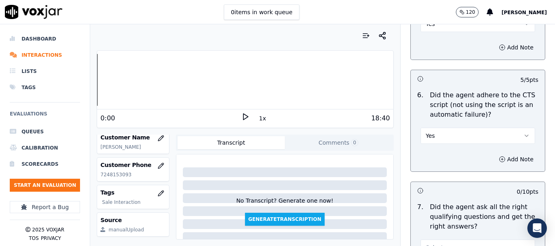
scroll to position [1949, 0]
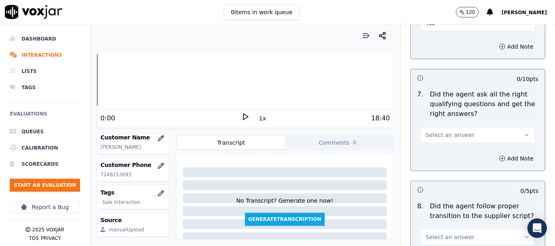
click at [450, 131] on span "Select an answer" at bounding box center [449, 135] width 49 height 8
click at [453, 147] on div "Yes" at bounding box center [462, 146] width 99 height 13
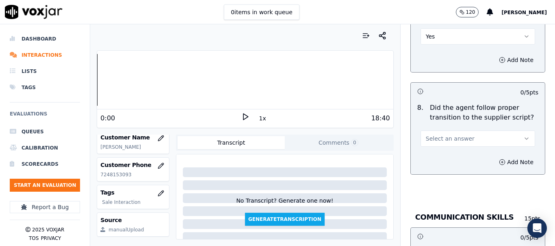
scroll to position [2152, 0]
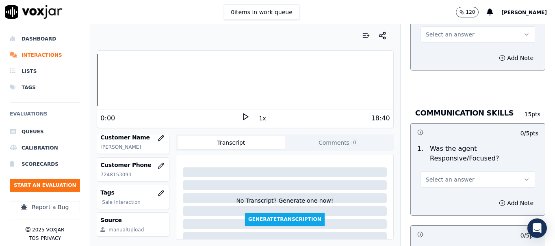
click at [444, 30] on span "Select an answer" at bounding box center [449, 34] width 49 height 8
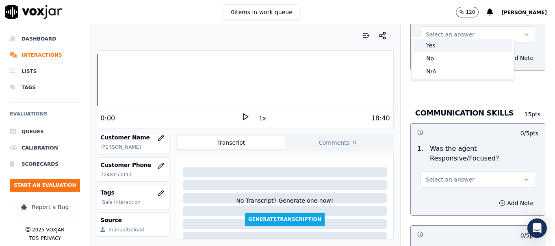
click at [450, 47] on div "Yes" at bounding box center [462, 45] width 99 height 13
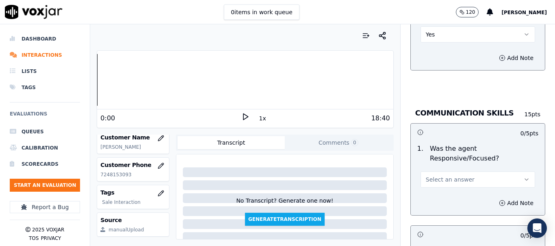
click at [466, 172] on button "Select an answer" at bounding box center [477, 180] width 114 height 16
click at [453, 202] on div "No" at bounding box center [462, 203] width 99 height 13
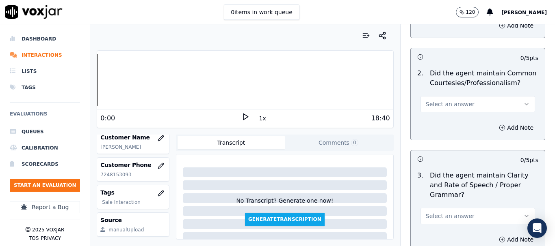
scroll to position [2355, 0]
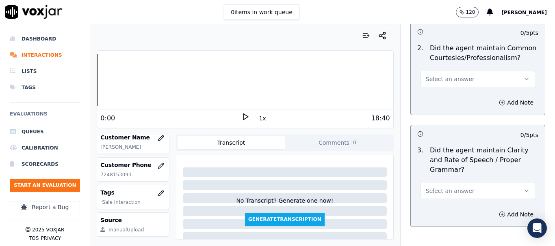
click at [451, 75] on span "Select an answer" at bounding box center [449, 79] width 49 height 8
click at [454, 97] on div "No" at bounding box center [462, 103] width 99 height 13
click at [499, 99] on icon "button" at bounding box center [502, 102] width 6 height 6
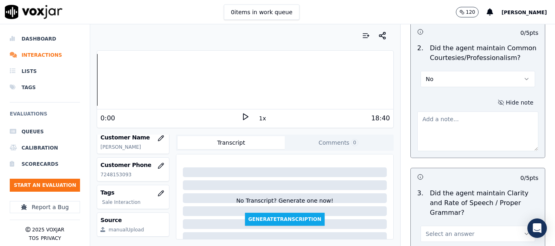
click at [461, 120] on textarea at bounding box center [477, 132] width 121 height 40
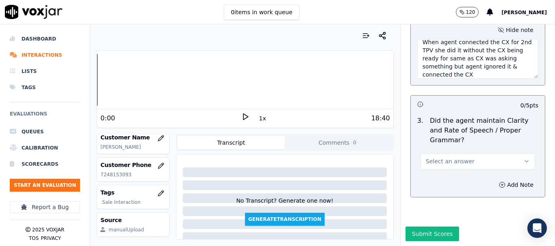
scroll to position [2441, 0]
type textarea "When agent connected the CX for 2nd TPV she did it without the CX being ready f…"
click at [458, 153] on button "Select an answer" at bounding box center [477, 161] width 114 height 16
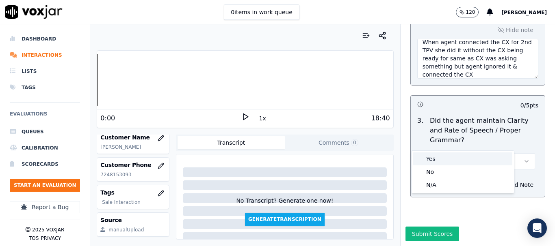
click at [454, 158] on div "Yes" at bounding box center [462, 159] width 99 height 13
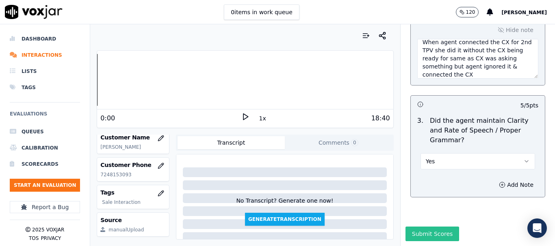
click at [436, 227] on button "Submit Scores" at bounding box center [432, 234] width 54 height 15
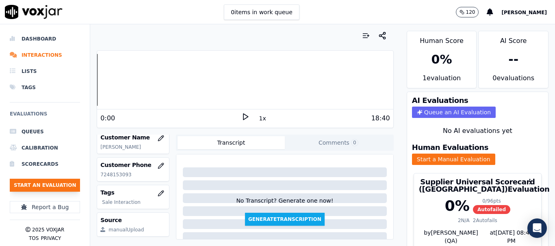
click at [66, 184] on button "Start an Evaluation" at bounding box center [45, 185] width 70 height 13
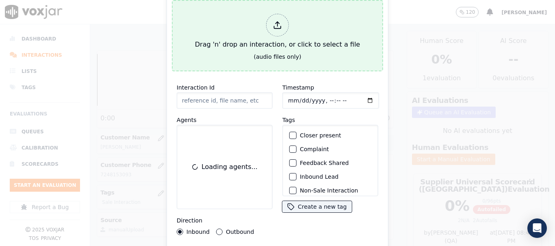
click at [266, 49] on div "Drag 'n' drop an interaction, or click to select a file" at bounding box center [277, 32] width 171 height 42
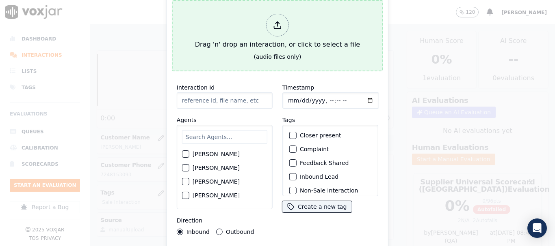
type input "20250905-132133_5713371054-all.mp3"
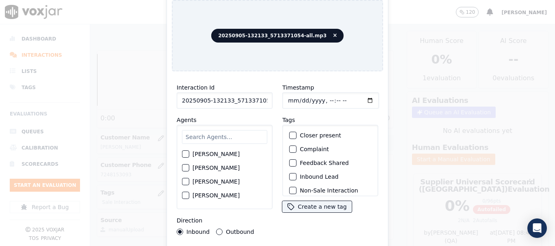
click at [212, 137] on input "text" at bounding box center [224, 137] width 85 height 14
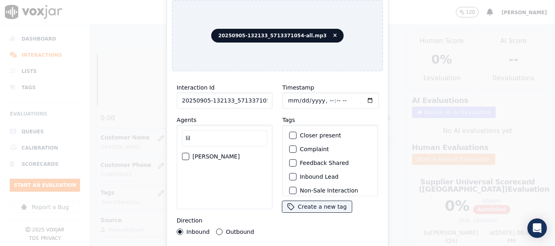
type input "lil"
click at [223, 156] on label "[PERSON_NAME]" at bounding box center [215, 157] width 47 height 6
click at [189, 156] on button "[PERSON_NAME]" at bounding box center [185, 156] width 7 height 7
click at [288, 97] on input "Timestamp" at bounding box center [330, 101] width 97 height 16
type input "[DATE]T15:43"
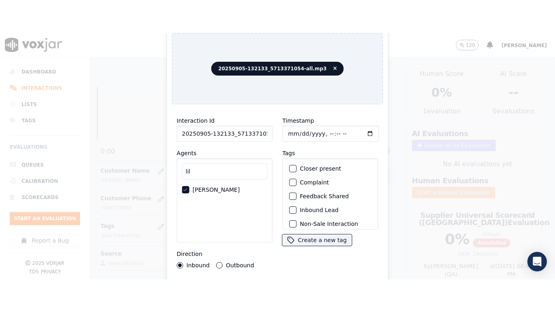
scroll to position [71, 0]
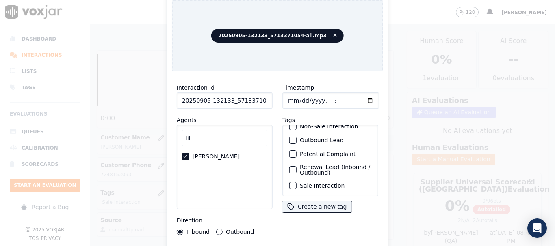
click at [324, 183] on label "Sale Interaction" at bounding box center [322, 186] width 45 height 6
click at [296, 182] on button "Sale Interaction" at bounding box center [292, 185] width 7 height 7
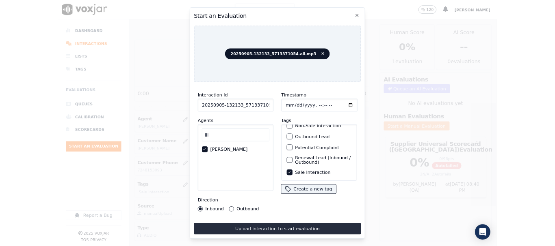
scroll to position [102, 0]
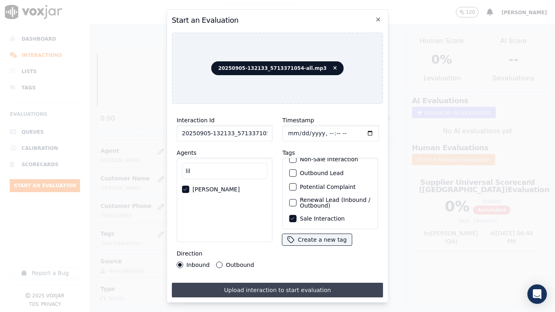
click at [317, 246] on button "Upload interaction to start evaluation" at bounding box center [277, 290] width 211 height 15
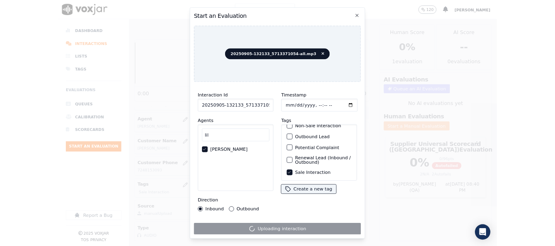
scroll to position [122, 0]
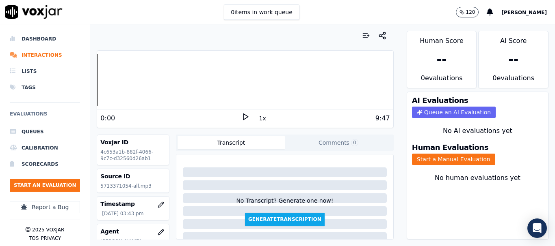
scroll to position [81, 0]
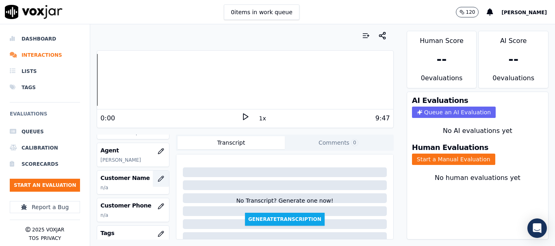
click at [158, 179] on icon "button" at bounding box center [161, 179] width 6 height 6
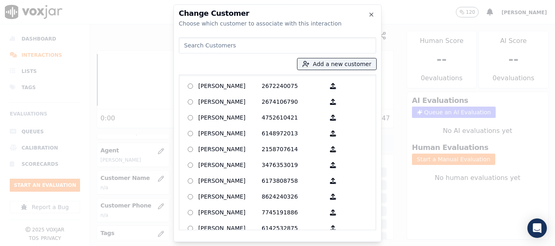
paste input "[PERSON_NAME]"
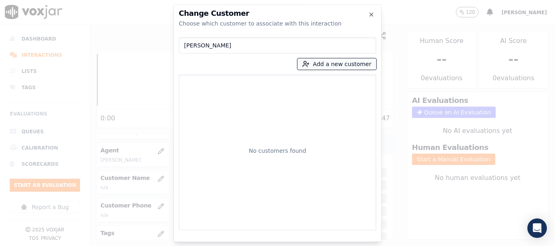
type input "[PERSON_NAME]"
click at [341, 64] on button "Add a new customer" at bounding box center [336, 63] width 79 height 11
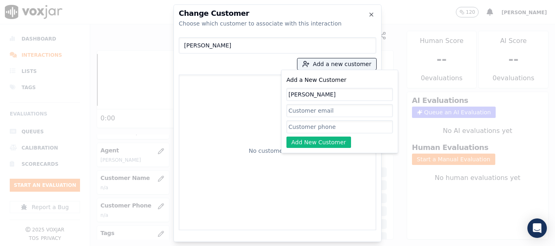
type input "[PERSON_NAME]"
click at [305, 127] on input "Add a New Customer" at bounding box center [339, 127] width 106 height 13
paste input "5713371054"
paste input "7035988151"
type input "5713371054-7035988151"
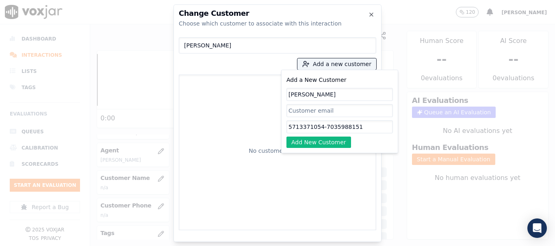
click at [340, 140] on button "Add New Customer" at bounding box center [318, 142] width 65 height 11
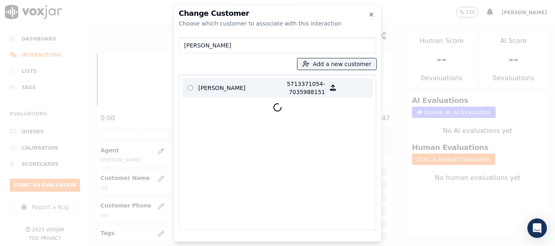
click at [233, 86] on p "[PERSON_NAME]" at bounding box center [229, 88] width 63 height 16
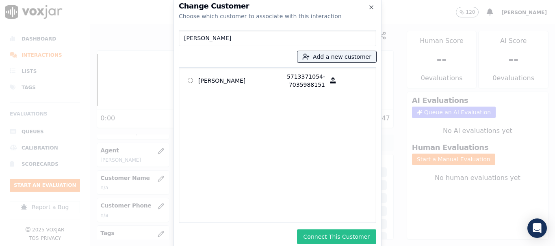
click at [355, 234] on button "Connect This Customer" at bounding box center [336, 237] width 79 height 15
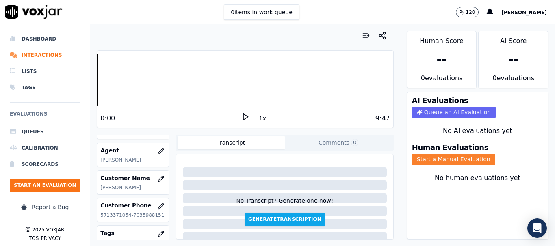
click at [466, 157] on button "Start a Manual Evaluation" at bounding box center [453, 159] width 83 height 11
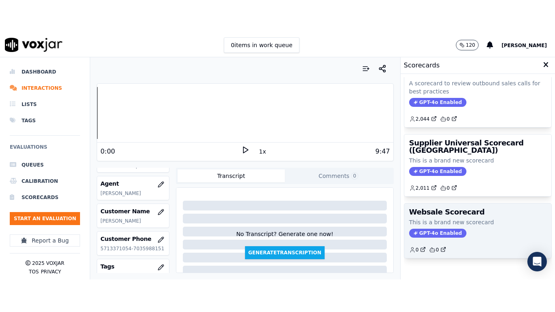
scroll to position [180, 0]
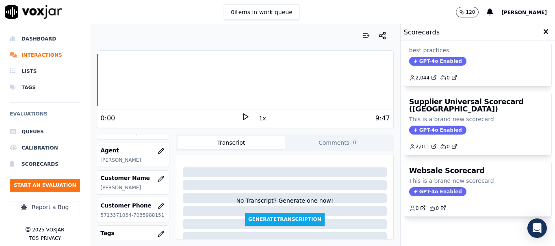
click at [442, 137] on div "2,011 0" at bounding box center [477, 143] width 137 height 13
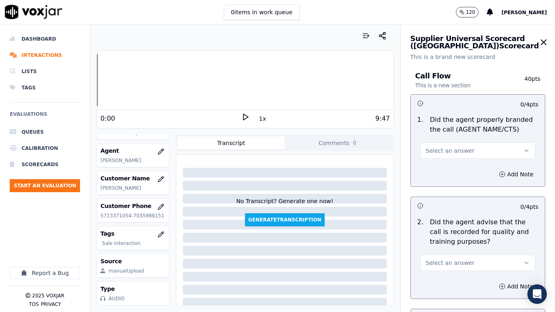
click at [467, 152] on button "Select an answer" at bounding box center [477, 151] width 114 height 16
click at [461, 168] on div "Yes" at bounding box center [462, 168] width 99 height 13
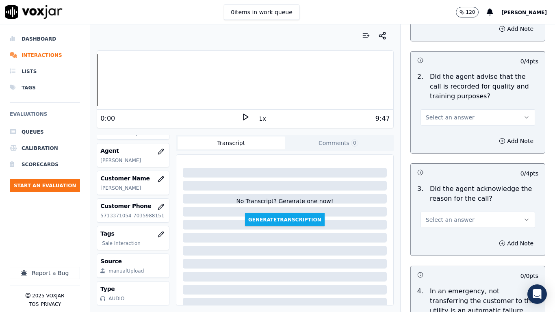
scroll to position [162, 0]
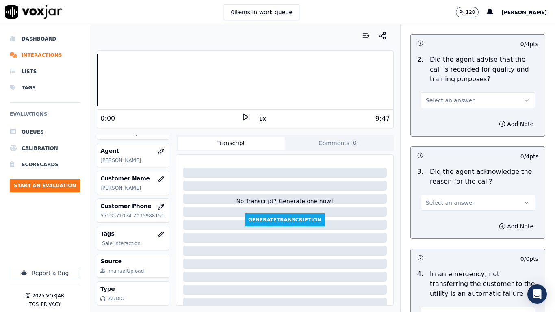
click at [462, 100] on button "Select an answer" at bounding box center [477, 100] width 114 height 16
click at [459, 121] on div "Yes" at bounding box center [462, 118] width 99 height 13
click at [469, 203] on button "Select an answer" at bounding box center [477, 202] width 114 height 16
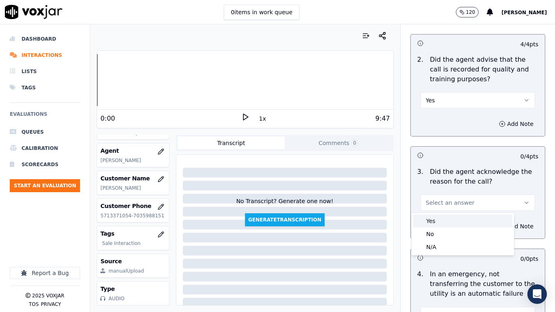
click at [458, 218] on div "Yes" at bounding box center [462, 220] width 99 height 13
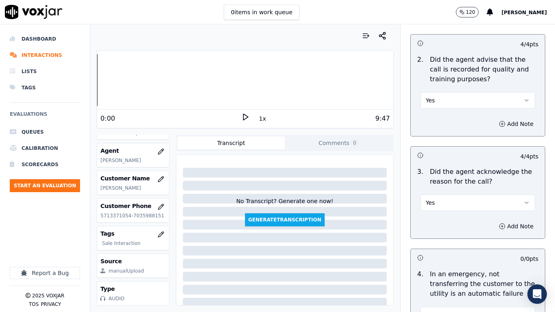
scroll to position [284, 0]
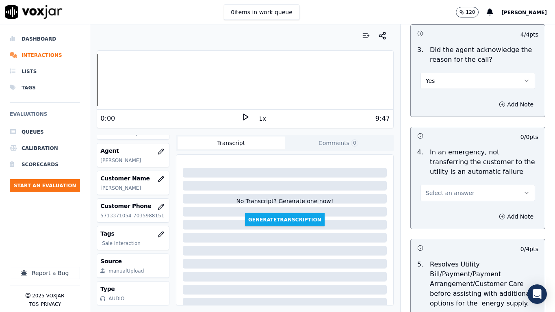
click at [462, 196] on button "Select an answer" at bounding box center [477, 193] width 114 height 16
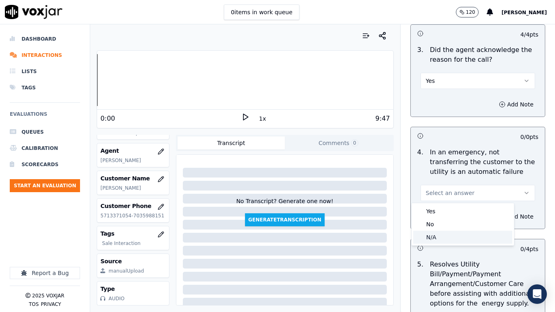
click at [454, 236] on div "N/A" at bounding box center [462, 237] width 99 height 13
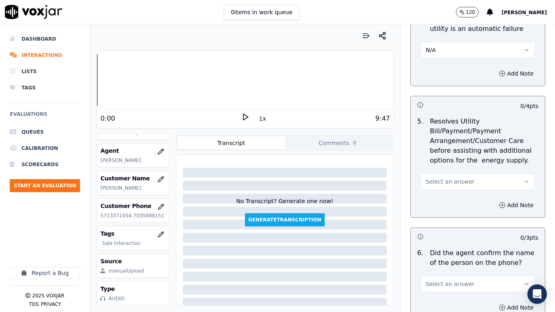
scroll to position [447, 0]
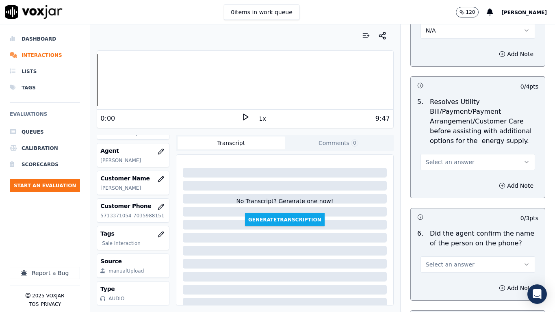
click at [452, 160] on span "Select an answer" at bounding box center [449, 162] width 49 height 8
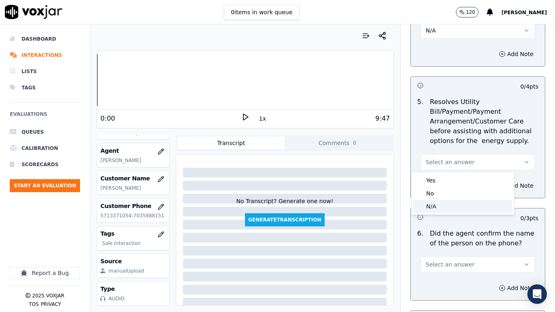
click at [455, 205] on div "N/A" at bounding box center [462, 206] width 99 height 13
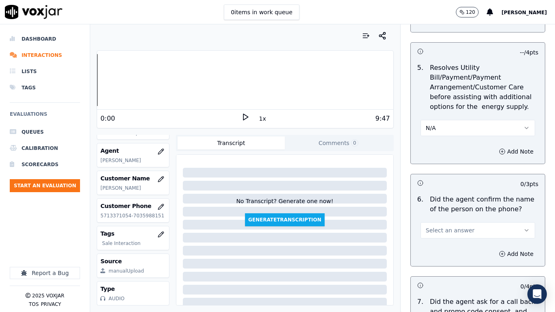
scroll to position [568, 0]
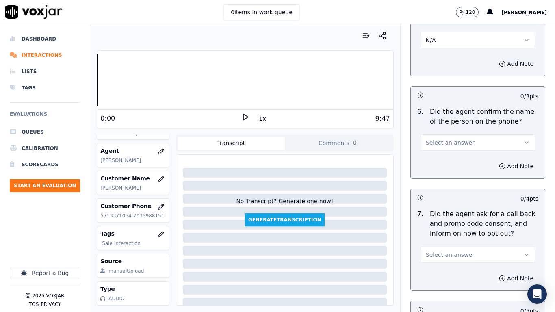
click at [455, 143] on span "Select an answer" at bounding box center [449, 142] width 49 height 8
click at [458, 176] on div "No" at bounding box center [462, 173] width 99 height 13
click at [499, 166] on button "Add Note" at bounding box center [516, 165] width 44 height 11
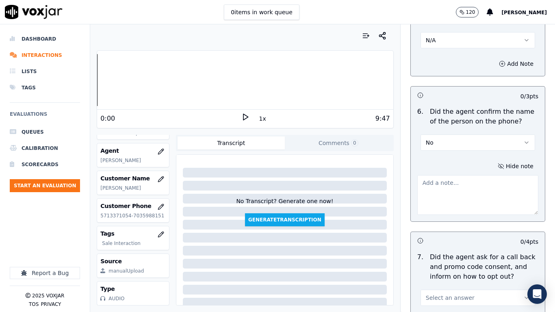
click at [482, 141] on button "No" at bounding box center [477, 142] width 114 height 16
click at [472, 158] on div "Yes" at bounding box center [462, 160] width 99 height 13
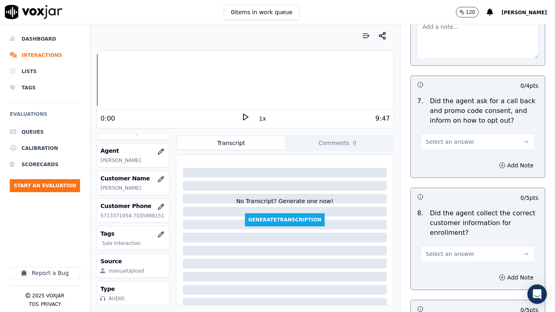
scroll to position [731, 0]
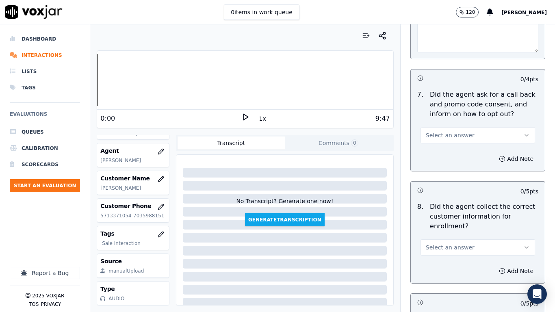
click at [449, 138] on span "Select an answer" at bounding box center [449, 135] width 49 height 8
click at [449, 154] on div "Yes" at bounding box center [462, 153] width 99 height 13
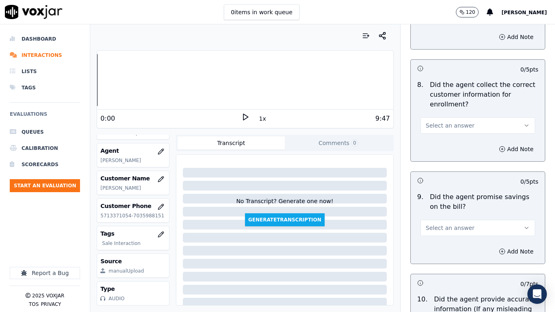
click at [459, 122] on button "Select an answer" at bounding box center [477, 125] width 114 height 16
click at [456, 158] on div "No" at bounding box center [462, 156] width 99 height 13
click at [497, 147] on button "Add Note" at bounding box center [516, 148] width 44 height 11
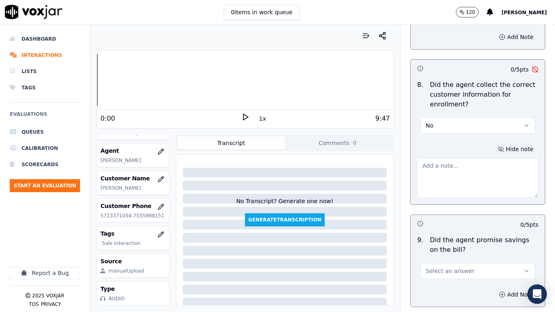
click at [438, 181] on textarea at bounding box center [477, 178] width 121 height 40
click at [438, 123] on button "No" at bounding box center [477, 125] width 114 height 16
click at [447, 145] on div "Yes" at bounding box center [462, 143] width 99 height 13
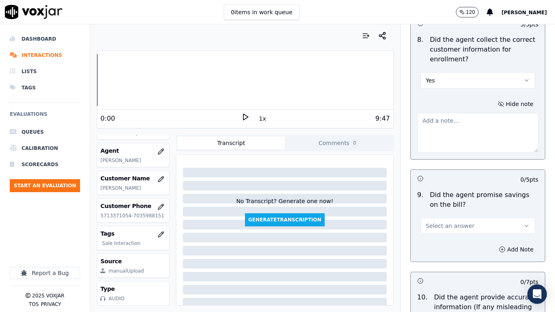
scroll to position [974, 0]
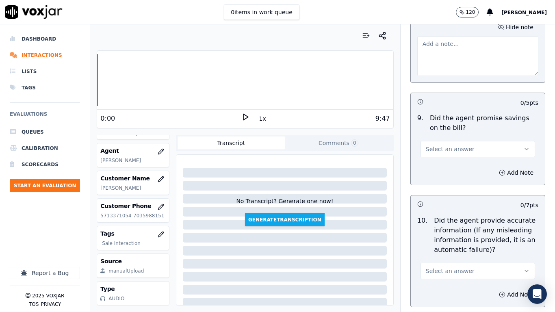
click at [457, 147] on span "Select an answer" at bounding box center [449, 149] width 49 height 8
click at [462, 169] on div "Yes" at bounding box center [462, 167] width 99 height 13
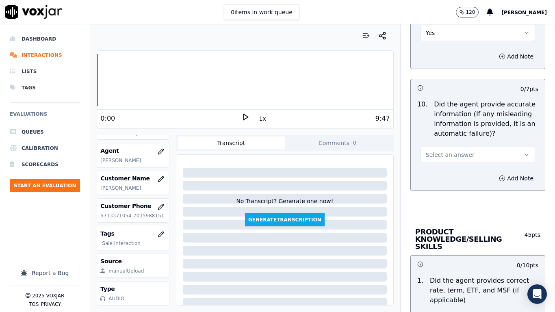
scroll to position [1096, 0]
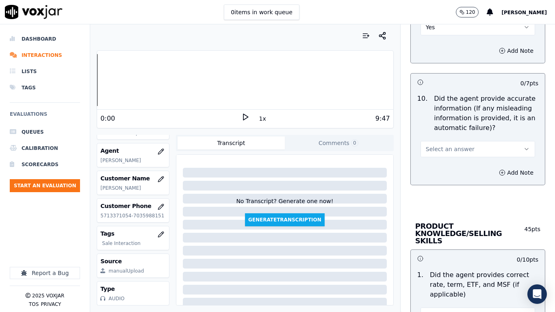
click at [435, 151] on span "Select an answer" at bounding box center [449, 149] width 49 height 8
click at [444, 180] on div "No" at bounding box center [462, 180] width 99 height 13
click at [494, 170] on button "Add Note" at bounding box center [516, 172] width 44 height 11
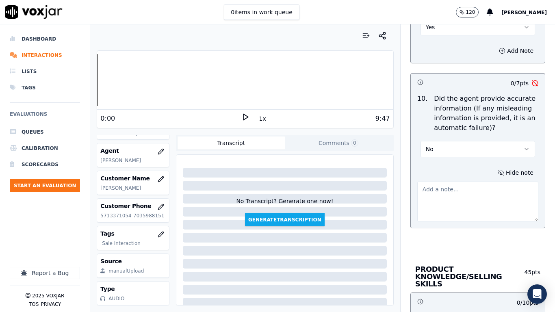
click at [459, 149] on button "No" at bounding box center [477, 149] width 114 height 16
click at [454, 164] on div "Yes" at bounding box center [462, 167] width 99 height 13
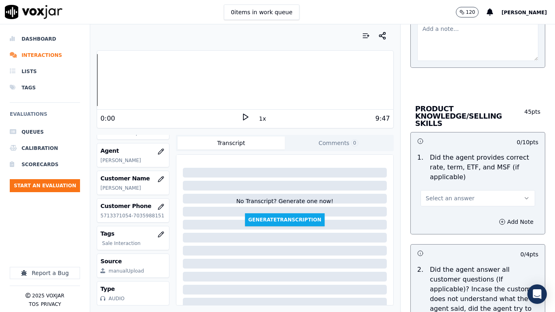
scroll to position [1259, 0]
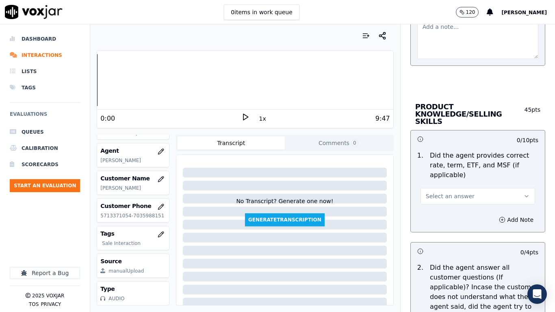
click at [454, 192] on span "Select an answer" at bounding box center [449, 196] width 49 height 8
click at [454, 204] on div "Yes" at bounding box center [462, 207] width 99 height 13
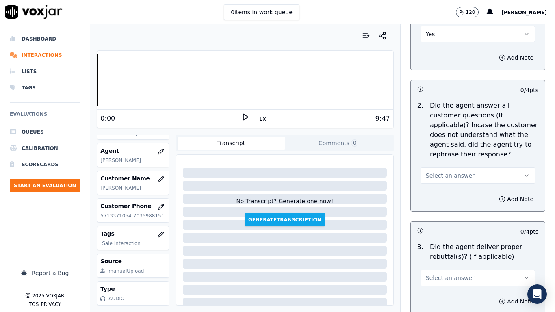
scroll to position [1421, 0]
click at [451, 167] on button "Select an answer" at bounding box center [477, 175] width 114 height 16
click at [456, 184] on div "Yes" at bounding box center [462, 185] width 99 height 13
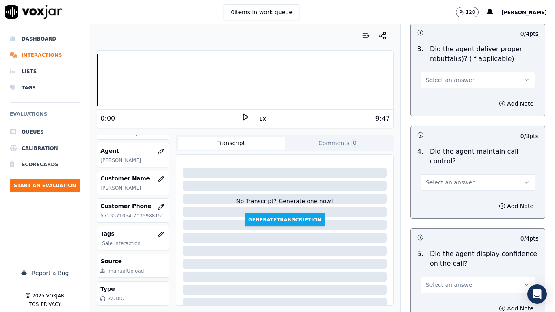
scroll to position [1624, 0]
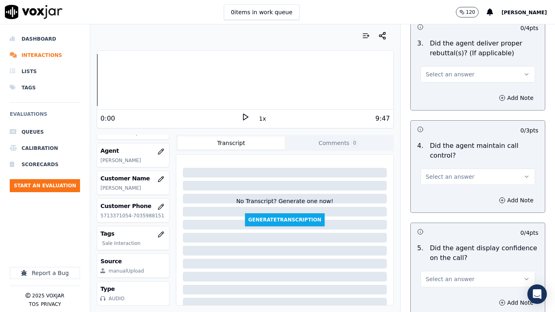
click at [453, 70] on span "Select an answer" at bounding box center [449, 74] width 49 height 8
click at [456, 83] on div "Yes" at bounding box center [462, 85] width 99 height 13
click at [454, 173] on button "Select an answer" at bounding box center [477, 176] width 114 height 16
click at [453, 190] on div "Yes" at bounding box center [462, 187] width 99 height 13
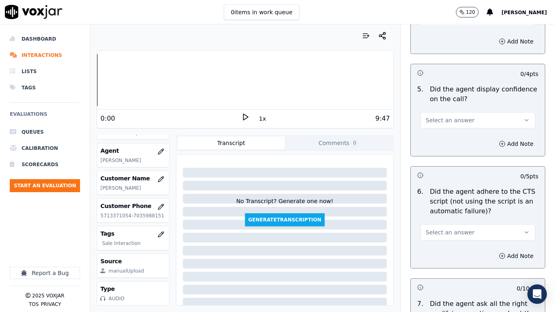
scroll to position [1786, 0]
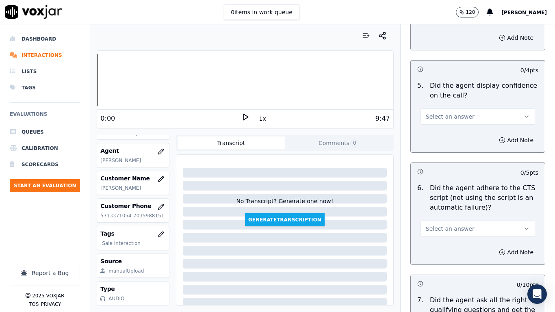
click at [450, 108] on button "Select an answer" at bounding box center [477, 116] width 114 height 16
click at [461, 128] on div "Yes" at bounding box center [462, 127] width 99 height 13
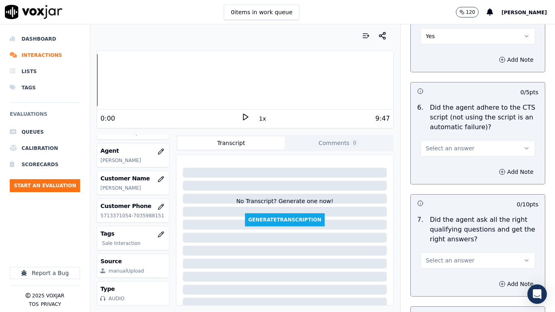
scroll to position [1868, 0]
click at [453, 143] on span "Select an answer" at bounding box center [449, 147] width 49 height 8
click at [456, 165] on div "No" at bounding box center [462, 171] width 99 height 13
click at [494, 165] on button "Add Note" at bounding box center [516, 170] width 44 height 11
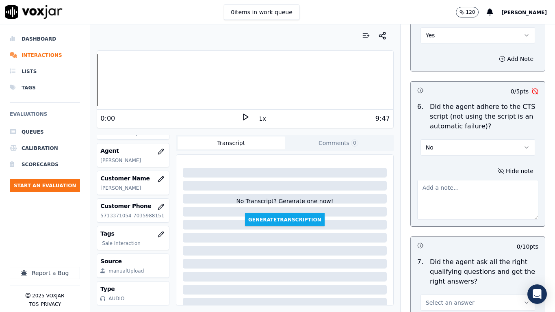
click at [445, 191] on textarea at bounding box center [477, 200] width 121 height 40
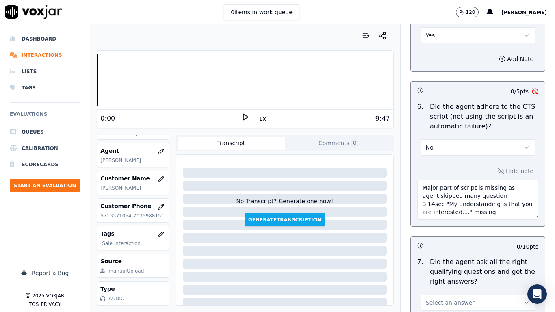
click at [484, 203] on textarea "Major part of script is missing as agent skipped many question 3.14sec "My unde…" at bounding box center [477, 200] width 121 height 40
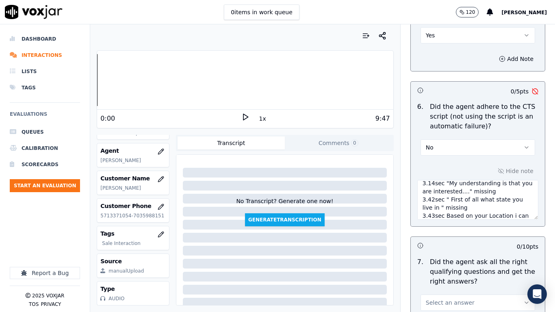
scroll to position [29, 0]
click at [434, 201] on textarea "Major part of script is missing as agent skipped many question 3.14sec "My unde…" at bounding box center [477, 200] width 121 height 40
click at [484, 208] on textarea "Major part of script is missing as agent skipped many question 3.14sec "My unde…" at bounding box center [477, 200] width 121 height 40
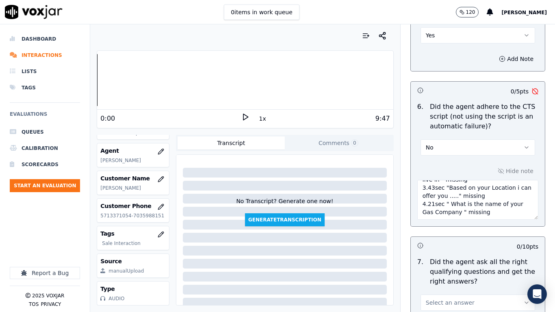
type textarea "Major part of script is missing as agent skipped many question 3.14sec "My unde…"
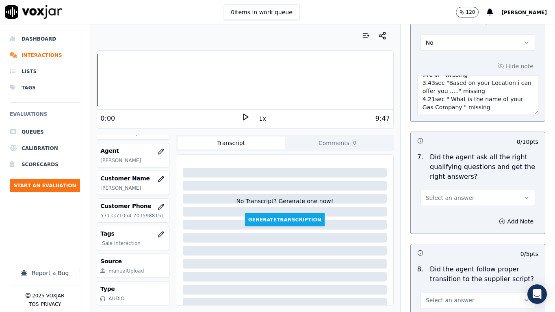
scroll to position [1989, 0]
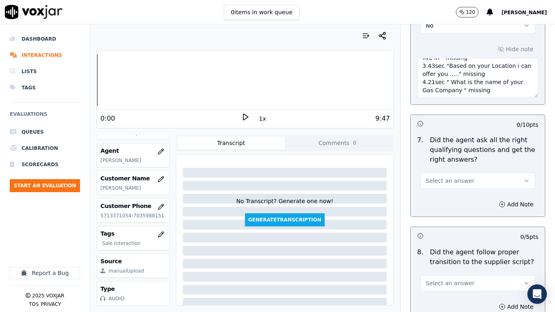
click at [468, 173] on button "Select an answer" at bounding box center [477, 181] width 114 height 16
click at [461, 190] on div "Yes" at bounding box center [462, 191] width 99 height 13
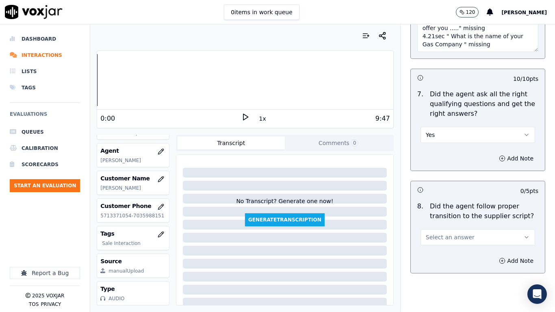
scroll to position [2111, 0]
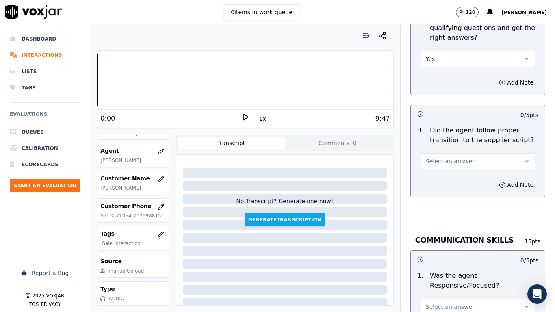
click at [449, 157] on span "Select an answer" at bounding box center [449, 161] width 49 height 8
click at [451, 173] on div "Yes" at bounding box center [462, 172] width 99 height 13
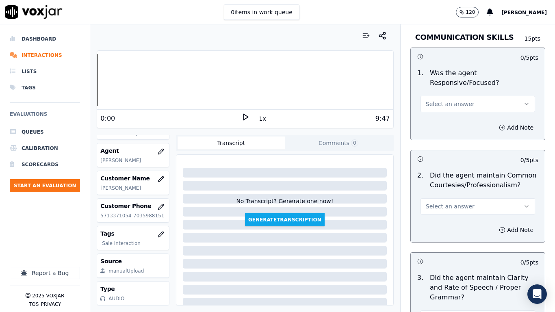
scroll to position [2314, 0]
click at [450, 99] on span "Select an answer" at bounding box center [449, 103] width 49 height 8
click at [454, 123] on div "No" at bounding box center [462, 127] width 99 height 13
click at [449, 202] on span "Select an answer" at bounding box center [449, 206] width 49 height 8
click at [443, 228] on div "No" at bounding box center [462, 229] width 99 height 13
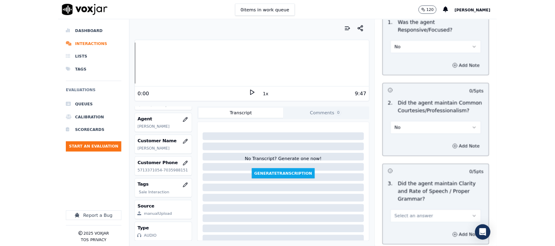
scroll to position [2419, 0]
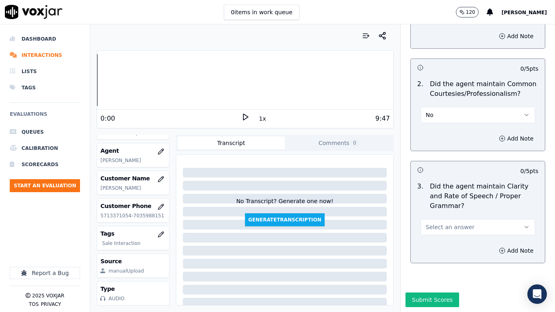
click at [451, 223] on span "Select an answer" at bounding box center [449, 227] width 49 height 8
click at [456, 222] on div "Yes" at bounding box center [462, 224] width 99 height 13
click at [422, 246] on button "Submit Scores" at bounding box center [432, 299] width 54 height 15
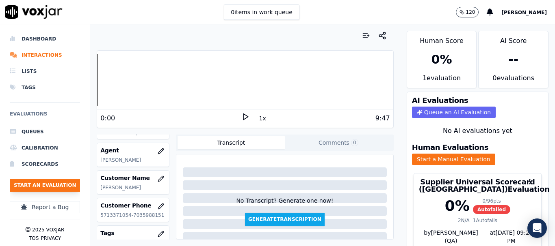
click at [55, 189] on button "Start an Evaluation" at bounding box center [45, 185] width 70 height 13
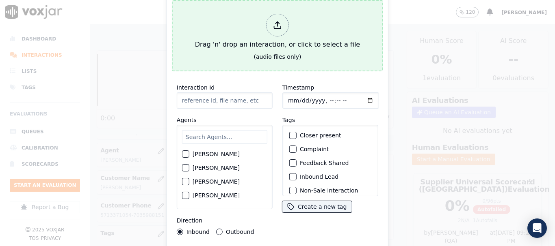
click at [225, 49] on div "Drag 'n' drop an interaction, or click to select a file" at bounding box center [277, 32] width 171 height 42
type input "20250905-125628_7244568359-all.mp3"
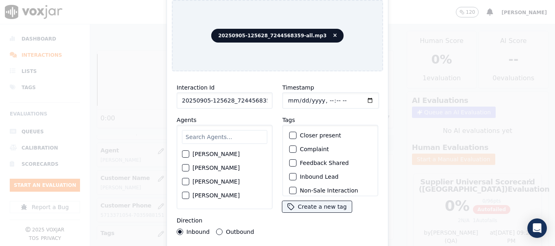
click at [209, 136] on input "text" at bounding box center [224, 137] width 85 height 14
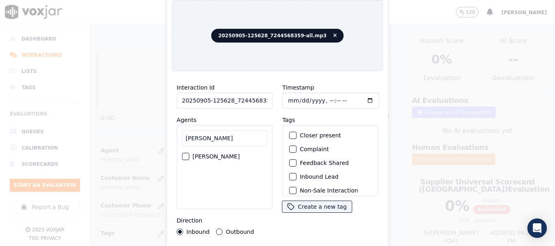
type input "[PERSON_NAME]"
click at [218, 154] on label "[PERSON_NAME]" at bounding box center [215, 157] width 47 height 6
click at [189, 153] on button "[PERSON_NAME]" at bounding box center [185, 156] width 7 height 7
click at [287, 97] on input "Timestamp" at bounding box center [330, 101] width 97 height 16
type input "[DATE]T16:10"
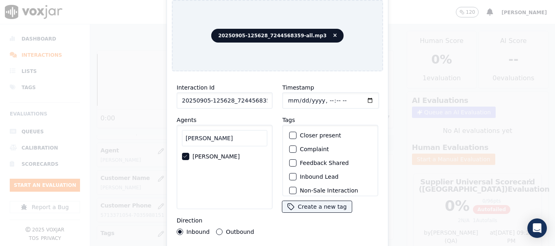
scroll to position [71, 0]
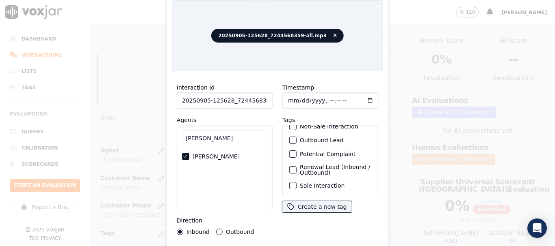
click at [329, 183] on label "Sale Interaction" at bounding box center [322, 186] width 45 height 6
click at [296, 182] on button "Sale Interaction" at bounding box center [292, 185] width 7 height 7
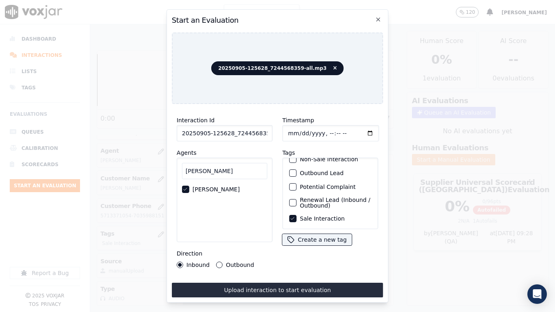
click at [324, 246] on button "Upload interaction to start evaluation" at bounding box center [277, 290] width 211 height 15
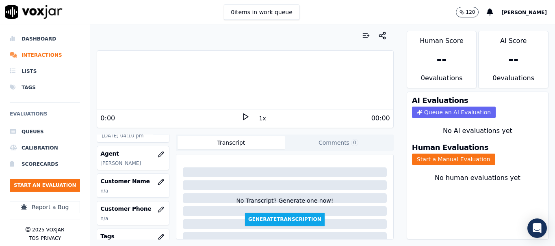
scroll to position [81, 0]
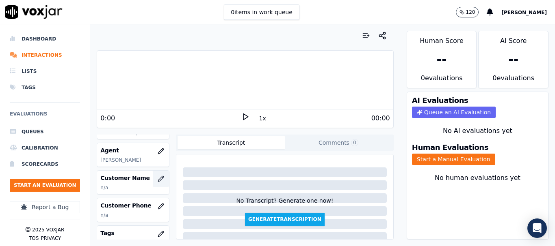
click at [158, 179] on icon "button" at bounding box center [161, 179] width 6 height 6
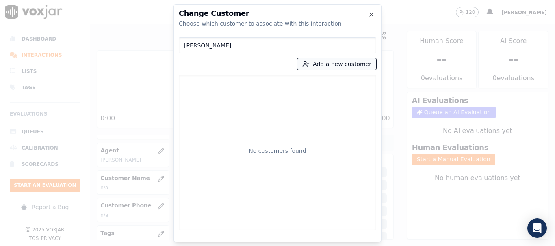
type input "[PERSON_NAME]"
click at [340, 69] on button "Add a new customer" at bounding box center [336, 63] width 79 height 11
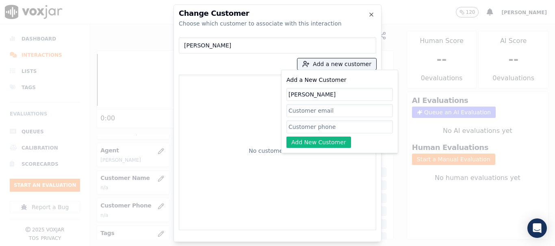
type input "[PERSON_NAME]"
drag, startPoint x: 361, startPoint y: 125, endPoint x: 358, endPoint y: 131, distance: 6.2
click at [361, 125] on input "Add a New Customer" at bounding box center [339, 127] width 106 height 13
paste input "7244568359"
type input "7244568359"
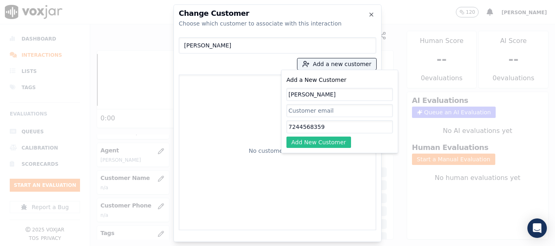
click at [301, 144] on button "Add New Customer" at bounding box center [318, 142] width 65 height 11
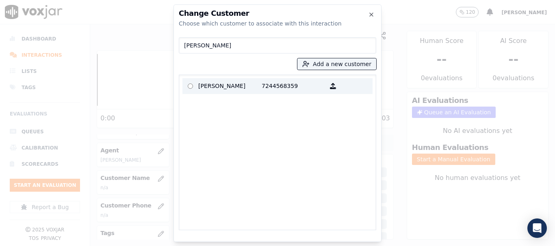
click at [206, 82] on p "[PERSON_NAME]" at bounding box center [229, 86] width 63 height 13
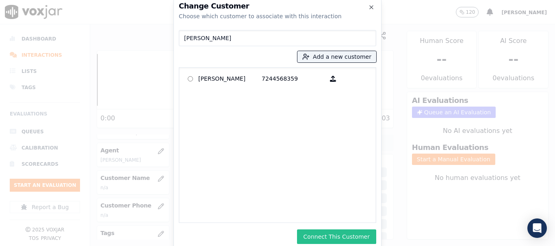
click at [357, 235] on button "Connect This Customer" at bounding box center [336, 237] width 79 height 15
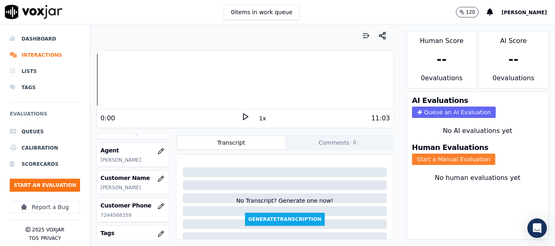
click at [437, 158] on button "Start a Manual Evaluation" at bounding box center [453, 159] width 83 height 11
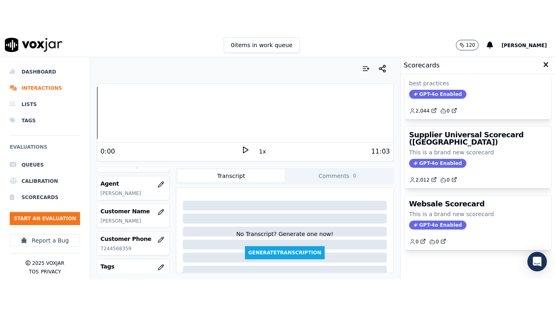
scroll to position [180, 0]
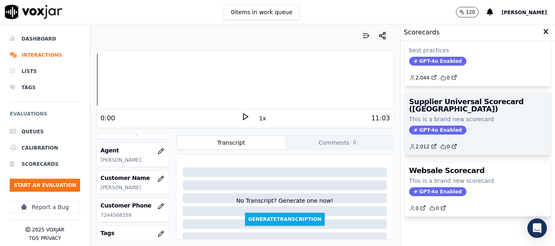
click at [443, 93] on div "Supplier Universal Scorecard ([GEOGRAPHIC_DATA]) This is a brand new scorecard …" at bounding box center [477, 124] width 147 height 62
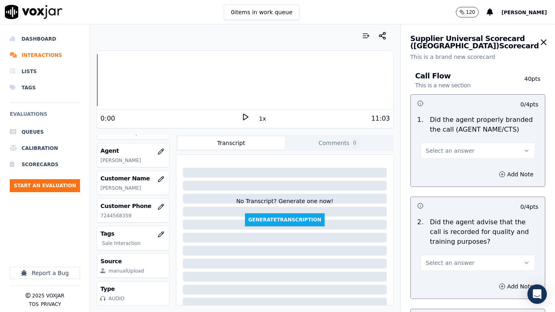
click at [463, 149] on button "Select an answer" at bounding box center [477, 151] width 114 height 16
click at [461, 172] on div "Yes" at bounding box center [462, 168] width 99 height 13
click at [472, 246] on button "Select an answer" at bounding box center [477, 263] width 114 height 16
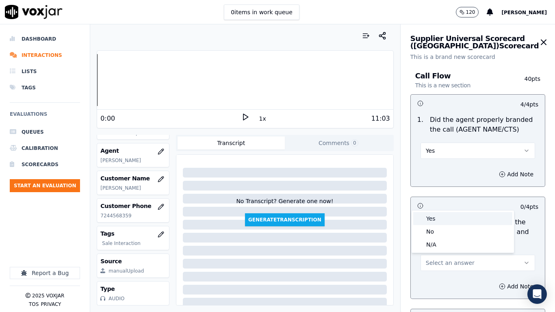
click at [447, 218] on div "Yes" at bounding box center [462, 218] width 99 height 13
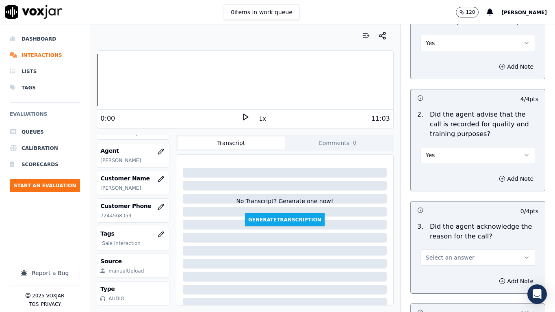
scroll to position [284, 0]
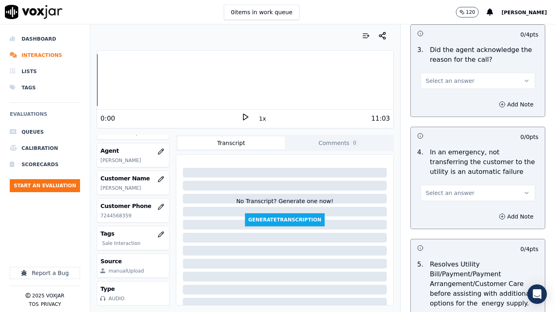
click at [438, 80] on span "Select an answer" at bounding box center [449, 81] width 49 height 8
click at [441, 100] on div "Yes" at bounding box center [462, 99] width 99 height 13
click at [472, 196] on button "Select an answer" at bounding box center [477, 193] width 114 height 16
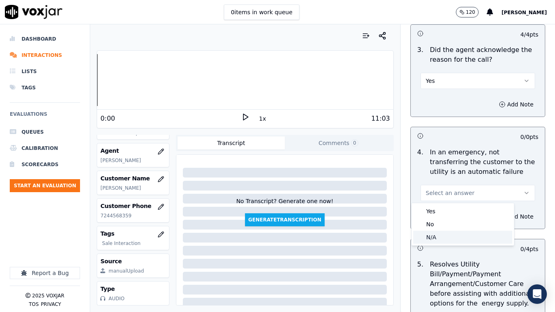
click at [455, 239] on div "N/A" at bounding box center [462, 237] width 99 height 13
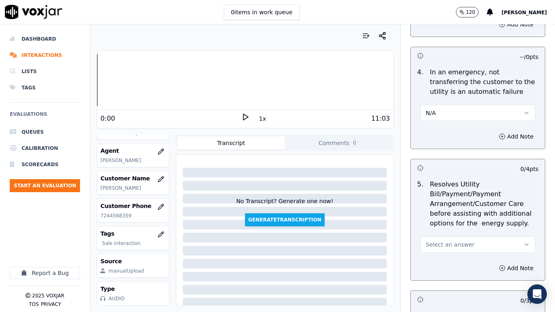
scroll to position [528, 0]
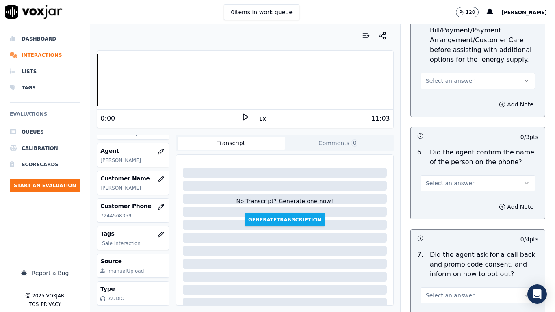
click at [451, 79] on span "Select an answer" at bounding box center [449, 81] width 49 height 8
click at [464, 124] on div "N/A" at bounding box center [462, 125] width 99 height 13
click at [460, 179] on button "Select an answer" at bounding box center [477, 183] width 114 height 16
click at [451, 198] on div "Yes" at bounding box center [462, 201] width 99 height 13
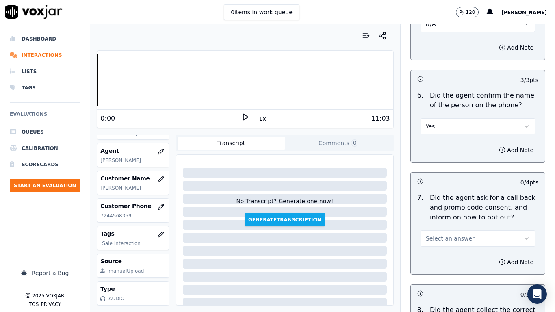
scroll to position [731, 0]
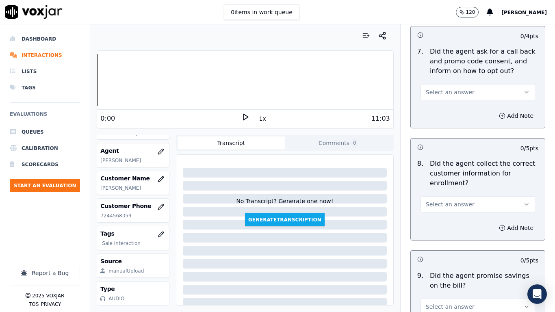
click at [452, 95] on span "Select an answer" at bounding box center [449, 92] width 49 height 8
drag, startPoint x: 458, startPoint y: 111, endPoint x: 462, endPoint y: 116, distance: 6.4
click at [458, 111] on div "Yes" at bounding box center [462, 110] width 99 height 13
drag, startPoint x: 459, startPoint y: 202, endPoint x: 458, endPoint y: 209, distance: 7.4
click at [459, 202] on button "Select an answer" at bounding box center [477, 204] width 114 height 16
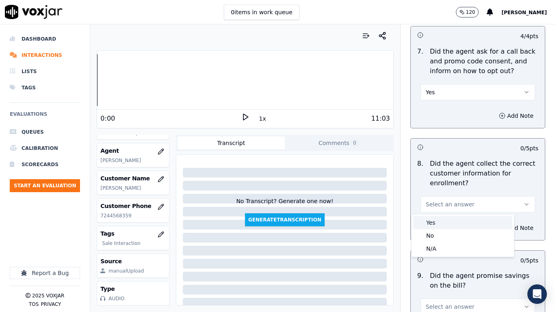
click at [458, 218] on div "Yes" at bounding box center [462, 222] width 99 height 13
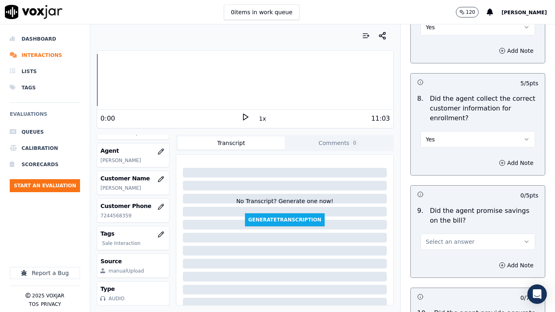
scroll to position [934, 0]
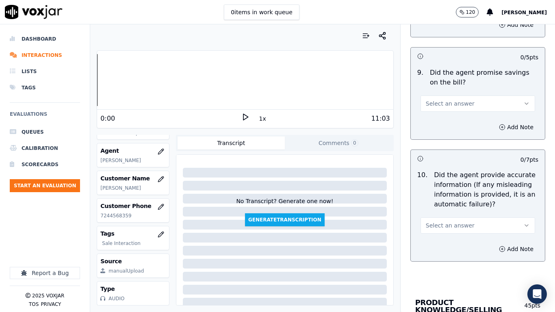
click at [443, 93] on div "Select an answer" at bounding box center [477, 99] width 127 height 24
drag, startPoint x: 445, startPoint y: 102, endPoint x: 448, endPoint y: 109, distance: 7.8
click at [445, 102] on span "Select an answer" at bounding box center [449, 103] width 49 height 8
click at [449, 119] on div "Yes" at bounding box center [462, 121] width 99 height 13
click at [454, 226] on span "Select an answer" at bounding box center [449, 225] width 49 height 8
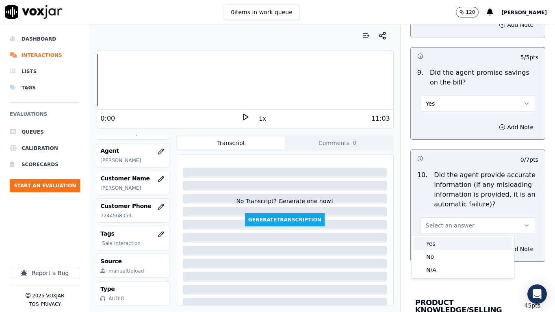
click at [450, 245] on div "Yes" at bounding box center [462, 243] width 99 height 13
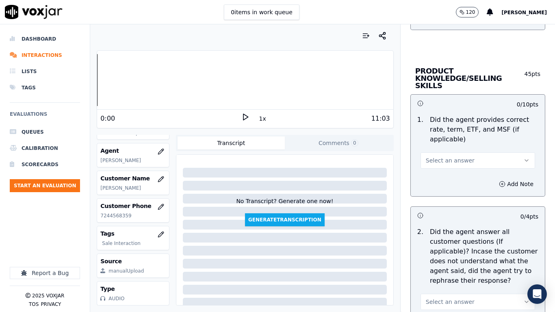
scroll to position [1177, 0]
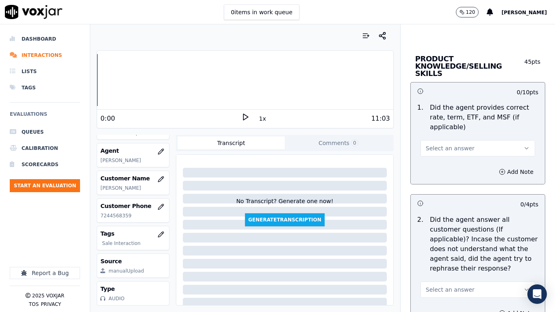
click at [443, 144] on span "Select an answer" at bounding box center [449, 148] width 49 height 8
click at [447, 161] on div "Yes" at bounding box center [462, 159] width 99 height 13
click at [459, 246] on button "Select an answer" at bounding box center [477, 289] width 114 height 16
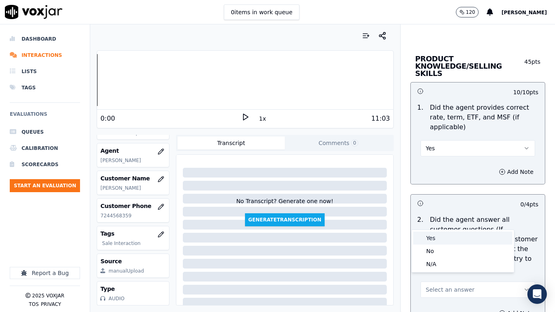
click at [447, 238] on div "Yes" at bounding box center [462, 237] width 99 height 13
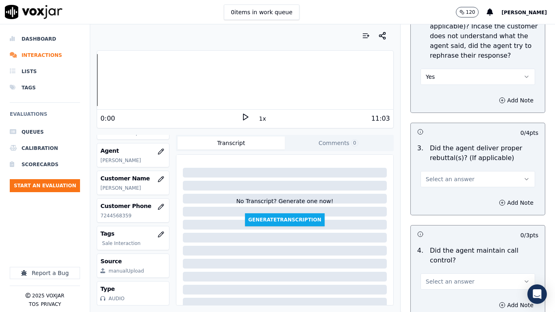
scroll to position [1421, 0]
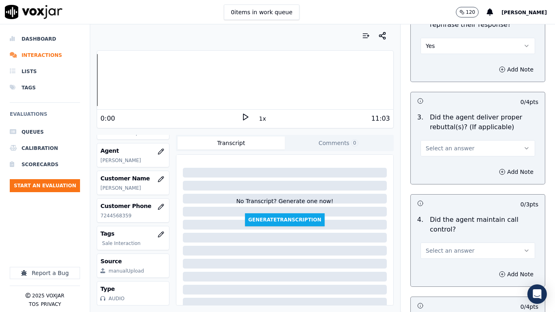
click at [441, 145] on span "Select an answer" at bounding box center [449, 148] width 49 height 8
click at [443, 162] on div "Yes" at bounding box center [462, 159] width 99 height 13
click at [444, 246] on span "Select an answer" at bounding box center [449, 250] width 49 height 8
click at [442, 246] on div "Yes" at bounding box center [462, 261] width 99 height 13
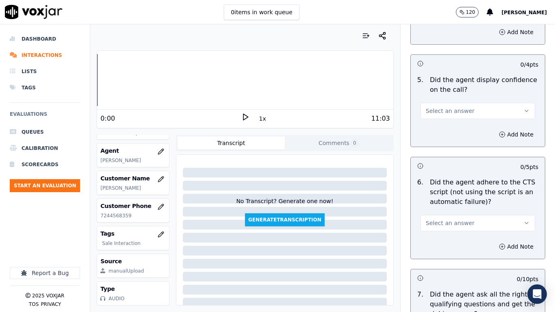
scroll to position [1665, 0]
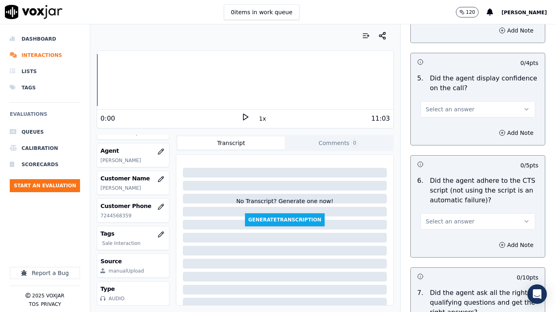
click at [440, 101] on button "Select an answer" at bounding box center [477, 109] width 114 height 16
click at [446, 120] on div "Yes" at bounding box center [462, 120] width 99 height 13
click at [449, 217] on span "Select an answer" at bounding box center [449, 221] width 49 height 8
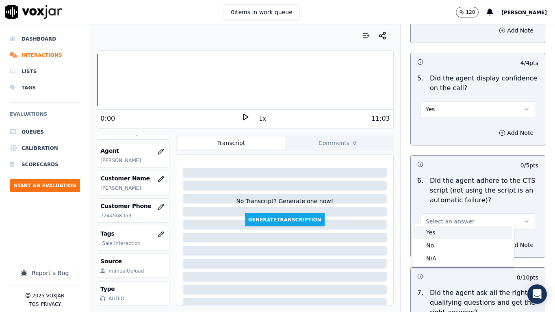
click at [448, 234] on div "Yes" at bounding box center [462, 232] width 99 height 13
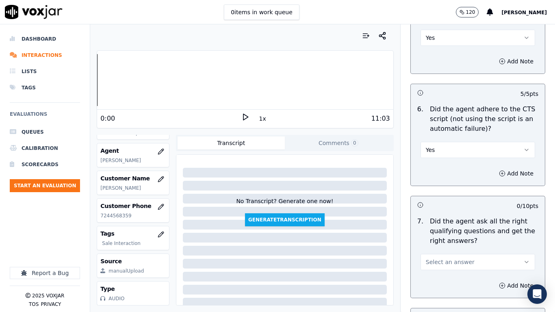
scroll to position [1868, 0]
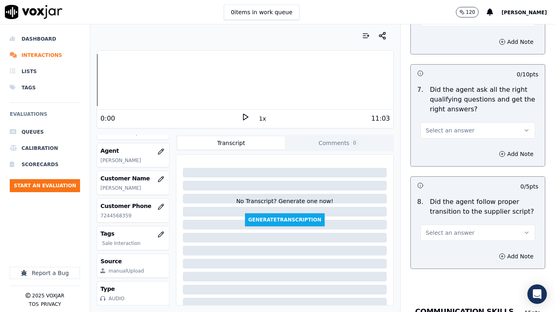
click at [449, 126] on span "Select an answer" at bounding box center [449, 130] width 49 height 8
click at [450, 139] on div "Yes" at bounding box center [462, 141] width 99 height 13
click at [445, 229] on span "Select an answer" at bounding box center [449, 233] width 49 height 8
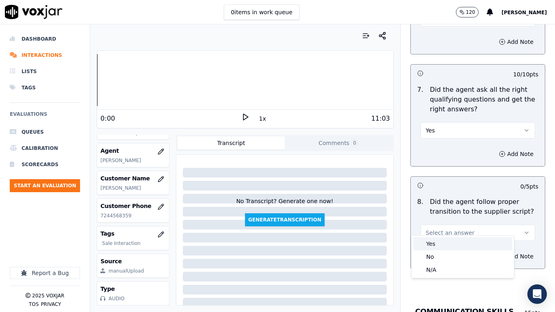
click at [450, 242] on div "Yes" at bounding box center [462, 243] width 99 height 13
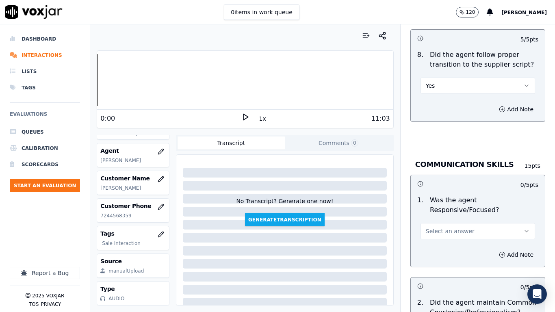
scroll to position [2030, 0]
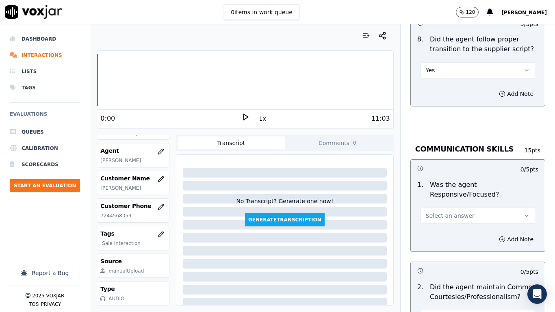
click at [450, 212] on span "Select an answer" at bounding box center [449, 216] width 49 height 8
click at [453, 225] on div "Yes" at bounding box center [462, 226] width 99 height 13
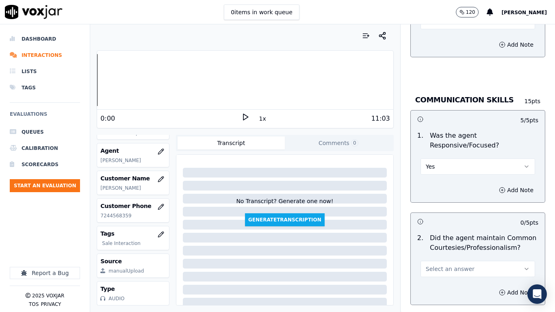
scroll to position [2192, 0]
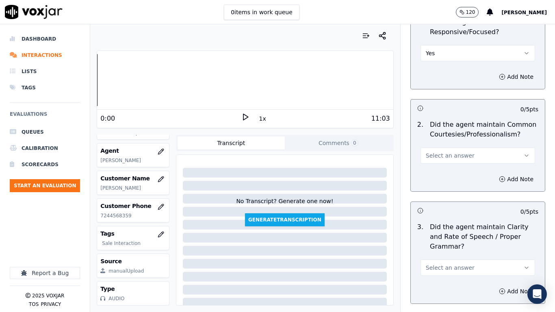
drag, startPoint x: 430, startPoint y: 144, endPoint x: 438, endPoint y: 157, distance: 15.3
click at [430, 147] on button "Select an answer" at bounding box center [477, 155] width 114 height 16
click at [439, 161] on div "Yes" at bounding box center [462, 166] width 99 height 13
click at [444, 246] on span "Select an answer" at bounding box center [449, 267] width 49 height 8
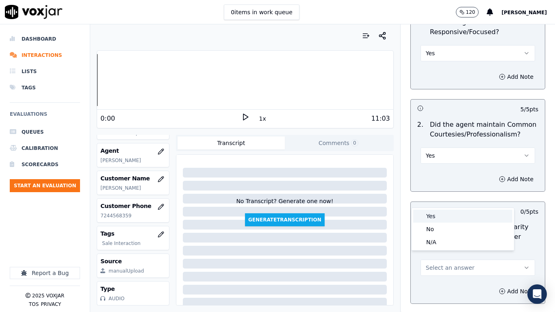
click at [436, 214] on div "Yes" at bounding box center [462, 215] width 99 height 13
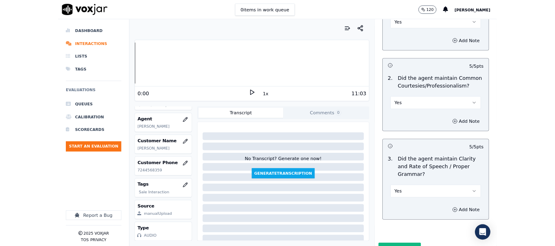
scroll to position [2246, 0]
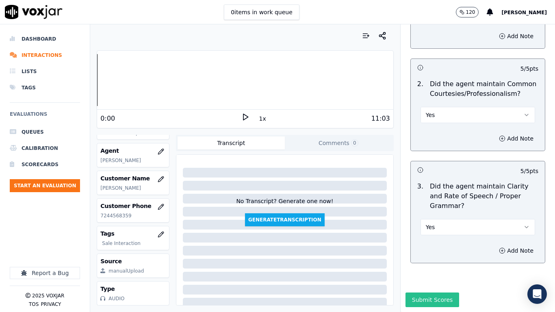
click at [431, 246] on button "Submit Scores" at bounding box center [432, 299] width 54 height 15
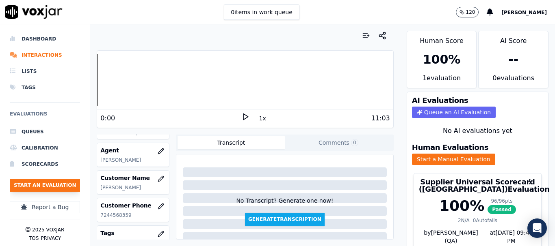
click at [60, 188] on button "Start an Evaluation" at bounding box center [45, 185] width 70 height 13
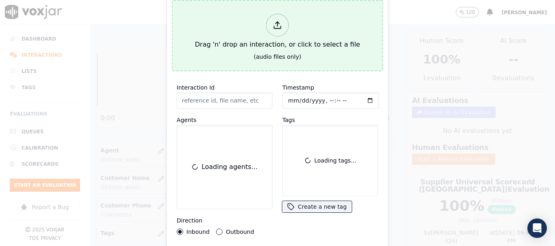
click at [233, 40] on div "Drag 'n' drop an interaction, or click to select a file" at bounding box center [277, 32] width 171 height 42
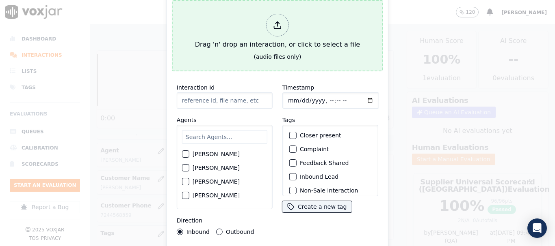
type input "20250905-122600_8782070173-all.mp3"
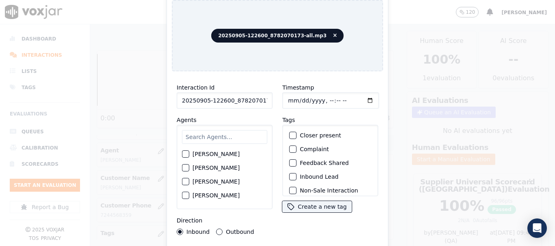
click at [214, 134] on input "text" at bounding box center [224, 137] width 85 height 14
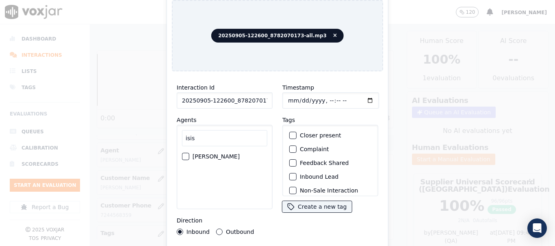
type input "isis"
click at [204, 154] on label "[PERSON_NAME]" at bounding box center [215, 157] width 47 height 6
click at [189, 153] on button "[PERSON_NAME]" at bounding box center [185, 156] width 7 height 7
click at [289, 98] on input "Timestamp" at bounding box center [330, 101] width 97 height 16
type input "[DATE]T16:17"
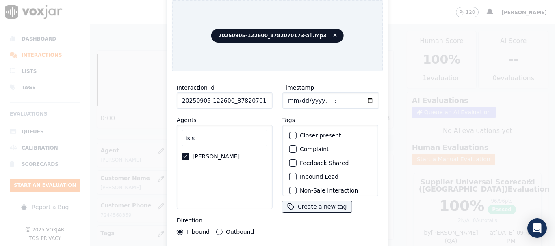
scroll to position [71, 0]
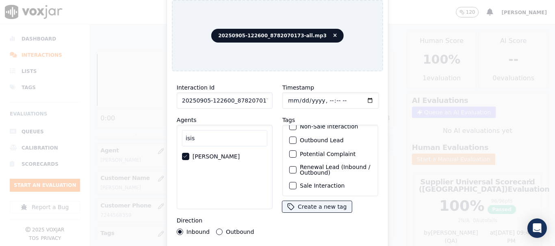
click at [333, 183] on label "Sale Interaction" at bounding box center [322, 186] width 45 height 6
click at [296, 182] on button "Sale Interaction" at bounding box center [292, 185] width 7 height 7
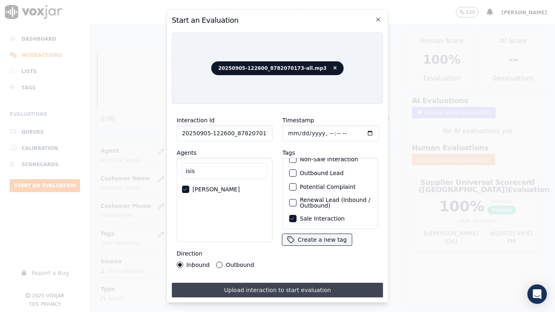
click at [333, 246] on button "Upload interaction to start evaluation" at bounding box center [277, 290] width 211 height 15
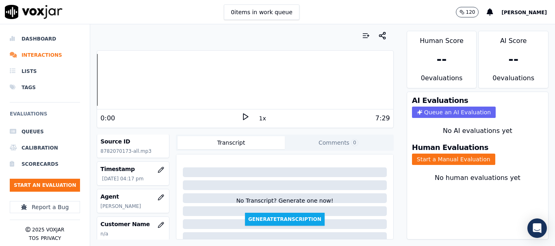
scroll to position [81, 0]
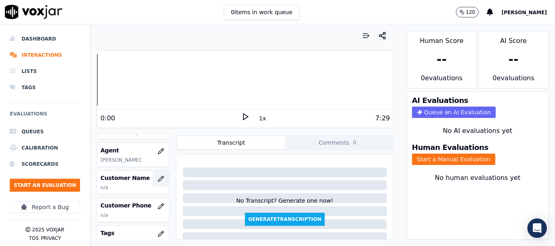
click at [162, 178] on icon "button" at bounding box center [162, 177] width 1 height 1
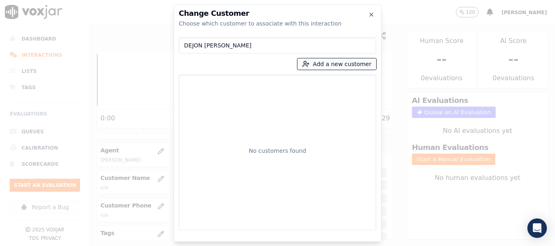
type input "DEJON [PERSON_NAME]"
click at [332, 66] on button "Add a new customer" at bounding box center [336, 63] width 79 height 11
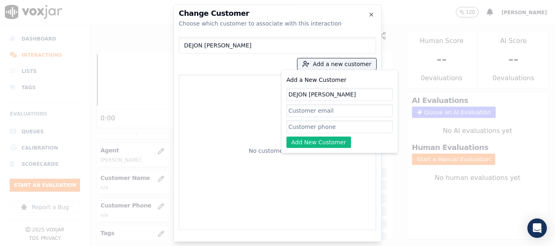
type input "DEJON [PERSON_NAME]"
drag, startPoint x: 311, startPoint y: 127, endPoint x: 317, endPoint y: 136, distance: 10.8
click at [311, 127] on input "Add a New Customer" at bounding box center [339, 127] width 106 height 13
paste input "8782070173"
type input "8782070173"
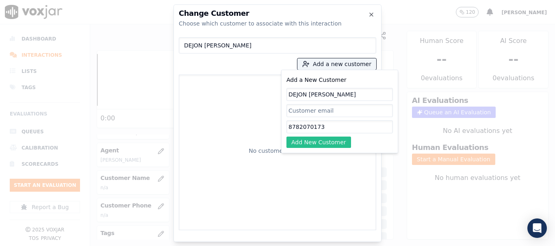
click at [309, 139] on button "Add New Customer" at bounding box center [318, 142] width 65 height 11
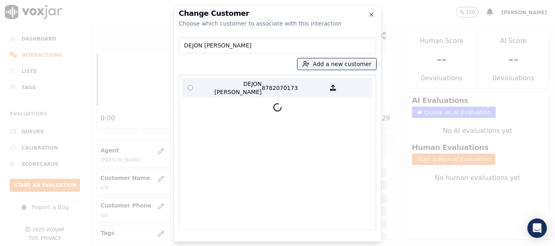
click at [223, 89] on p "DEJON [PERSON_NAME]" at bounding box center [229, 88] width 63 height 16
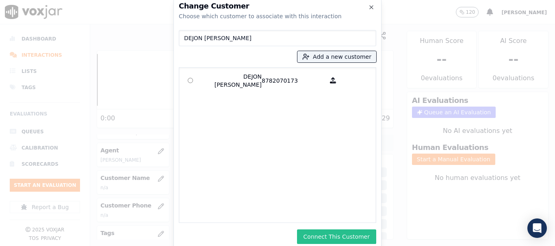
click at [356, 240] on button "Connect This Customer" at bounding box center [336, 237] width 79 height 15
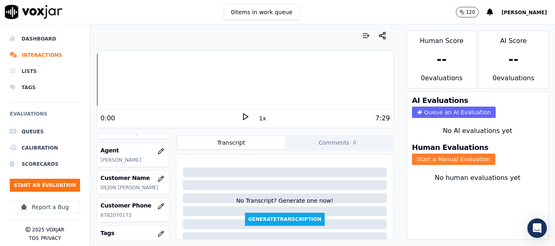
click at [454, 158] on button "Start a Manual Evaluation" at bounding box center [453, 159] width 83 height 11
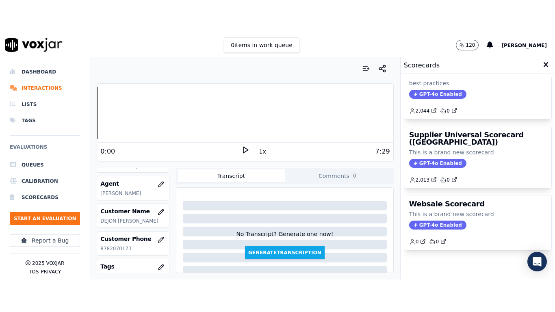
scroll to position [180, 0]
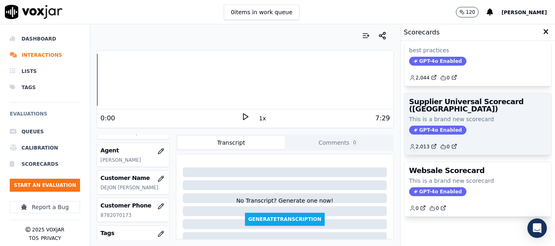
click at [456, 115] on p "This is a brand new scorecard" at bounding box center [477, 119] width 137 height 8
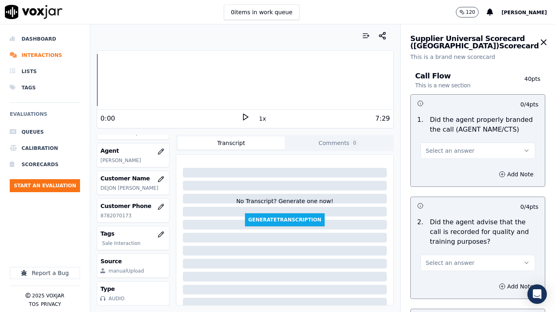
drag, startPoint x: 449, startPoint y: 147, endPoint x: 451, endPoint y: 154, distance: 8.0
click at [449, 147] on span "Select an answer" at bounding box center [449, 151] width 49 height 8
click at [454, 168] on div "Yes" at bounding box center [462, 168] width 99 height 13
click at [456, 246] on span "Select an answer" at bounding box center [449, 263] width 49 height 8
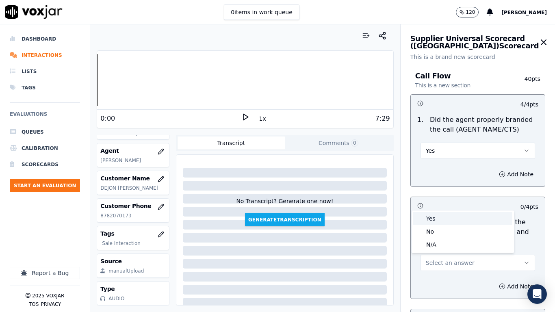
click at [444, 222] on div "Yes" at bounding box center [462, 218] width 99 height 13
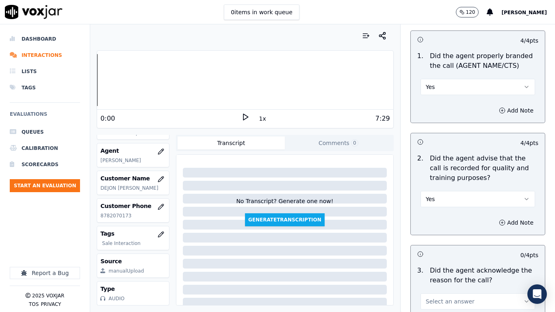
scroll to position [284, 0]
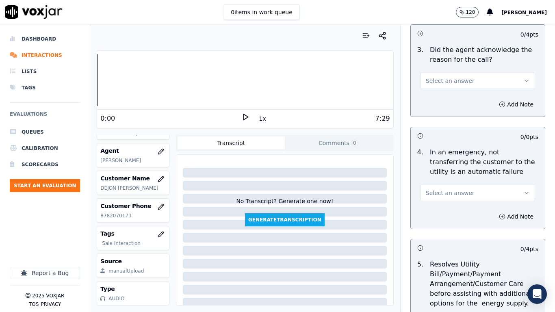
click at [439, 78] on span "Select an answer" at bounding box center [449, 81] width 49 height 8
drag, startPoint x: 450, startPoint y: 101, endPoint x: 467, endPoint y: 168, distance: 69.5
click at [450, 101] on div "Yes" at bounding box center [462, 99] width 99 height 13
click at [455, 194] on span "Select an answer" at bounding box center [449, 193] width 49 height 8
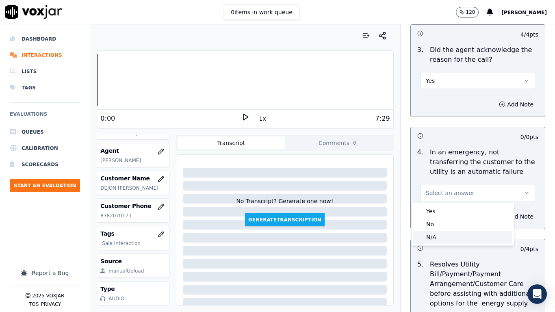
click at [447, 236] on div "N/A" at bounding box center [462, 237] width 99 height 13
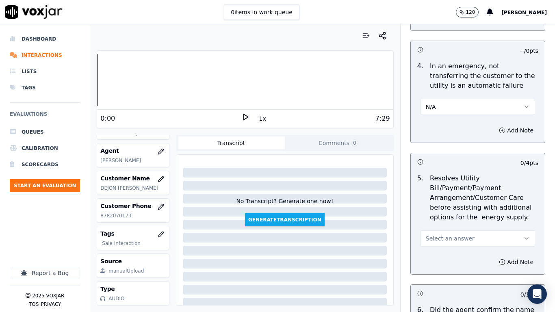
scroll to position [528, 0]
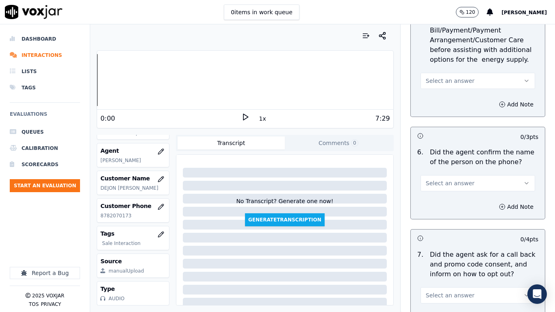
click at [447, 82] on span "Select an answer" at bounding box center [449, 81] width 49 height 8
click at [448, 127] on div "N/A" at bounding box center [462, 125] width 99 height 13
click at [454, 181] on span "Select an answer" at bounding box center [449, 183] width 49 height 8
click at [455, 202] on div "Yes" at bounding box center [462, 201] width 99 height 13
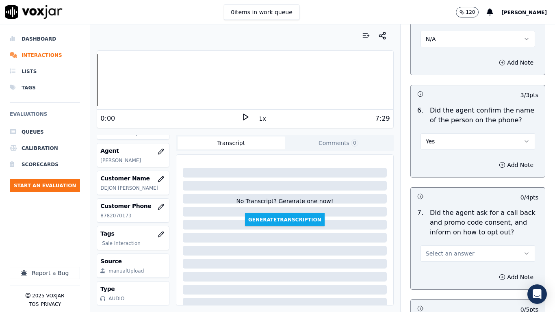
scroll to position [650, 0]
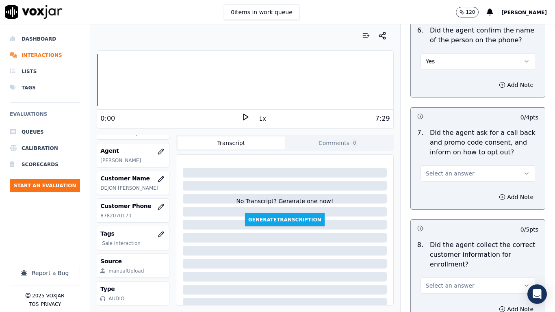
click at [447, 174] on span "Select an answer" at bounding box center [449, 173] width 49 height 8
click at [444, 191] on div "Yes" at bounding box center [462, 191] width 99 height 13
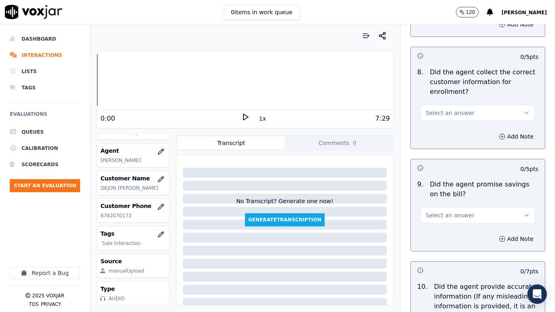
scroll to position [853, 0]
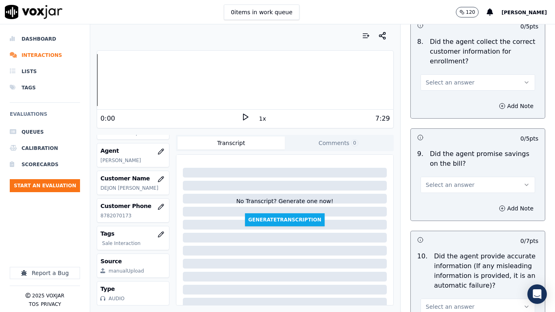
click at [438, 82] on span "Select an answer" at bounding box center [449, 82] width 49 height 8
click at [442, 95] on div "Yes" at bounding box center [462, 100] width 99 height 13
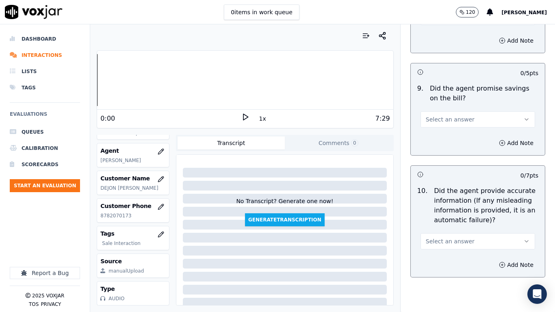
scroll to position [934, 0]
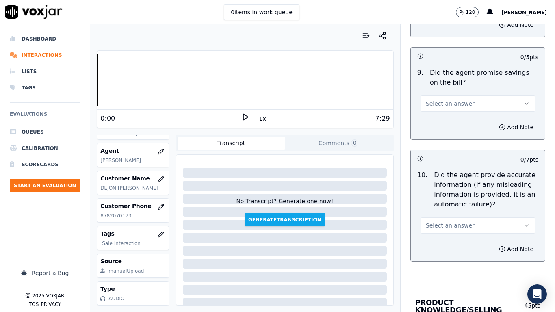
click at [446, 107] on span "Select an answer" at bounding box center [449, 103] width 49 height 8
click at [447, 121] on div "Yes" at bounding box center [462, 121] width 99 height 13
click at [443, 219] on button "Select an answer" at bounding box center [477, 225] width 114 height 16
click at [441, 240] on div "Yes" at bounding box center [462, 243] width 99 height 13
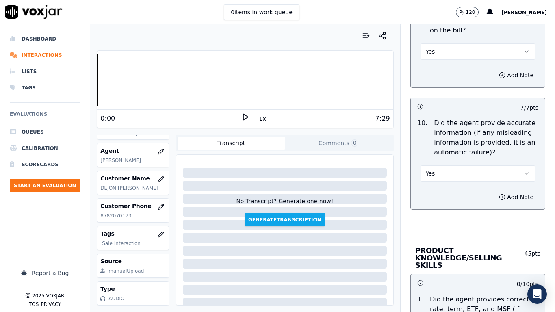
scroll to position [1137, 0]
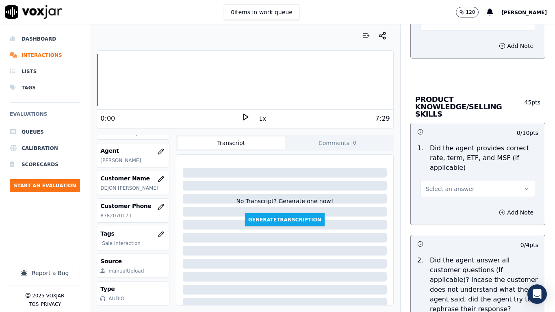
click at [442, 185] on span "Select an answer" at bounding box center [449, 189] width 49 height 8
click at [446, 199] on div "Yes" at bounding box center [462, 199] width 99 height 13
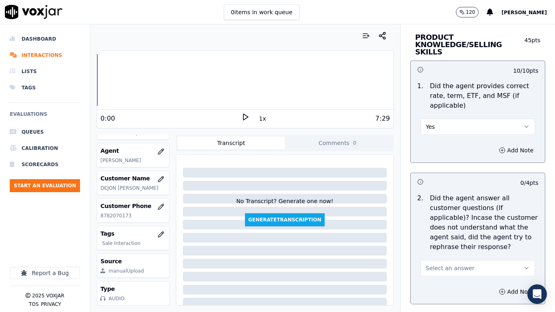
scroll to position [1299, 0]
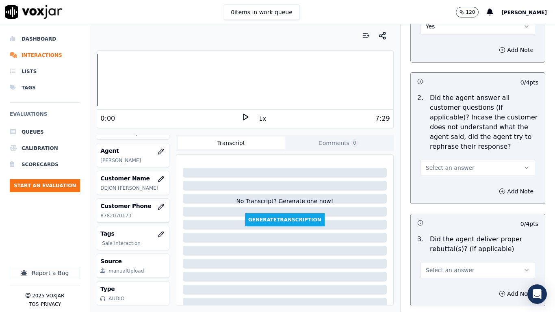
click at [441, 164] on span "Select an answer" at bounding box center [449, 168] width 49 height 8
click at [448, 181] on div "Yes" at bounding box center [462, 178] width 99 height 13
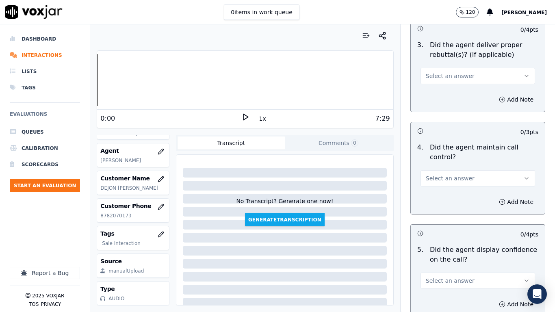
scroll to position [1502, 0]
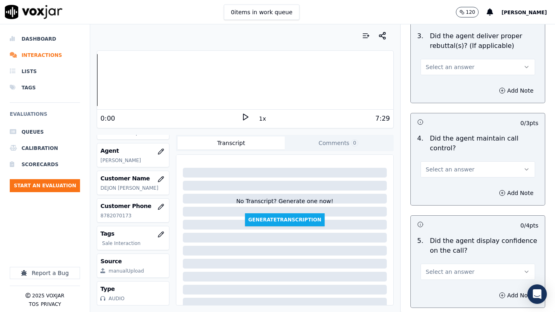
click at [431, 63] on span "Select an answer" at bounding box center [449, 67] width 49 height 8
click at [440, 78] on div "Yes" at bounding box center [462, 77] width 99 height 13
click at [449, 165] on span "Select an answer" at bounding box center [449, 169] width 49 height 8
click at [448, 182] on div "Yes" at bounding box center [462, 180] width 99 height 13
click at [447, 246] on span "Select an answer" at bounding box center [449, 272] width 49 height 8
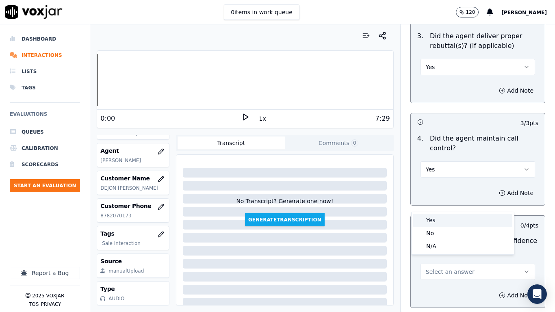
click at [445, 219] on div "Yes" at bounding box center [462, 220] width 99 height 13
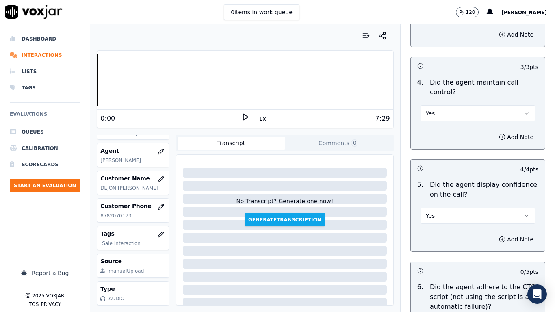
scroll to position [1827, 0]
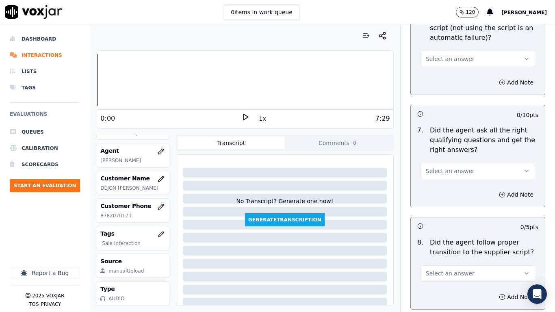
click at [445, 55] on span "Select an answer" at bounding box center [449, 59] width 49 height 8
click at [448, 69] on div "Yes" at bounding box center [462, 69] width 99 height 13
click at [450, 167] on span "Select an answer" at bounding box center [449, 171] width 49 height 8
drag, startPoint x: 451, startPoint y: 182, endPoint x: 454, endPoint y: 225, distance: 43.1
click at [451, 182] on div "Yes" at bounding box center [462, 181] width 99 height 13
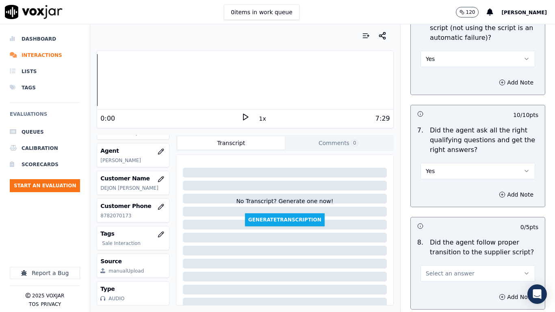
click at [448, 246] on button "Select an answer" at bounding box center [477, 273] width 114 height 16
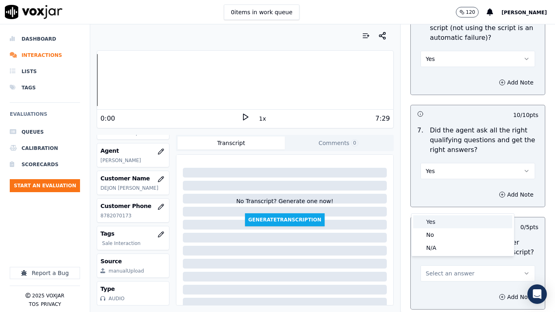
click at [451, 223] on div "Yes" at bounding box center [462, 221] width 99 height 13
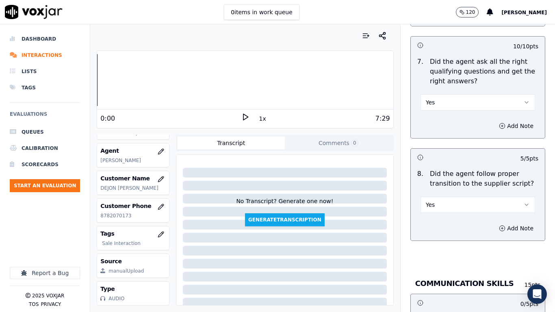
scroll to position [2152, 0]
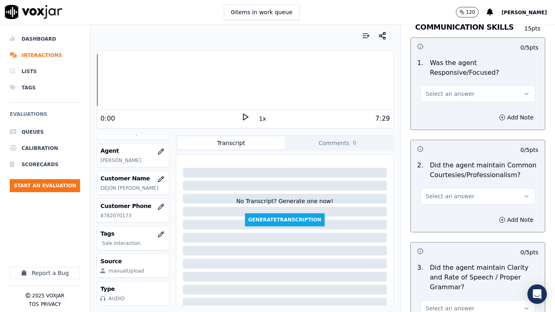
click at [443, 86] on button "Select an answer" at bounding box center [477, 94] width 114 height 16
click at [451, 102] on div "Yes" at bounding box center [462, 104] width 99 height 13
click at [445, 192] on span "Select an answer" at bounding box center [449, 196] width 49 height 8
click at [447, 205] on div "Yes" at bounding box center [462, 207] width 99 height 13
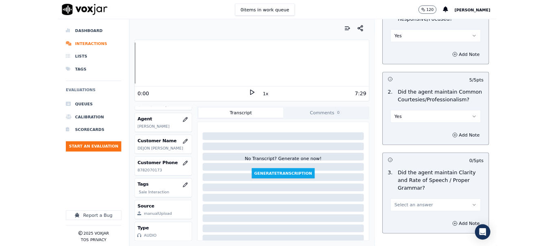
scroll to position [2246, 0]
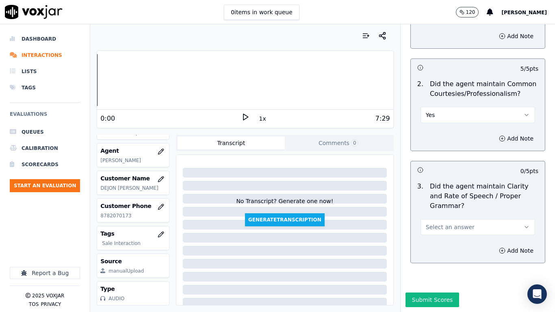
click at [452, 219] on button "Select an answer" at bounding box center [477, 227] width 114 height 16
click at [441, 222] on div "Yes" at bounding box center [462, 224] width 99 height 13
click at [420, 246] on button "Submit Scores" at bounding box center [432, 299] width 54 height 15
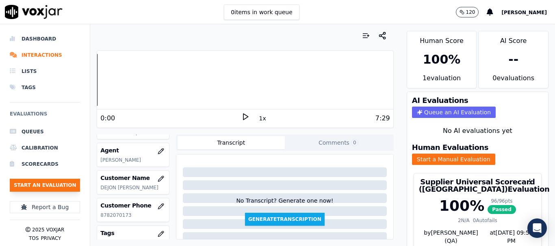
click at [59, 185] on button "Start an Evaluation" at bounding box center [45, 185] width 70 height 13
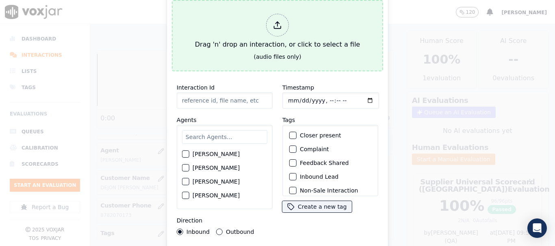
click at [188, 40] on button "Drag 'n' drop an interaction, or click to select a file (audio files only)" at bounding box center [277, 35] width 211 height 71
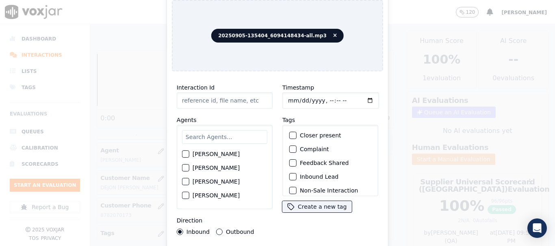
type input "20250905-135404_6094148434-all.mp3"
click at [220, 132] on input "text" at bounding box center [224, 137] width 85 height 14
type input "mi"
click at [217, 179] on label "[PERSON_NAME]" at bounding box center [215, 182] width 47 height 6
click at [189, 179] on button "[PERSON_NAME]" at bounding box center [185, 182] width 7 height 7
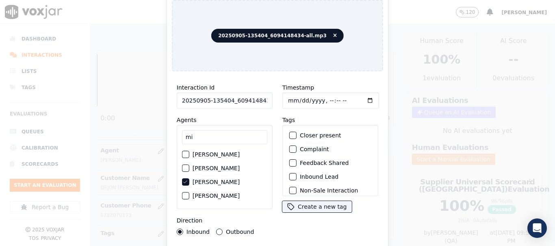
click at [286, 95] on input "Timestamp" at bounding box center [330, 101] width 97 height 16
type input "[DATE]T16:23"
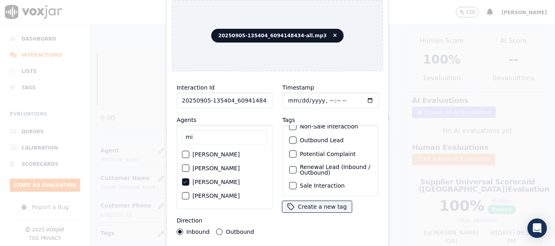
click at [310, 183] on label "Sale Interaction" at bounding box center [322, 186] width 45 height 6
click at [296, 182] on button "Sale Interaction" at bounding box center [292, 185] width 7 height 7
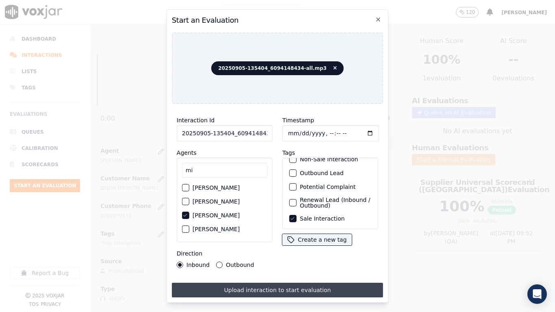
click at [325, 246] on button "Upload interaction to start evaluation" at bounding box center [277, 290] width 211 height 15
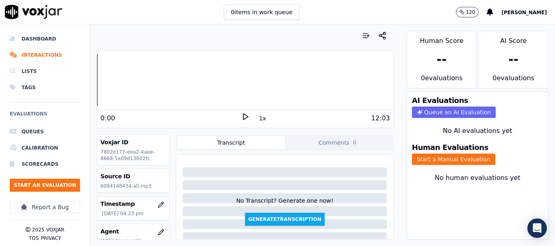
scroll to position [41, 0]
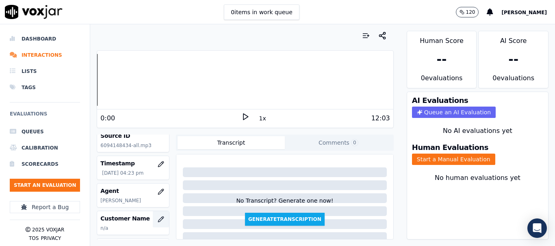
click at [158, 218] on icon "button" at bounding box center [160, 219] width 5 height 5
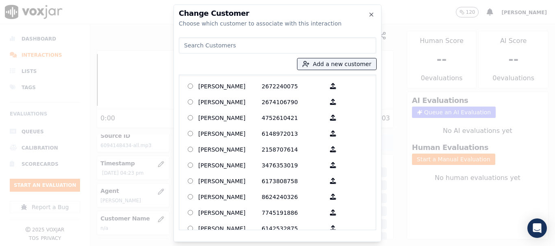
paste input "KPELEN KPORSOR"
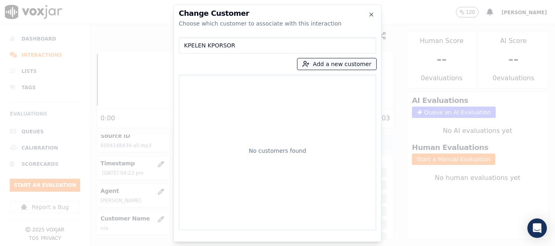
type input "KPELEN KPORSOR"
click at [320, 65] on button "Add a new customer" at bounding box center [336, 63] width 79 height 11
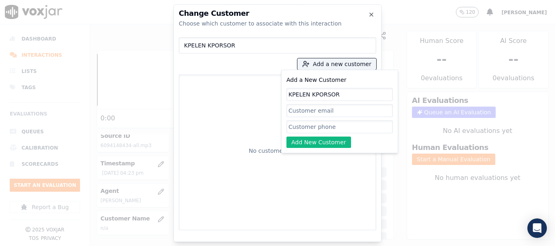
type input "KPELEN KPORSOR"
click at [343, 130] on input "Add a New Customer" at bounding box center [339, 127] width 106 height 13
paste input "6094148434"
type input "6094148434"
click at [317, 142] on button "Add New Customer" at bounding box center [318, 142] width 65 height 11
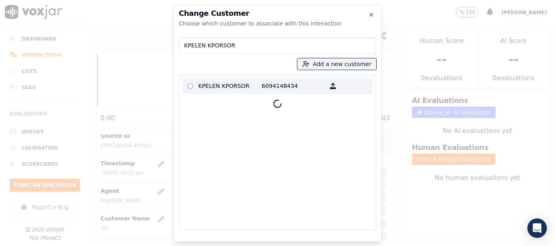
click at [213, 85] on p "KPELEN KPORSOR" at bounding box center [229, 86] width 63 height 13
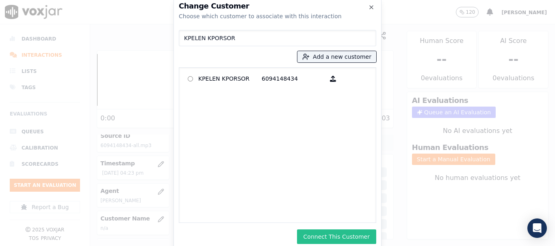
click at [364, 234] on button "Connect This Customer" at bounding box center [336, 237] width 79 height 15
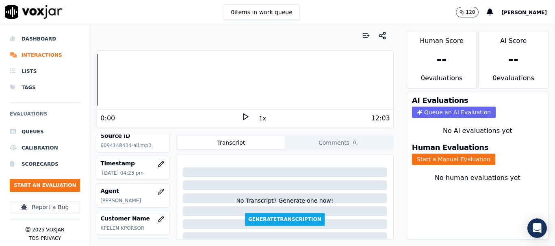
drag, startPoint x: 438, startPoint y: 159, endPoint x: 418, endPoint y: 180, distance: 29.3
click at [438, 159] on button "Start a Manual Evaluation" at bounding box center [453, 159] width 83 height 11
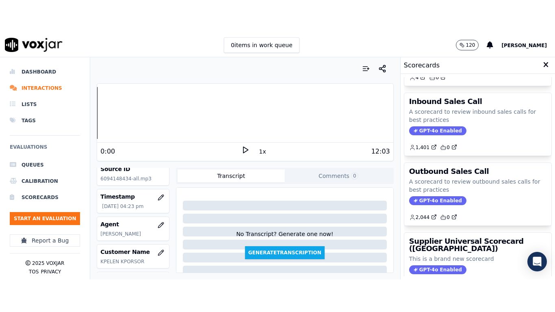
scroll to position [162, 0]
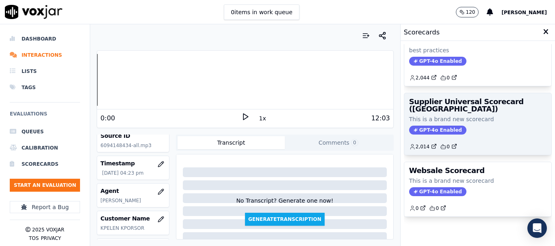
drag, startPoint x: 473, startPoint y: 121, endPoint x: 423, endPoint y: 135, distance: 52.5
click at [473, 121] on div "Supplier Universal Scorecard ([GEOGRAPHIC_DATA]) This is a brand new scorecard …" at bounding box center [477, 124] width 147 height 62
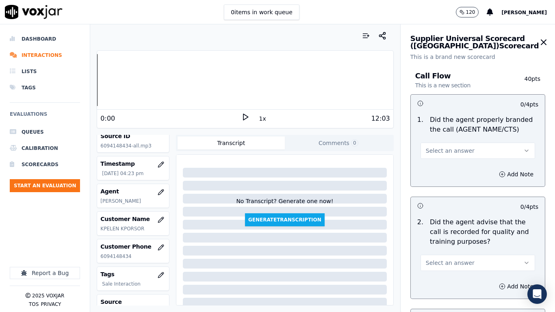
drag, startPoint x: 449, startPoint y: 149, endPoint x: 449, endPoint y: 155, distance: 5.7
click at [449, 149] on span "Select an answer" at bounding box center [449, 151] width 49 height 8
click at [447, 171] on div "Yes" at bounding box center [462, 168] width 99 height 13
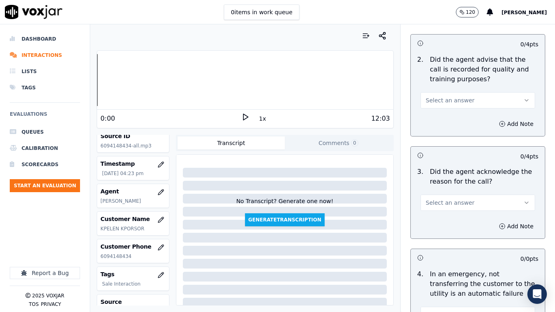
click at [441, 96] on span "Select an answer" at bounding box center [449, 100] width 49 height 8
click at [447, 123] on div "Yes" at bounding box center [462, 118] width 99 height 13
click at [447, 205] on span "Select an answer" at bounding box center [449, 203] width 49 height 8
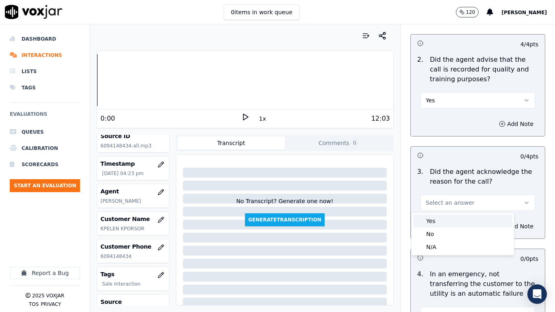
click at [445, 220] on div "Yes" at bounding box center [462, 220] width 99 height 13
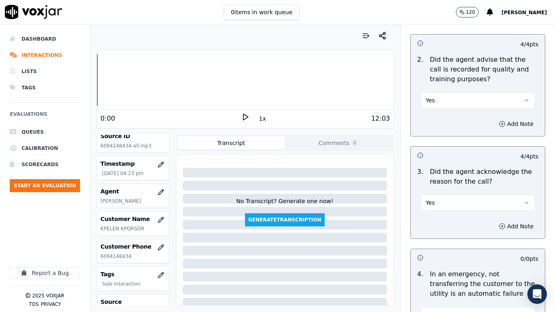
scroll to position [365, 0]
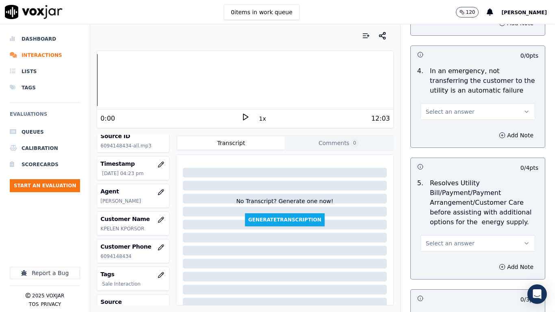
click at [440, 112] on span "Select an answer" at bounding box center [449, 112] width 49 height 8
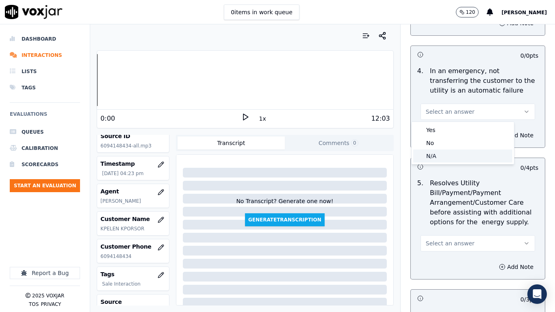
click at [446, 159] on div "N/A" at bounding box center [462, 155] width 99 height 13
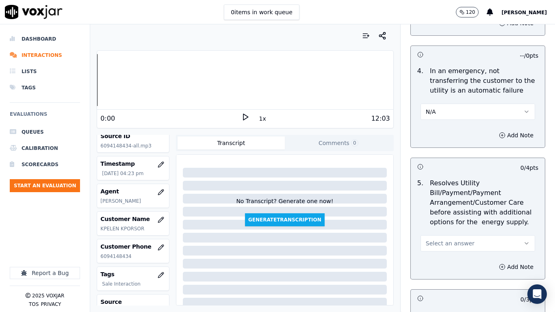
click at [448, 246] on span "Select an answer" at bounding box center [449, 243] width 49 height 8
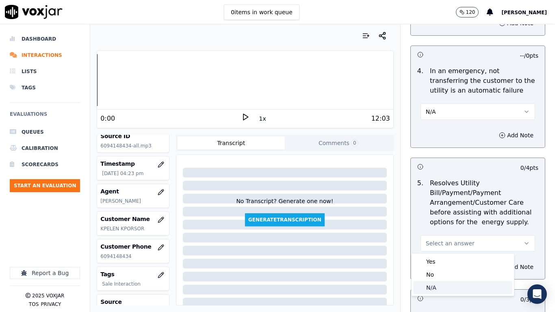
click at [449, 246] on div "N/A" at bounding box center [462, 287] width 99 height 13
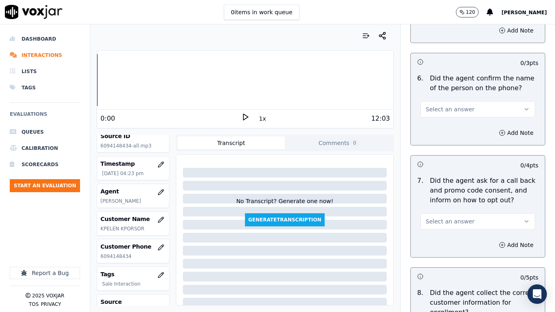
scroll to position [609, 0]
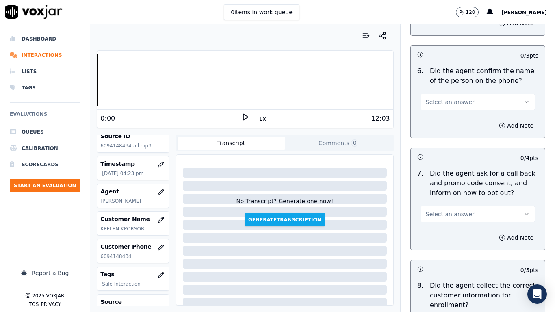
click at [438, 97] on button "Select an answer" at bounding box center [477, 102] width 114 height 16
click at [441, 116] on div "Yes" at bounding box center [462, 120] width 99 height 13
click at [444, 216] on span "Select an answer" at bounding box center [449, 214] width 49 height 8
click at [441, 228] on div "Yes" at bounding box center [462, 232] width 99 height 13
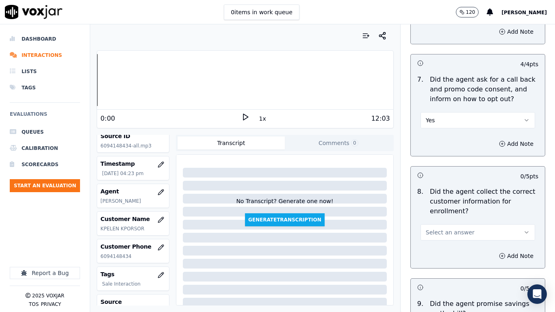
scroll to position [812, 0]
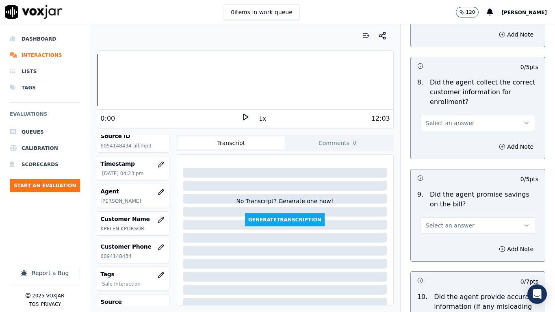
click at [439, 124] on span "Select an answer" at bounding box center [449, 123] width 49 height 8
click at [442, 137] on div "Yes" at bounding box center [462, 141] width 99 height 13
click at [451, 224] on span "Select an answer" at bounding box center [449, 225] width 49 height 8
click at [447, 241] on div "Yes" at bounding box center [462, 243] width 99 height 13
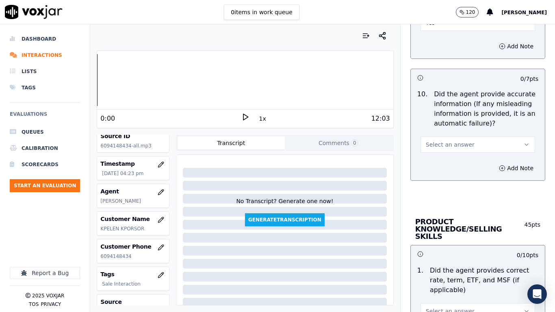
scroll to position [1015, 0]
click at [442, 143] on span "Select an answer" at bounding box center [449, 144] width 49 height 8
click at [449, 164] on div "Yes" at bounding box center [462, 162] width 99 height 13
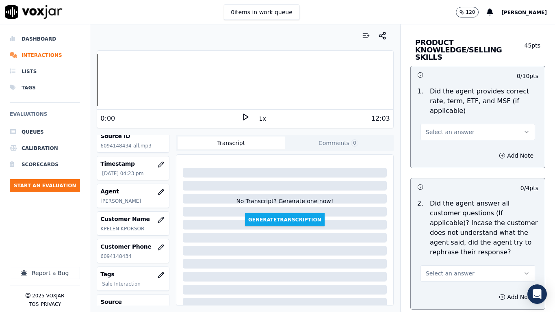
scroll to position [1218, 0]
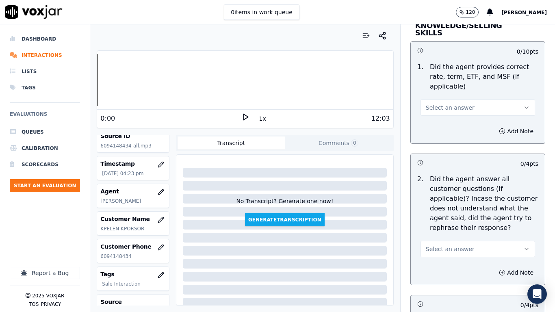
click at [437, 104] on span "Select an answer" at bounding box center [449, 108] width 49 height 8
click at [448, 119] on div "Yes" at bounding box center [462, 118] width 99 height 13
click at [441, 245] on span "Select an answer" at bounding box center [449, 249] width 49 height 8
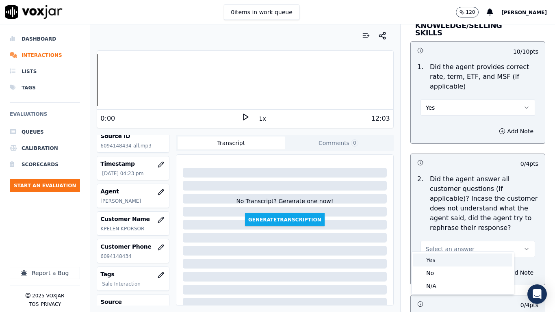
click at [448, 246] on div "Yes" at bounding box center [462, 259] width 99 height 13
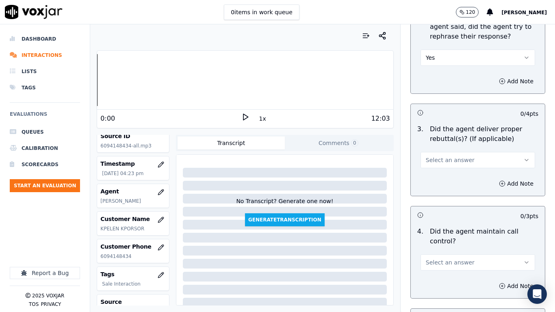
scroll to position [1421, 0]
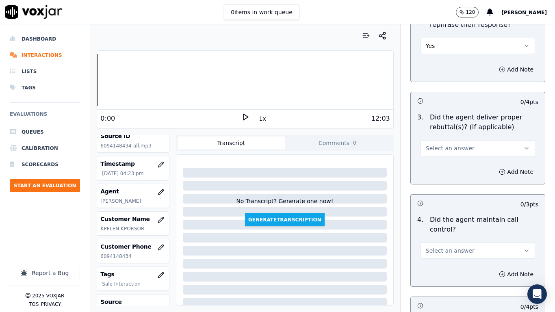
click at [444, 144] on span "Select an answer" at bounding box center [449, 148] width 49 height 8
click at [440, 160] on div "Yes" at bounding box center [462, 159] width 99 height 13
click at [451, 246] on span "Select an answer" at bounding box center [449, 250] width 49 height 8
click at [447, 246] on div "Yes" at bounding box center [462, 261] width 99 height 13
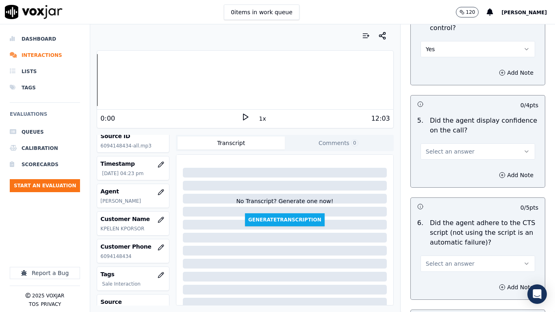
scroll to position [1624, 0]
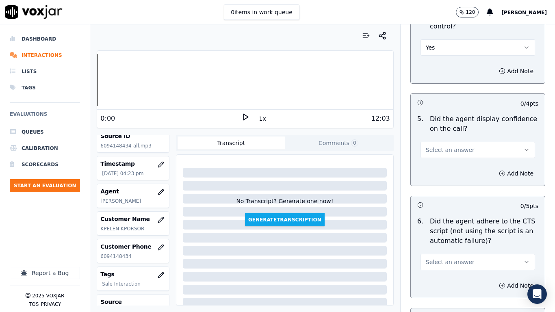
click at [437, 146] on span "Select an answer" at bounding box center [449, 150] width 49 height 8
click at [441, 158] on div "Yes" at bounding box center [462, 160] width 99 height 13
click at [441, 246] on span "Select an answer" at bounding box center [449, 262] width 49 height 8
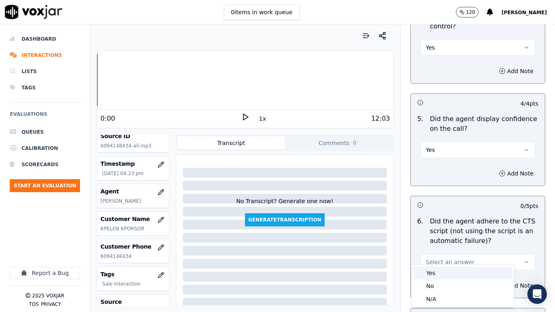
click at [439, 246] on div "Yes" at bounding box center [462, 272] width 99 height 13
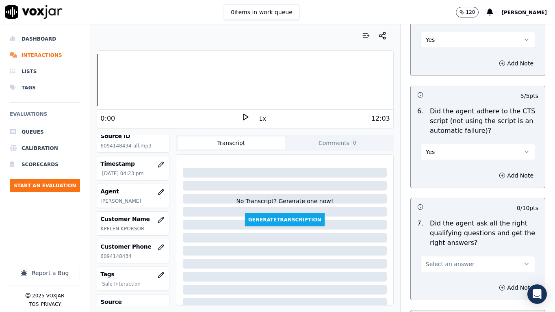
scroll to position [1868, 0]
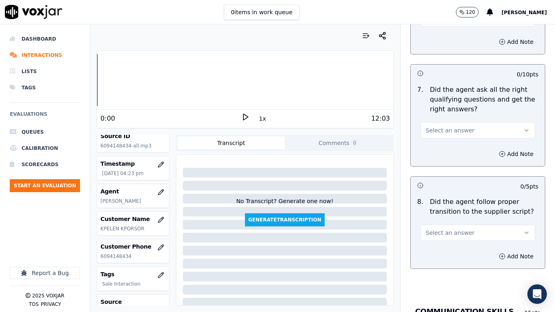
click at [435, 126] on span "Select an answer" at bounding box center [449, 130] width 49 height 8
click at [441, 138] on div "Yes" at bounding box center [462, 141] width 99 height 13
click at [439, 229] on span "Select an answer" at bounding box center [449, 233] width 49 height 8
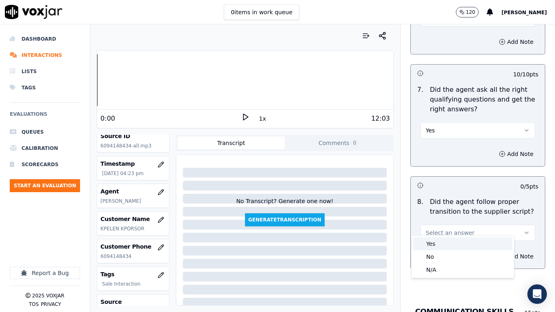
click at [440, 242] on div "Yes" at bounding box center [462, 243] width 99 height 13
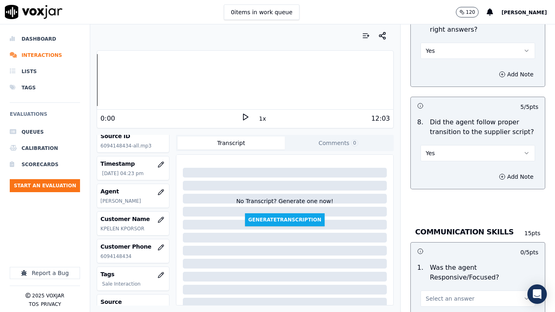
scroll to position [1949, 0]
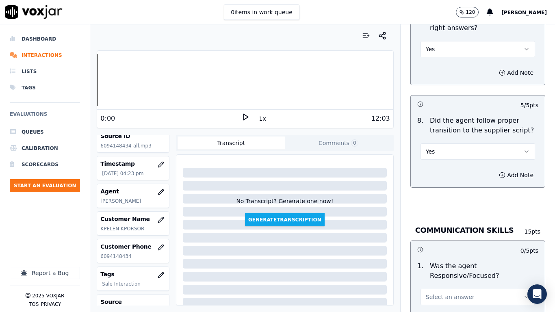
drag, startPoint x: 443, startPoint y: 249, endPoint x: 471, endPoint y: 201, distance: 55.8
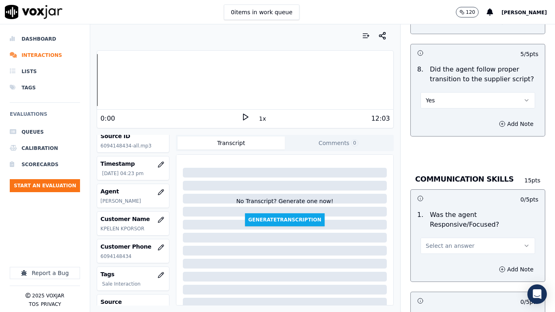
scroll to position [2152, 0]
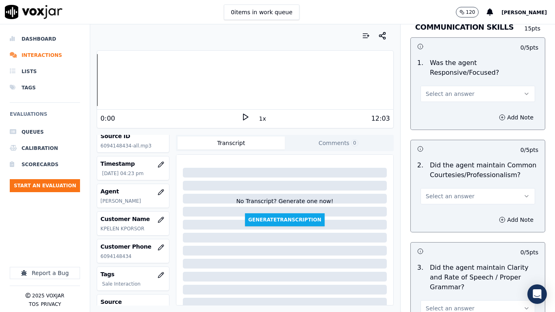
click at [438, 90] on span "Select an answer" at bounding box center [449, 94] width 49 height 8
click at [440, 101] on div "Yes" at bounding box center [462, 104] width 99 height 13
click at [444, 192] on span "Select an answer" at bounding box center [449, 196] width 49 height 8
click at [447, 204] on div "Yes" at bounding box center [462, 207] width 99 height 13
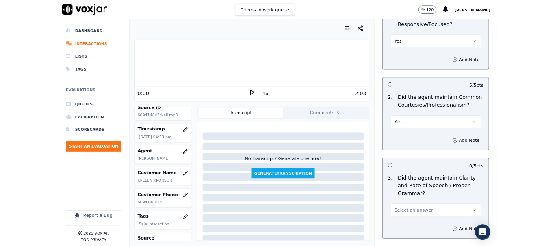
scroll to position [2246, 0]
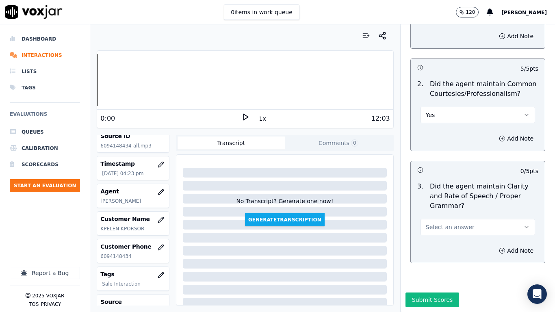
click at [441, 223] on span "Select an answer" at bounding box center [449, 227] width 49 height 8
click at [448, 220] on div "Yes" at bounding box center [462, 224] width 99 height 13
click at [428, 246] on button "Submit Scores" at bounding box center [432, 299] width 54 height 15
